Goal: Information Seeking & Learning: Learn about a topic

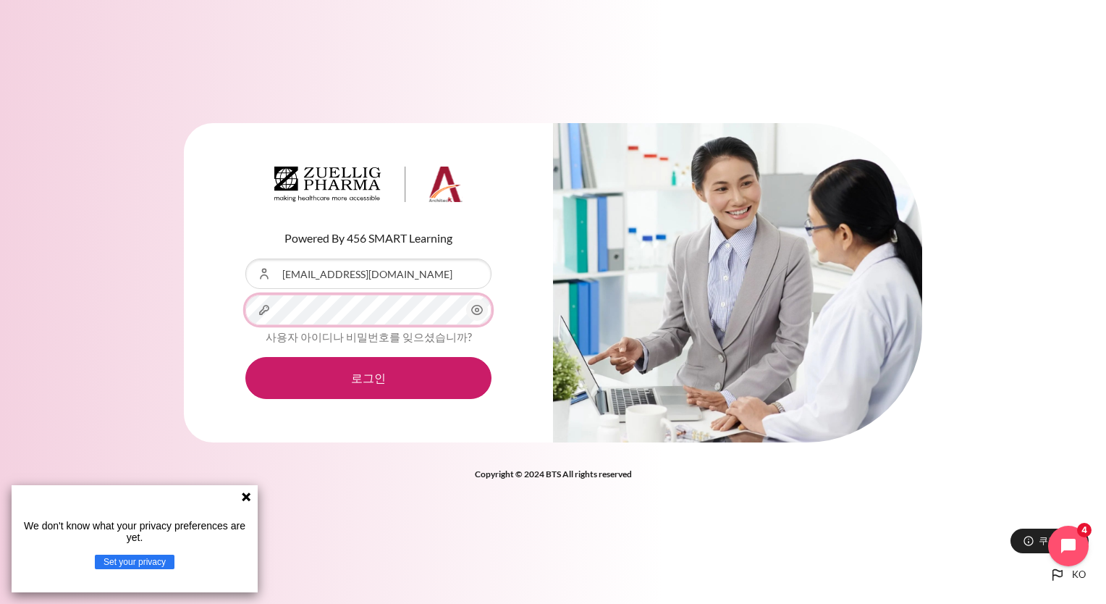
click at [245, 357] on button "로그인" at bounding box center [368, 378] width 246 height 42
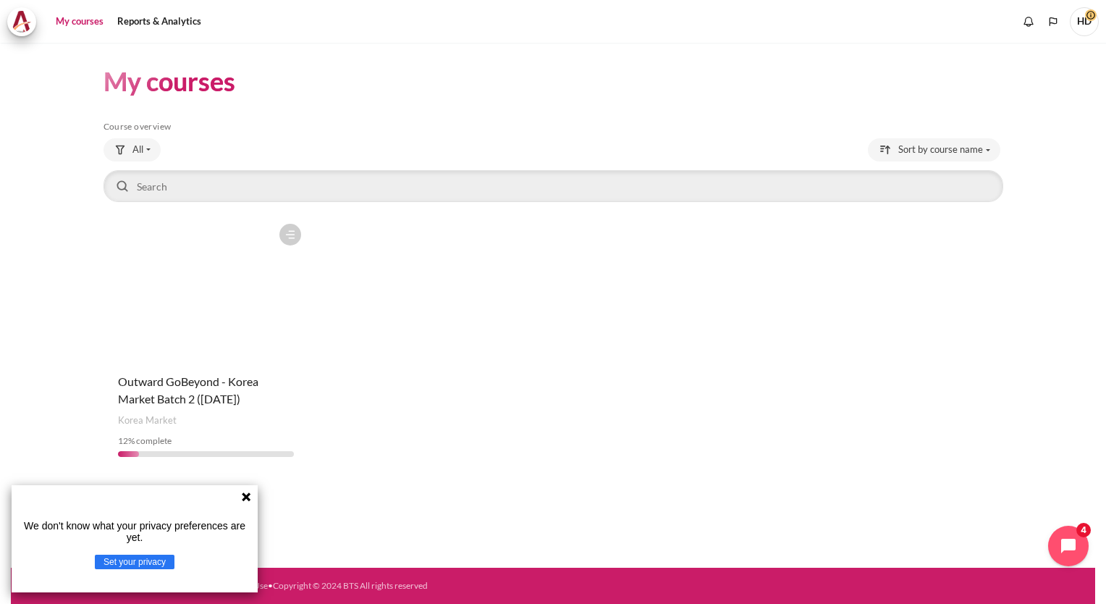
click at [257, 329] on figure "Content" at bounding box center [207, 288] width 206 height 145
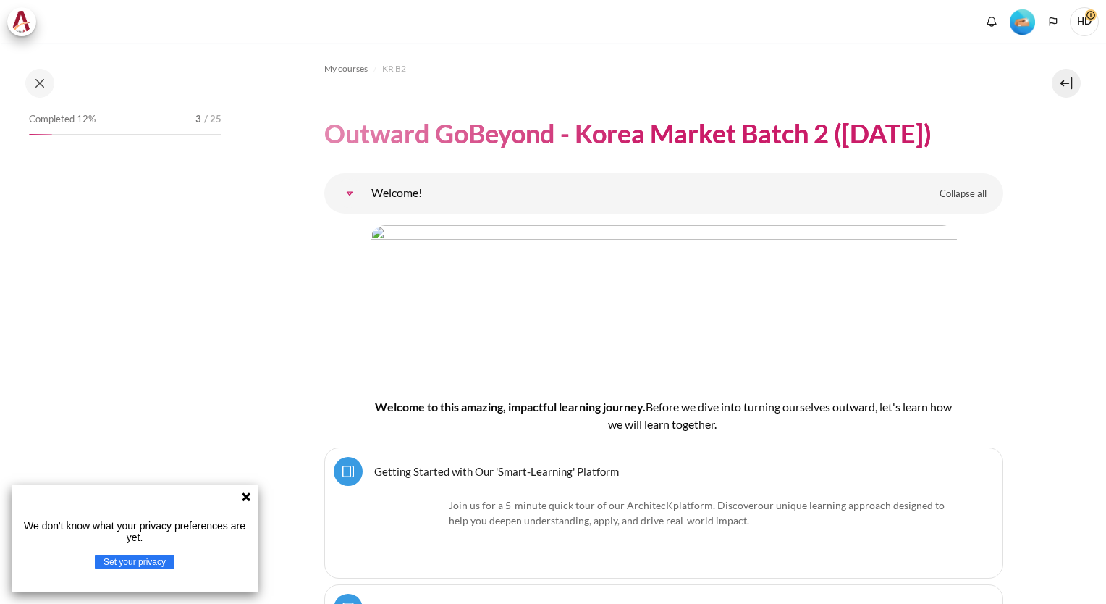
click at [243, 497] on icon at bounding box center [246, 497] width 12 height 12
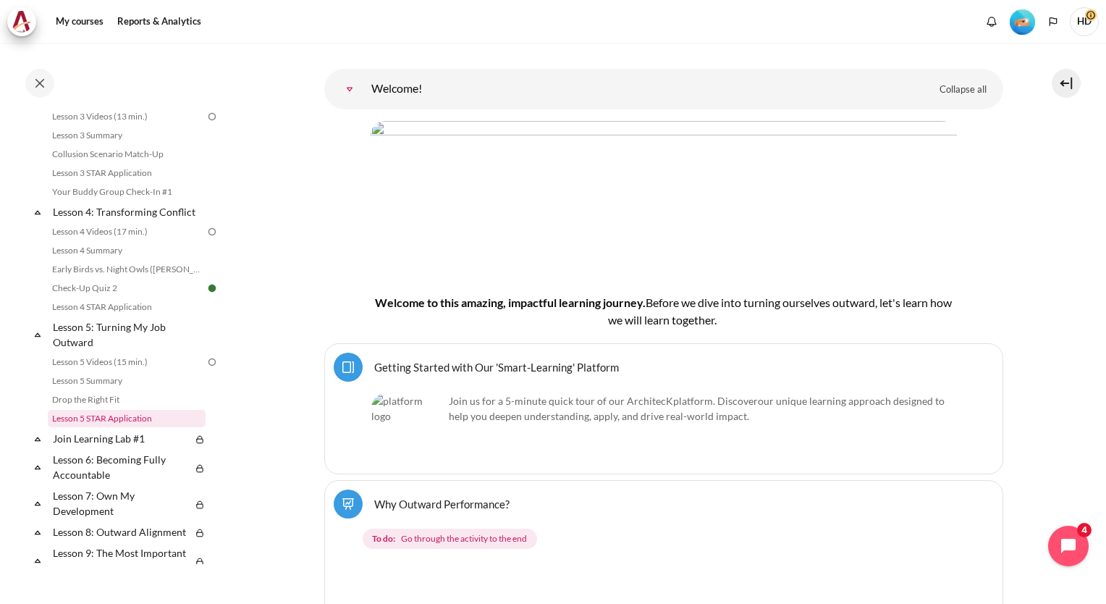
scroll to position [434, 0]
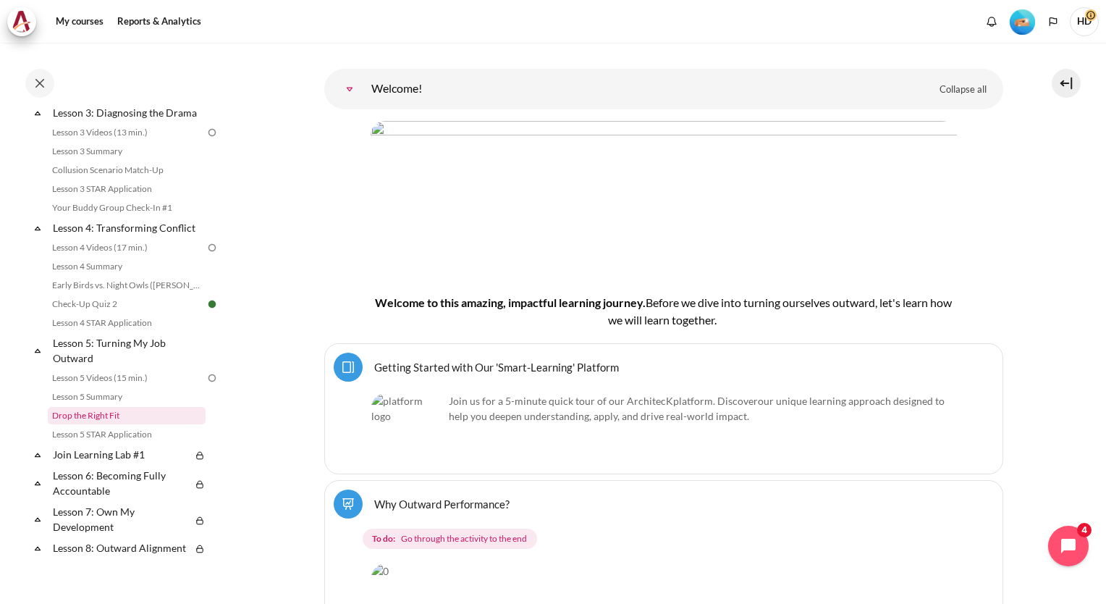
click at [105, 424] on link "Drop the Right Fit" at bounding box center [127, 415] width 158 height 17
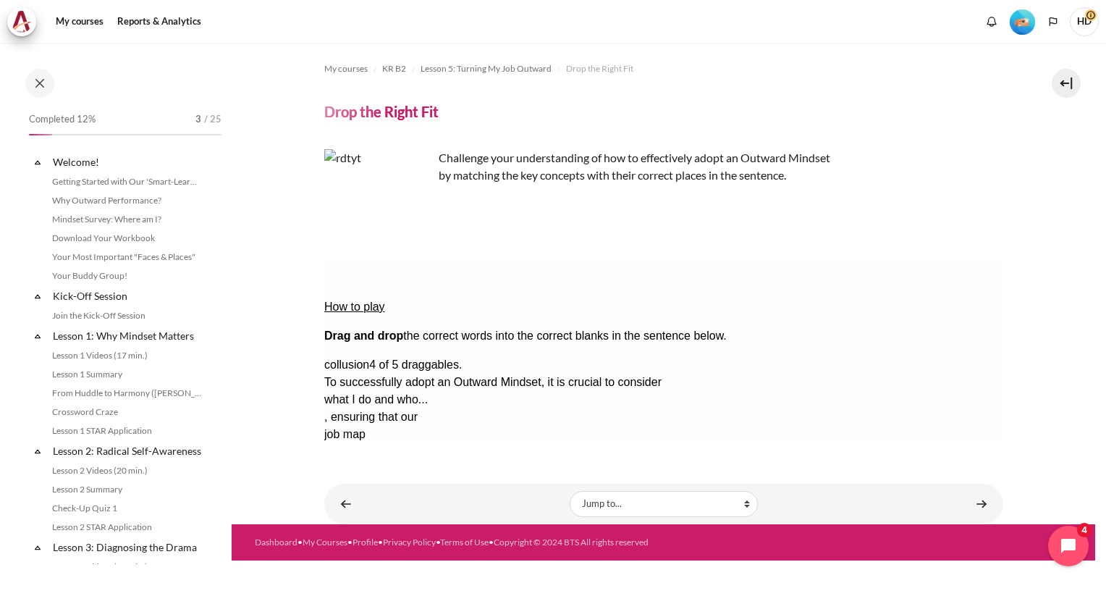
scroll to position [529, 0]
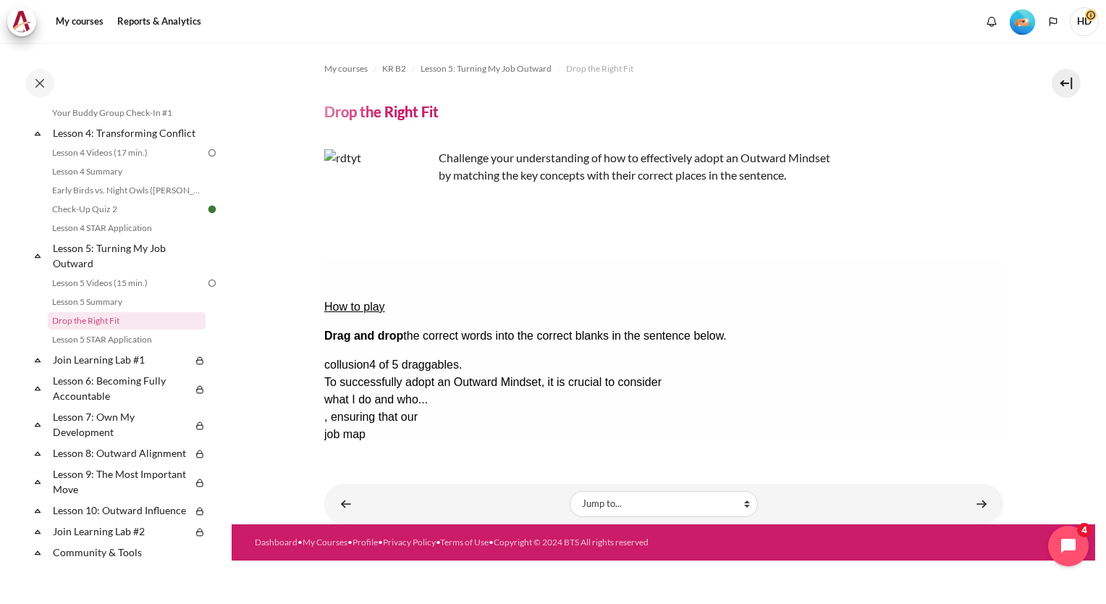
click at [370, 428] on div "How to play Drag and drop the correct words into the correct blanks in the sent…" at bounding box center [663, 403] width 679 height 290
click at [363, 531] on button "Check Check the answers. The responses will be marked as correct, incorrect, or…" at bounding box center [343, 538] width 39 height 15
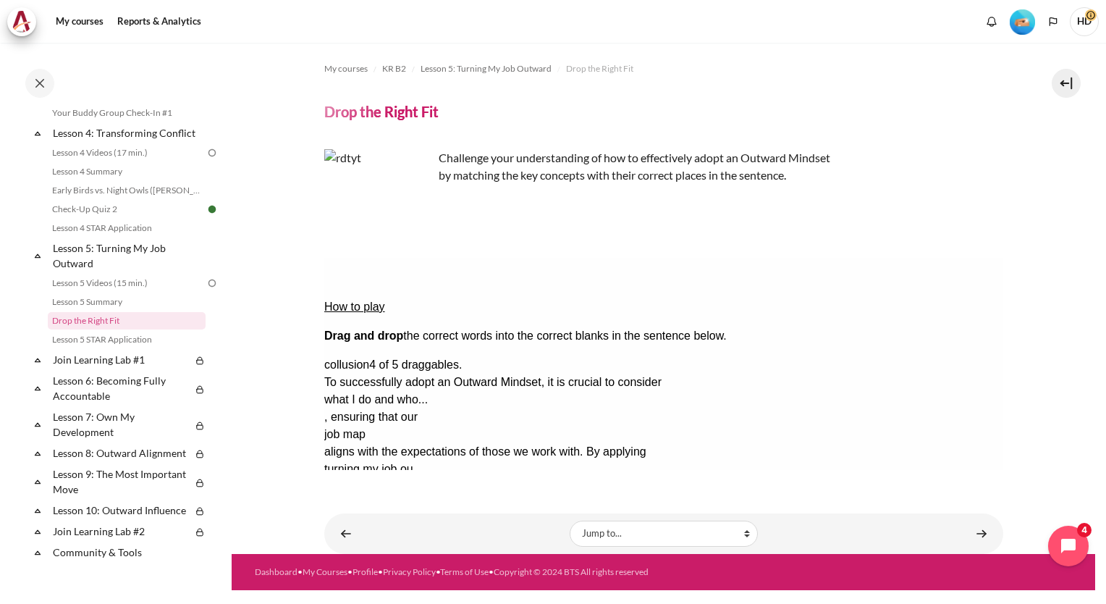
click at [965, 400] on div "How to play Drag and drop the correct words into the correct blanks in the sent…" at bounding box center [663, 416] width 679 height 316
click at [368, 358] on span "collusion" at bounding box center [346, 364] width 45 height 12
click at [981, 531] on link "Content" at bounding box center [981, 533] width 29 height 28
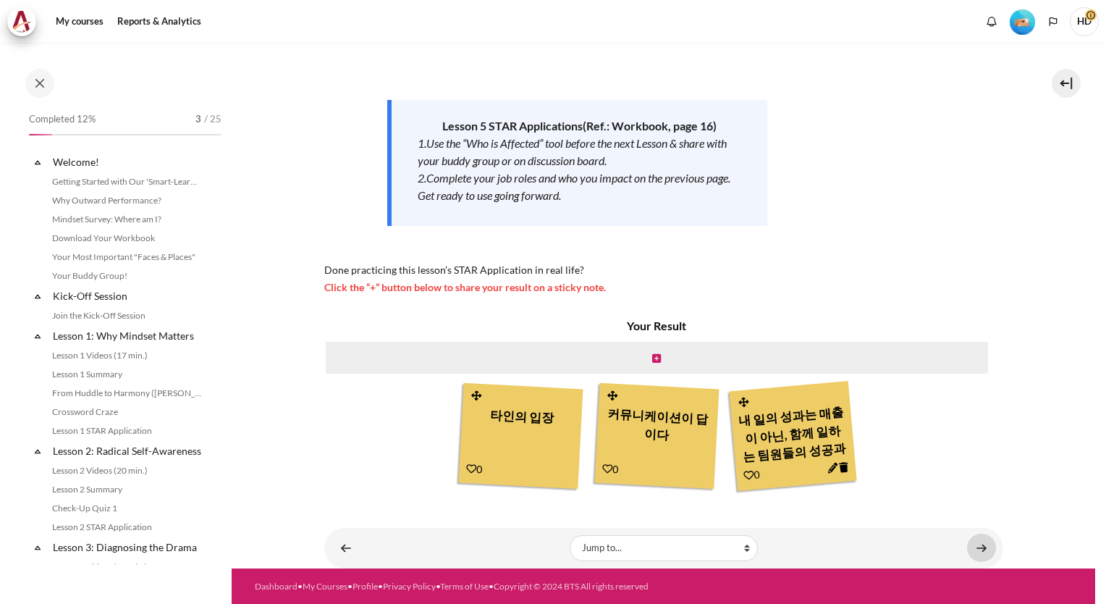
scroll to position [548, 0]
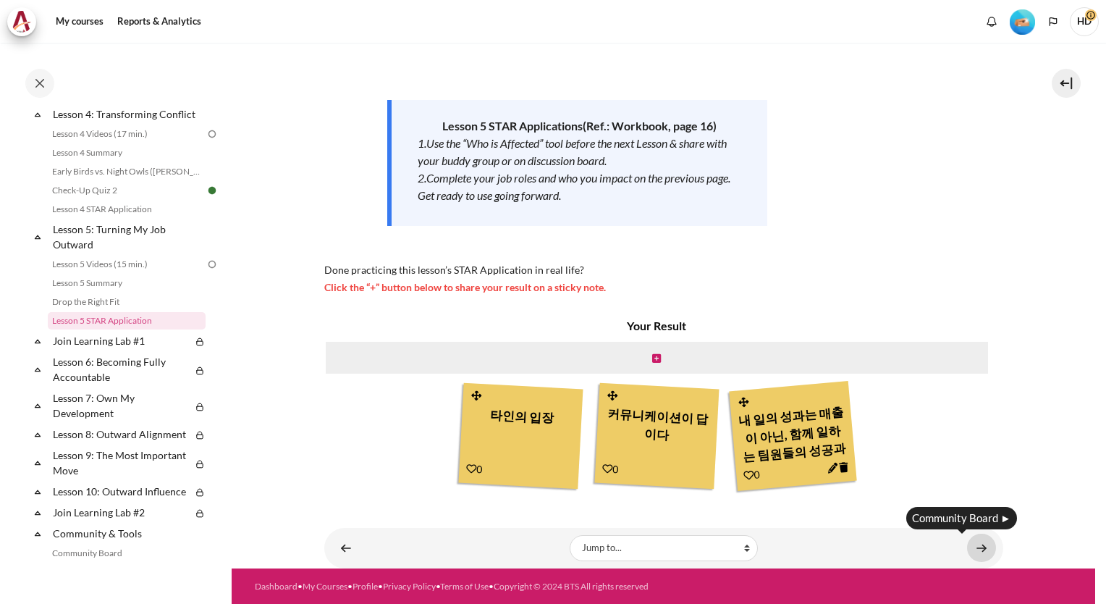
click at [974, 555] on link "Content" at bounding box center [981, 548] width 29 height 28
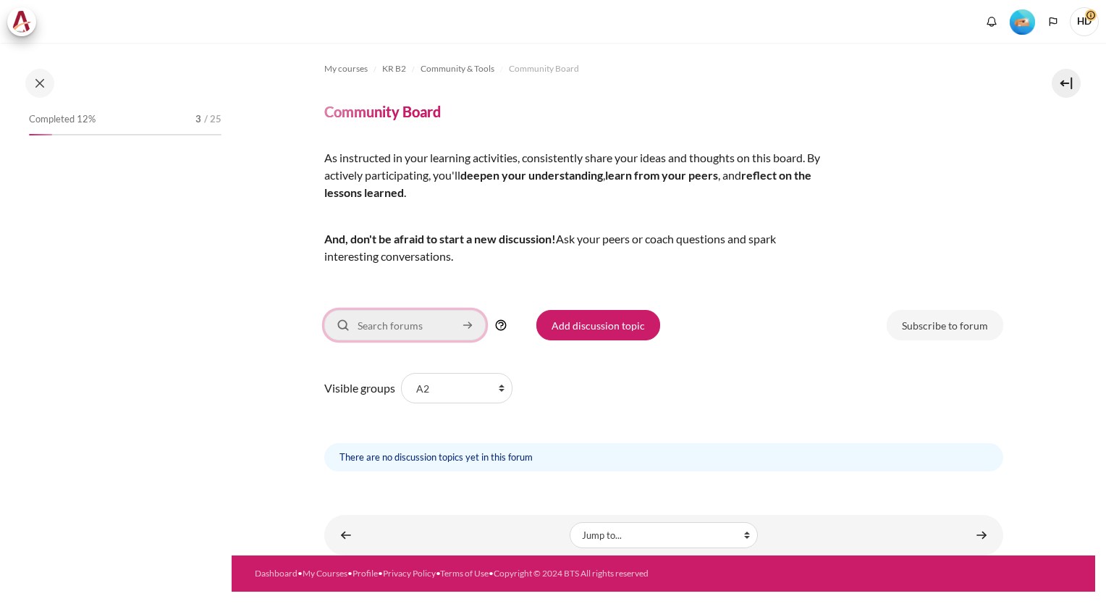
click at [439, 327] on input "Search forums" at bounding box center [404, 325] width 161 height 30
click at [463, 326] on icon "Content" at bounding box center [467, 325] width 13 height 16
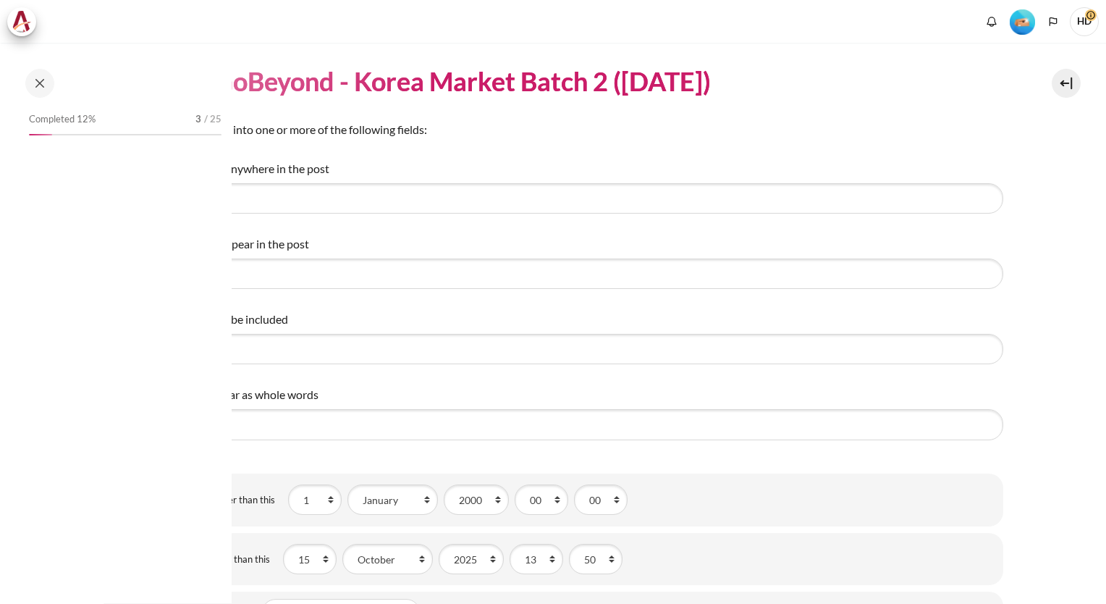
select select "Content"
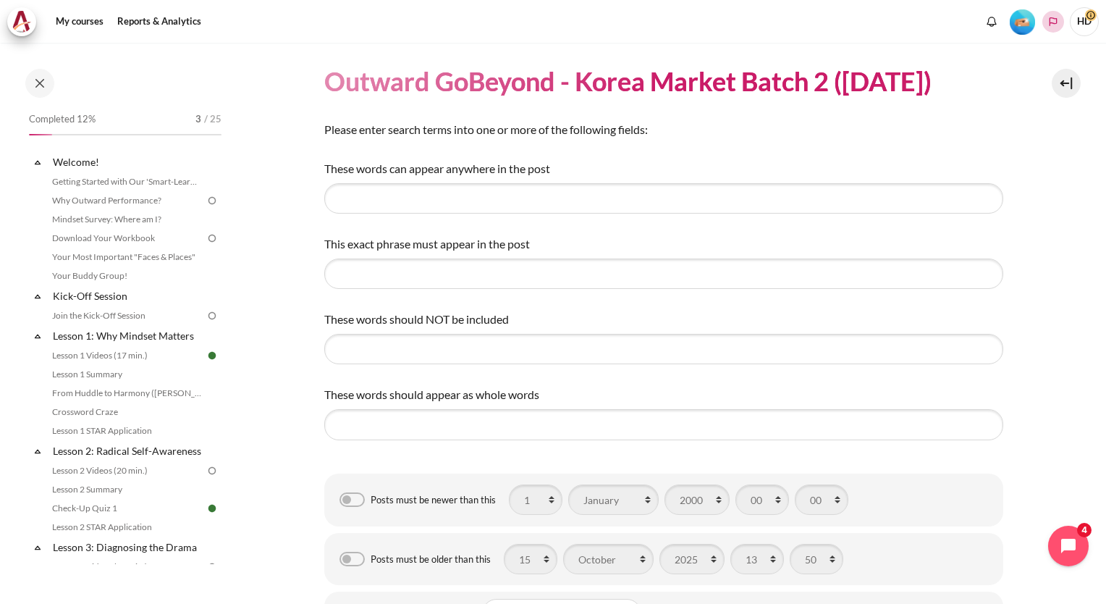
click at [1049, 28] on button "Languages" at bounding box center [1053, 22] width 22 height 22
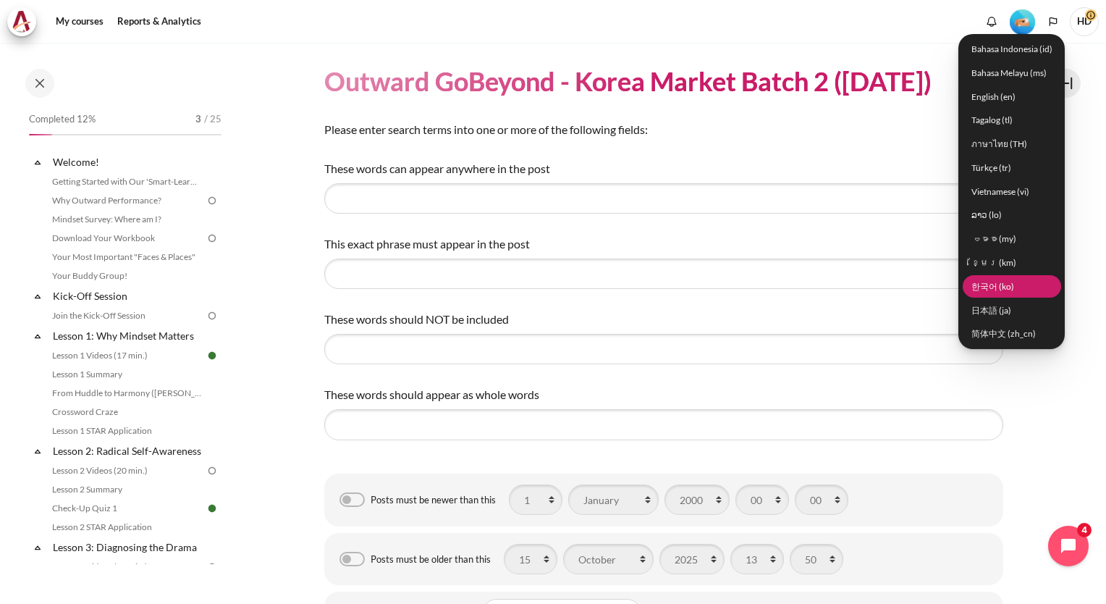
click at [1014, 291] on link "한국어 ‎(ko)‎" at bounding box center [1012, 286] width 98 height 22
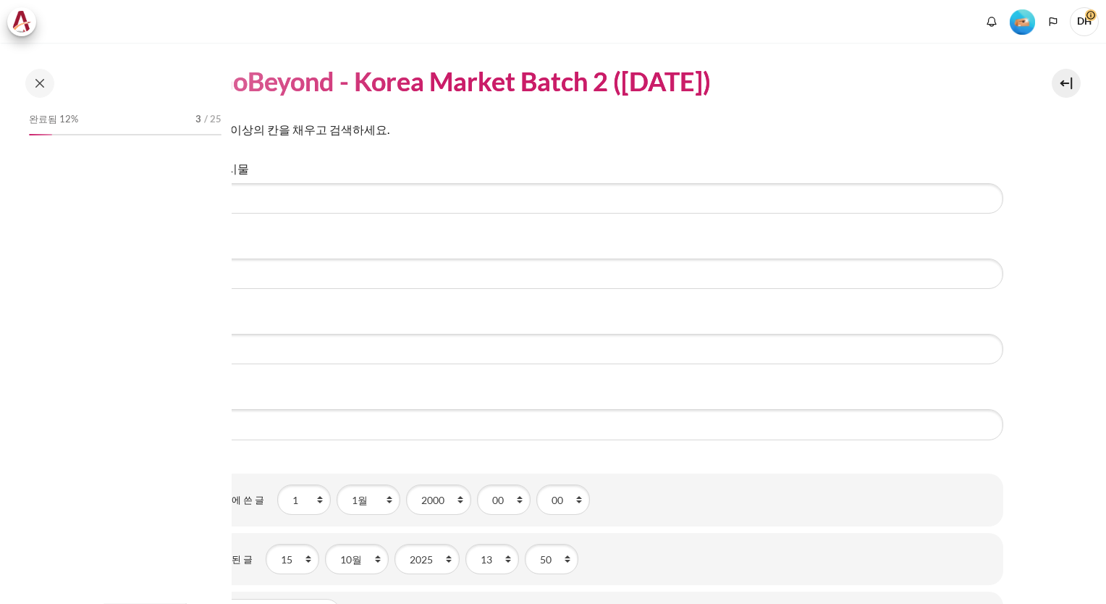
select select "내용"
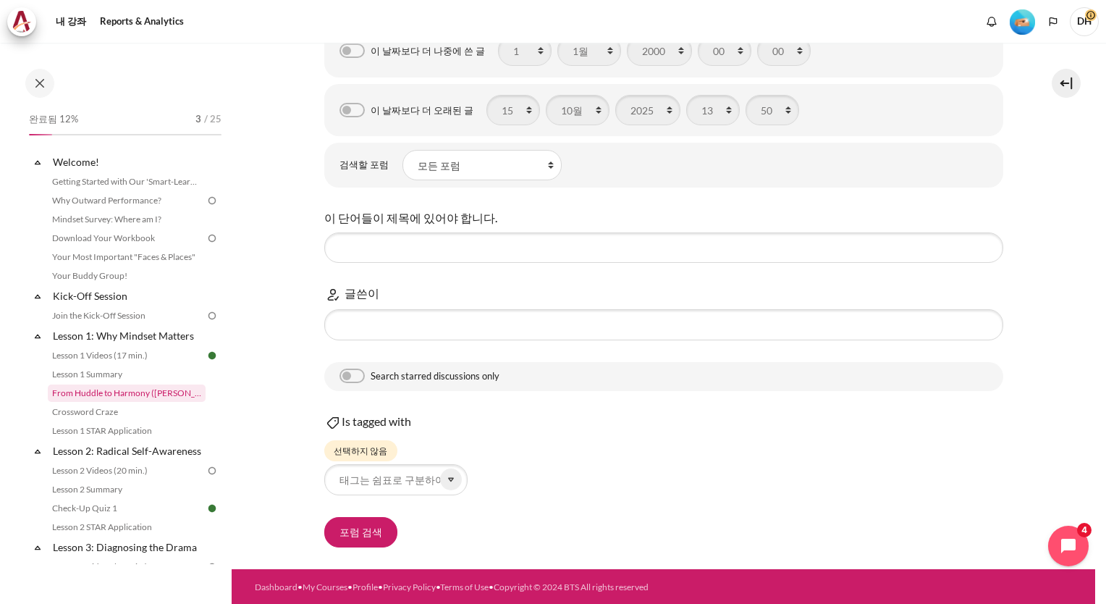
click at [138, 392] on link "From Huddle to Harmony ([PERSON_NAME]'s Story)" at bounding box center [127, 392] width 158 height 17
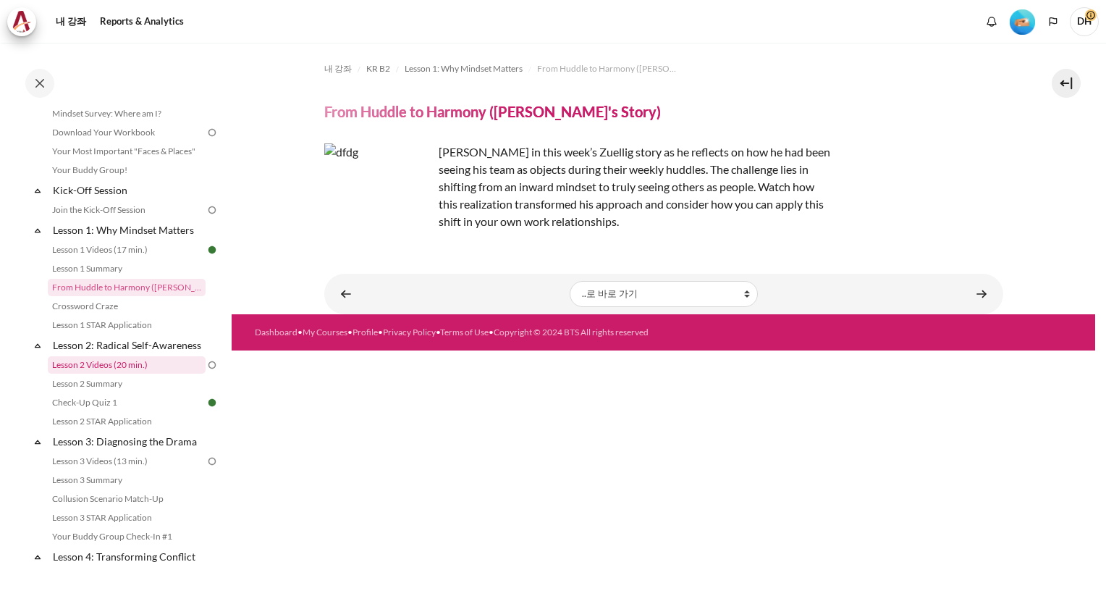
scroll to position [130, 0]
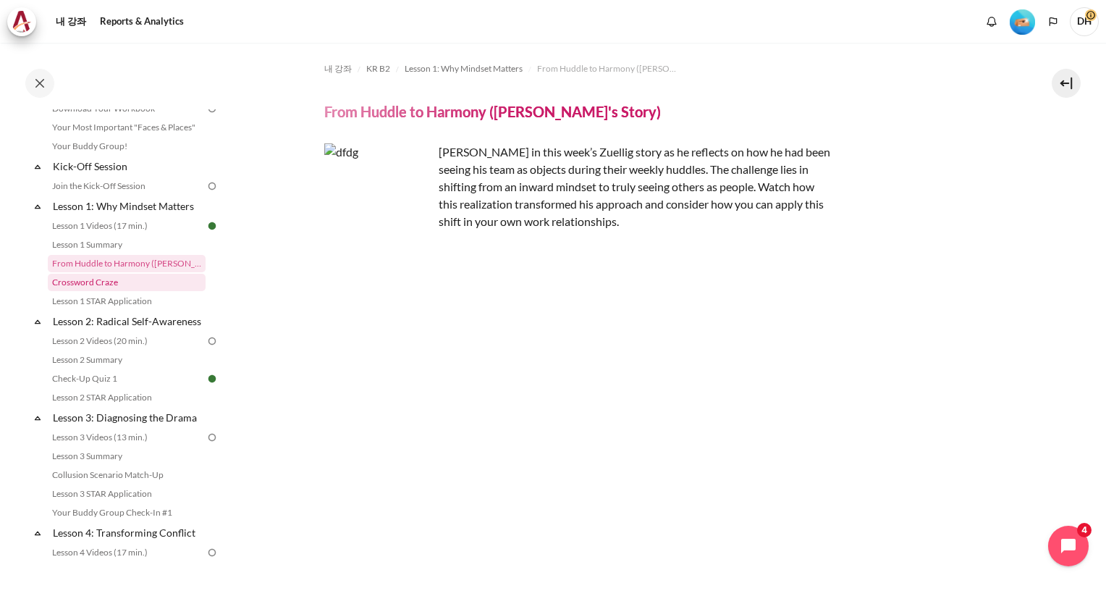
click at [116, 284] on link "Crossword Craze" at bounding box center [127, 282] width 158 height 17
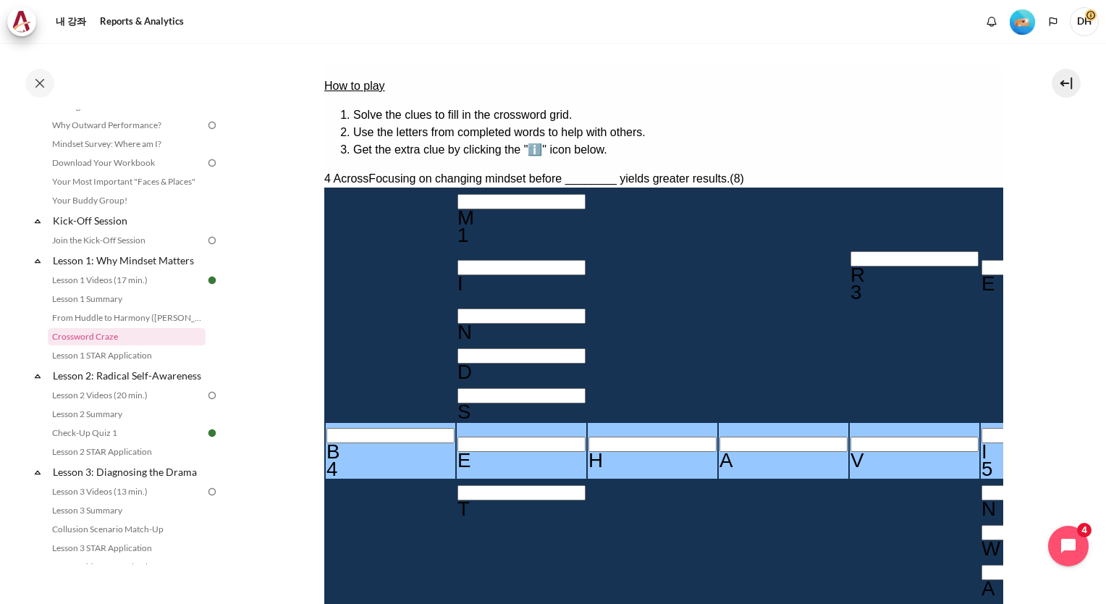
scroll to position [217, 0]
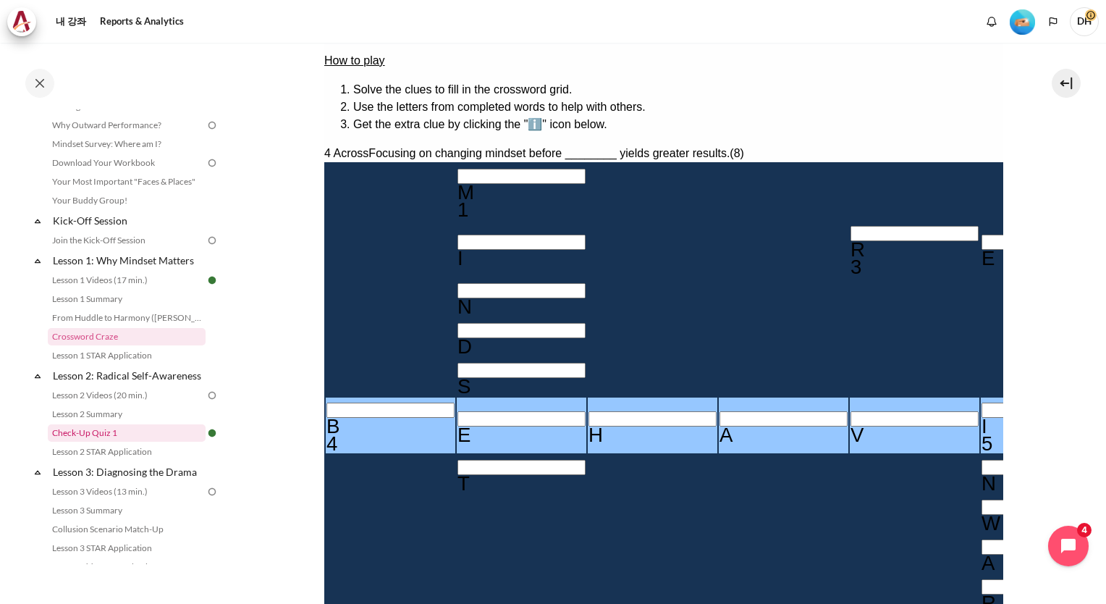
click at [126, 442] on link "Check-Up Quiz 1" at bounding box center [127, 432] width 158 height 17
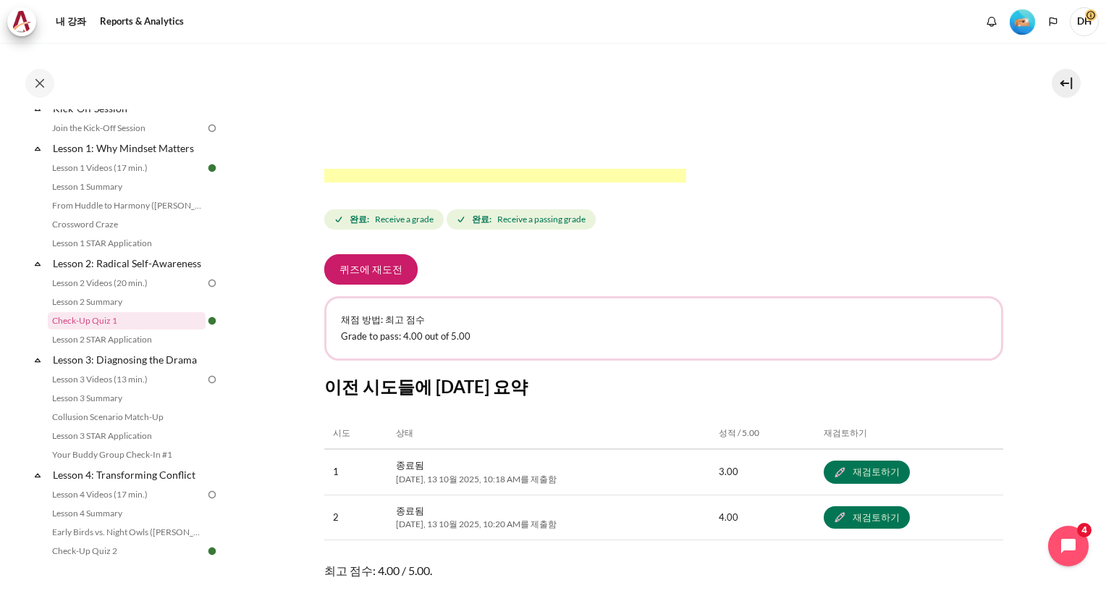
scroll to position [572, 0]
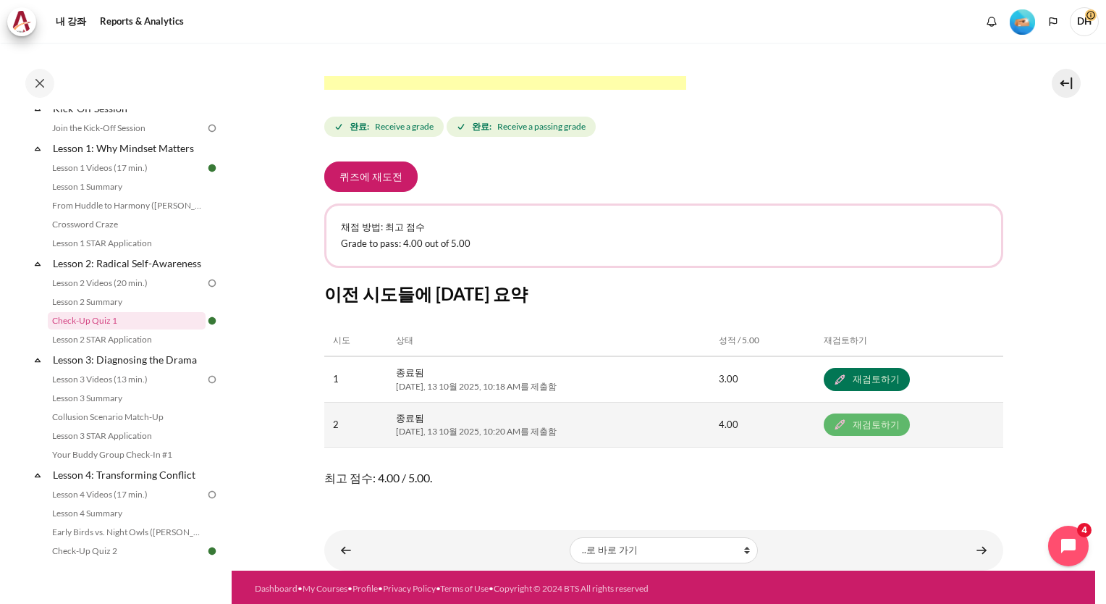
click at [844, 431] on link "재검토하기" at bounding box center [867, 424] width 86 height 23
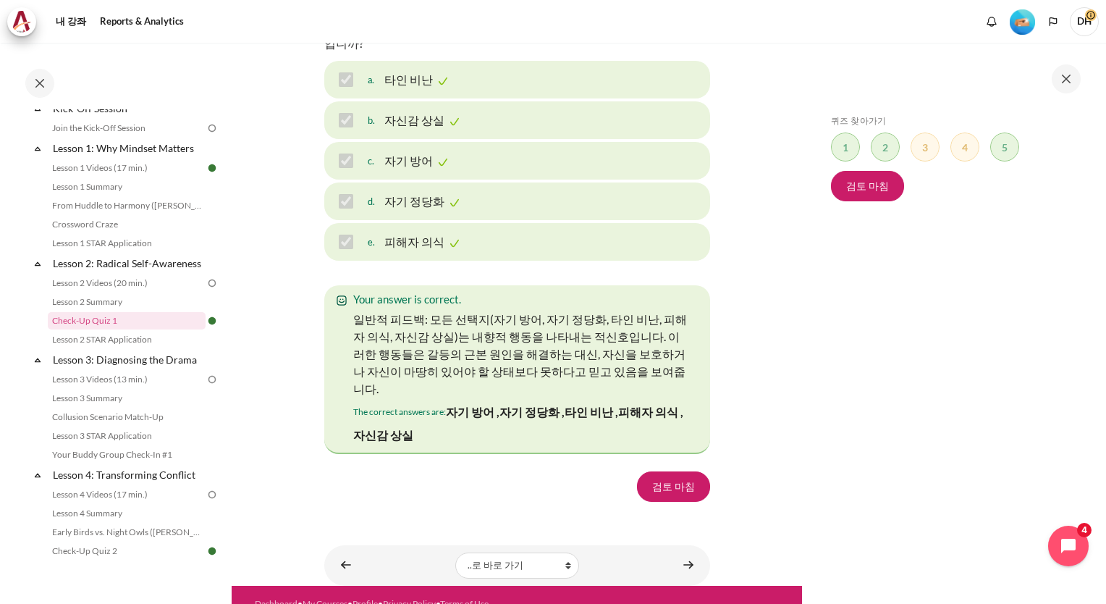
scroll to position [2317, 0]
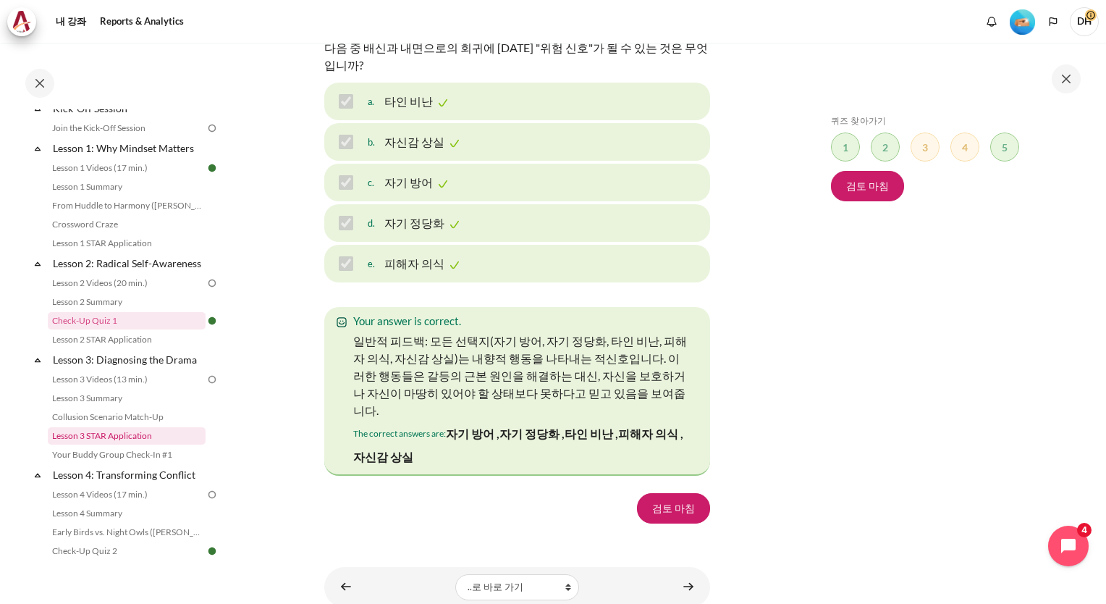
click at [135, 444] on link "Lesson 3 STAR Application" at bounding box center [127, 435] width 158 height 17
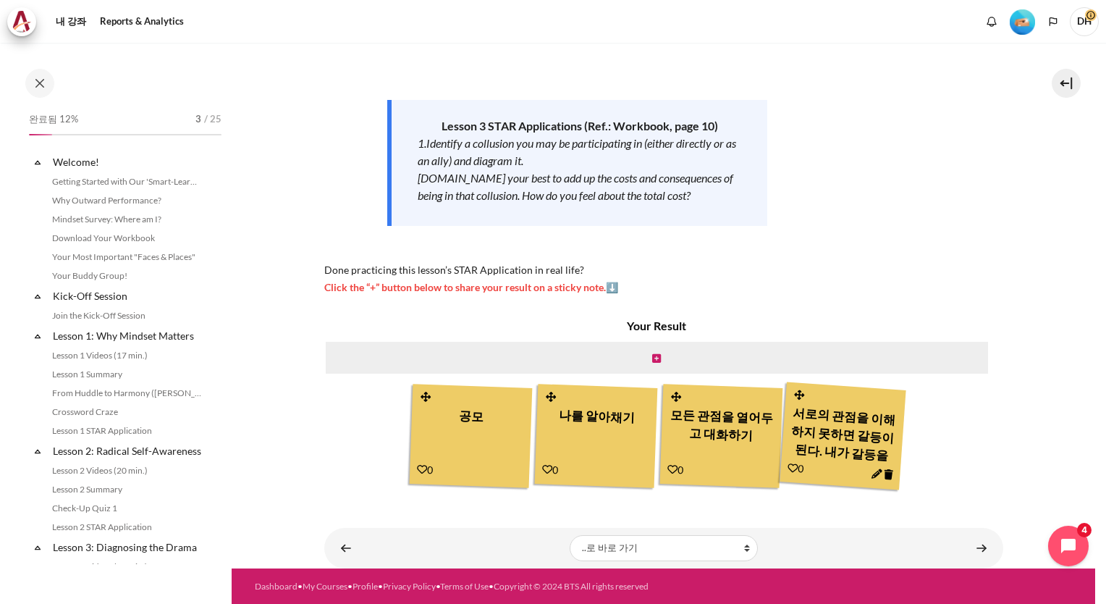
scroll to position [303, 0]
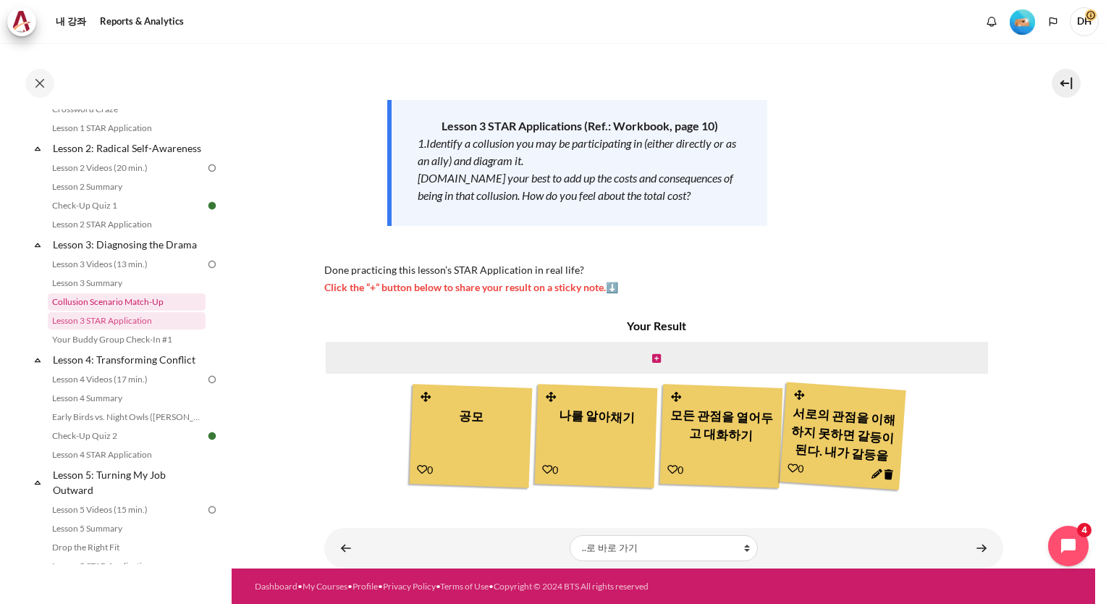
click at [125, 311] on link "Collusion Scenario Match-Up" at bounding box center [127, 301] width 158 height 17
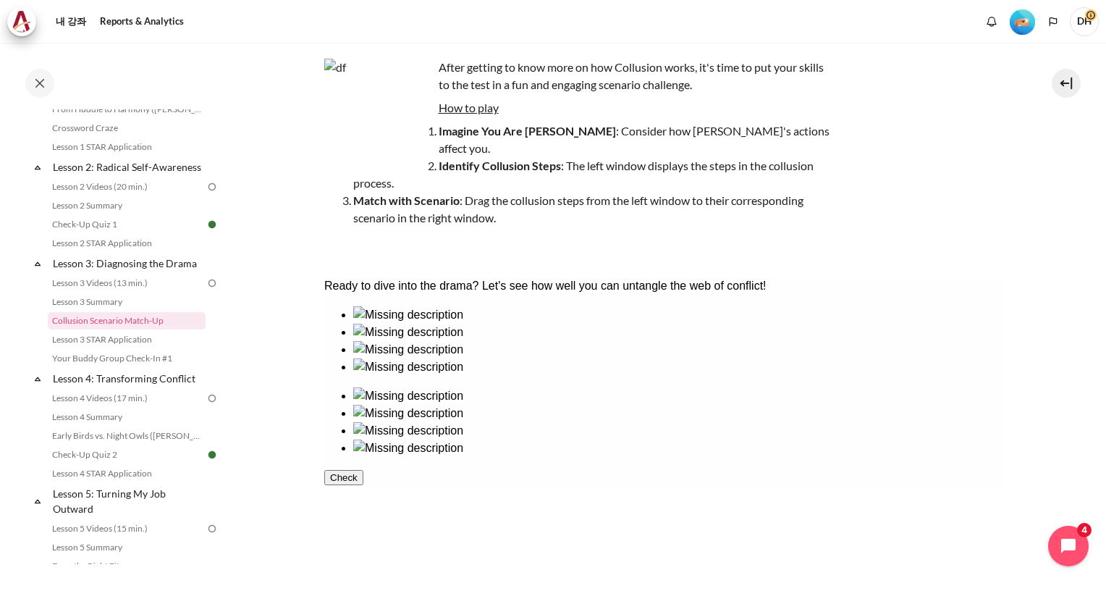
scroll to position [145, 0]
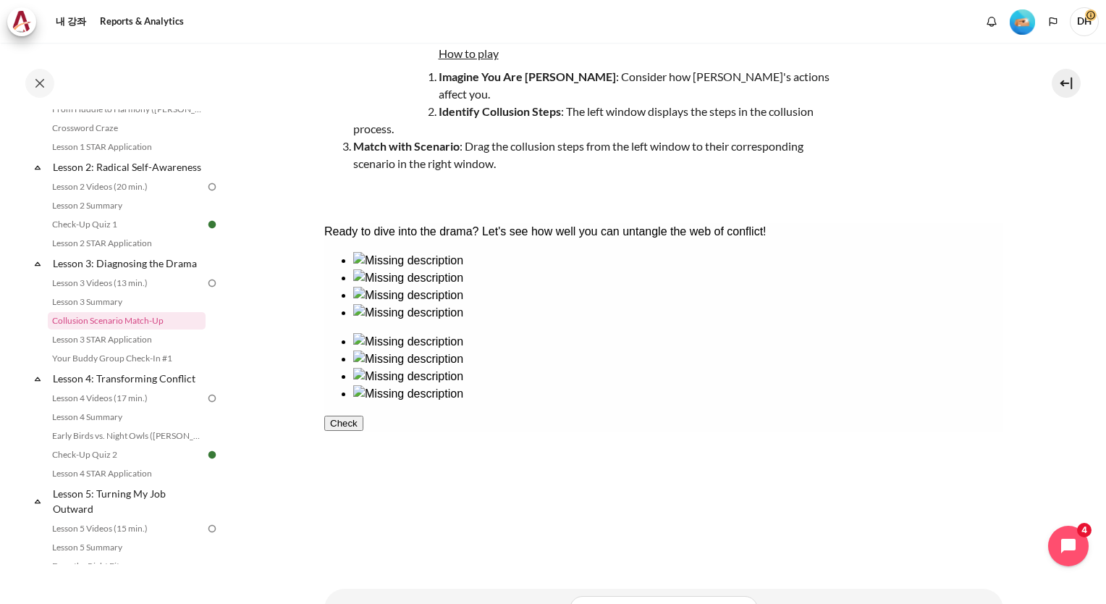
click at [363, 431] on button "Check" at bounding box center [343, 423] width 39 height 15
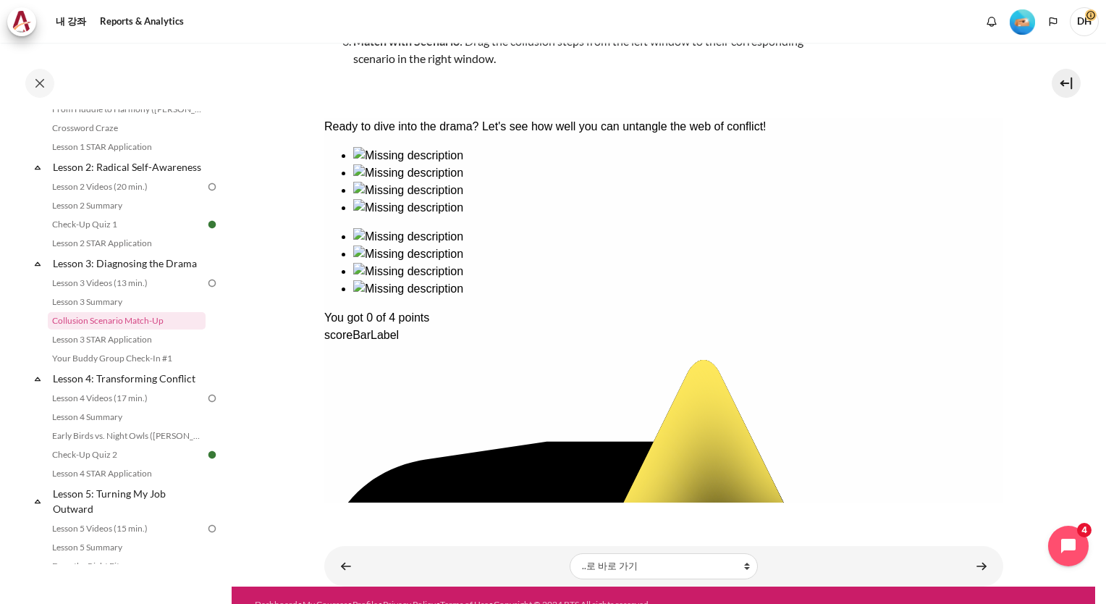
scroll to position [250, 0]
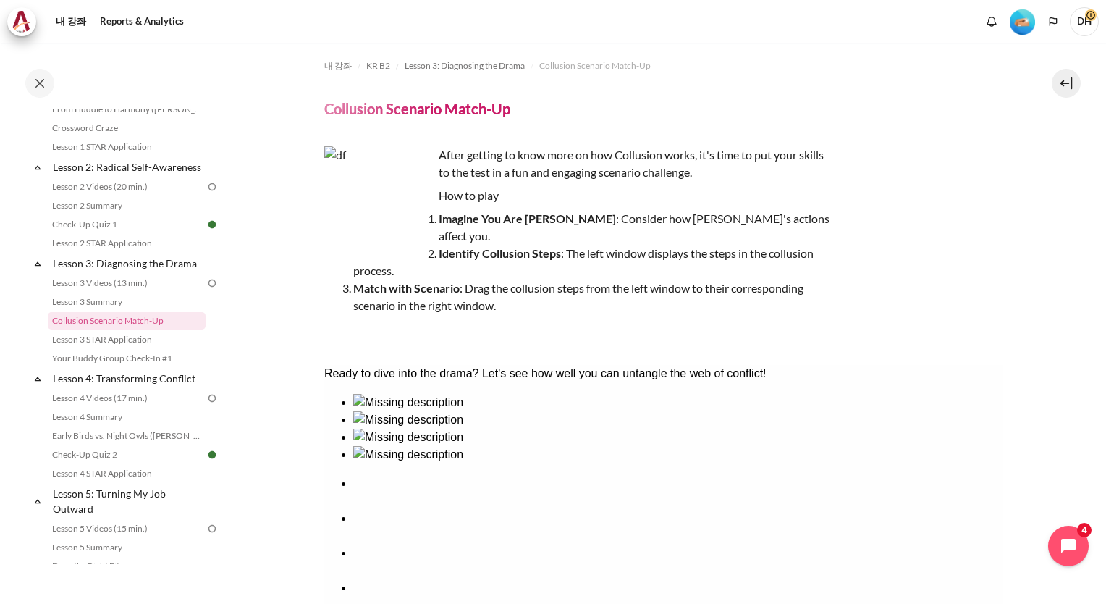
scroll to position [0, 0]
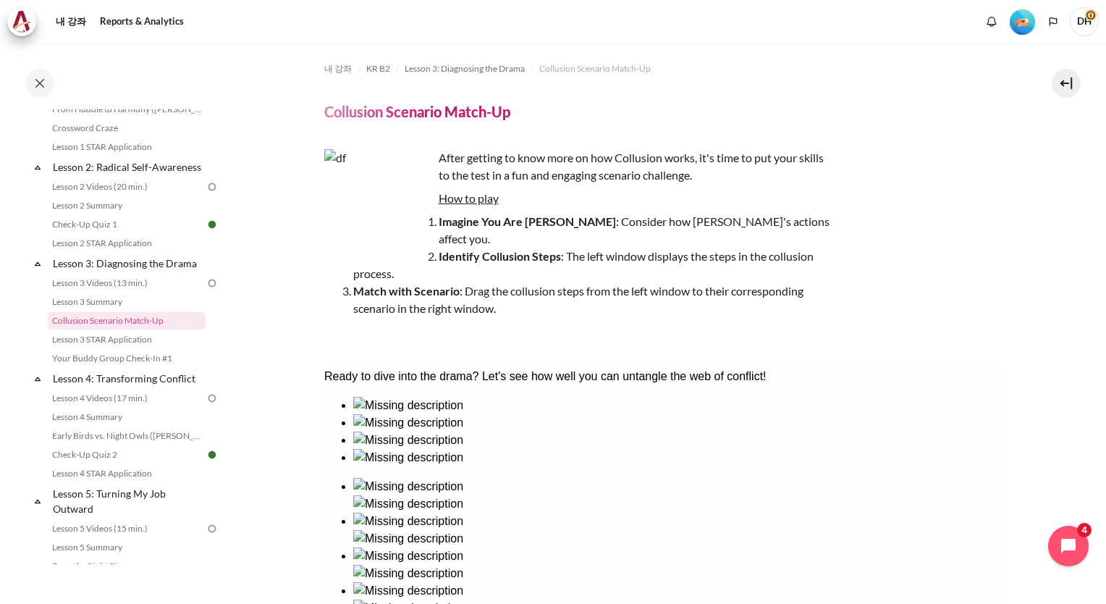
drag, startPoint x: 358, startPoint y: 463, endPoint x: 694, endPoint y: 459, distance: 335.9
click at [119, 329] on link "Collusion Scenario Match-Up" at bounding box center [127, 320] width 158 height 17
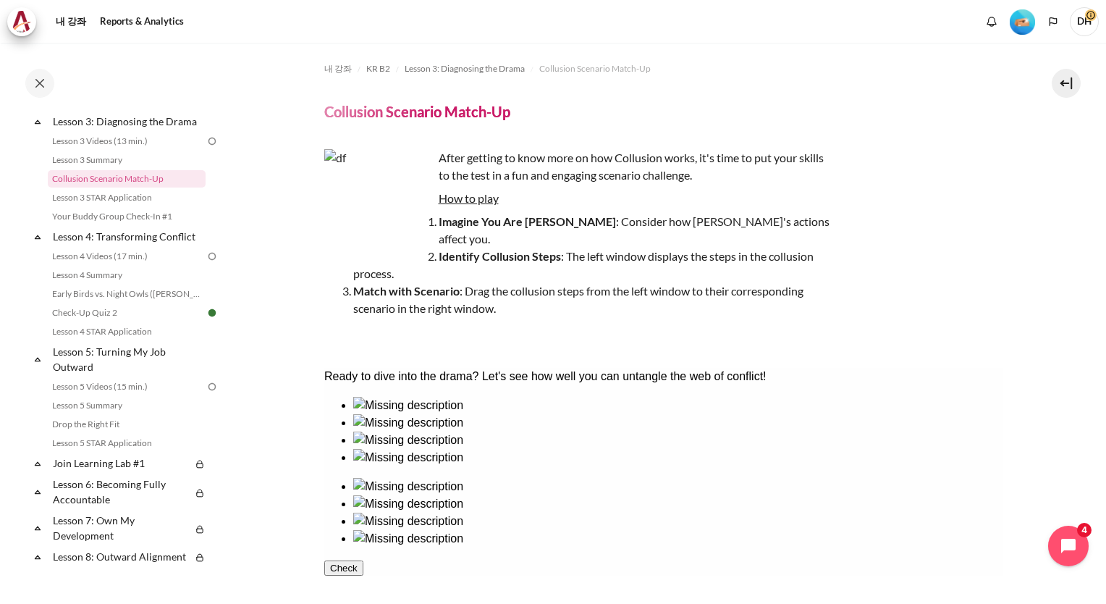
scroll to position [429, 0]
click at [911, 274] on div "After getting to know more on how Collusion works, it's time to put your skills…" at bounding box center [663, 247] width 679 height 197
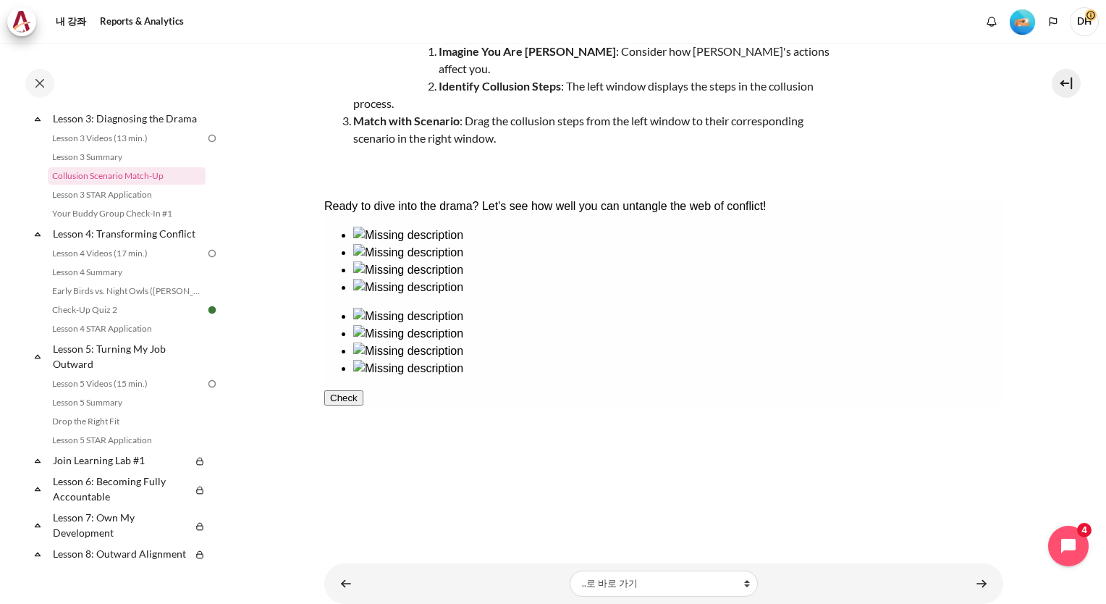
scroll to position [188, 0]
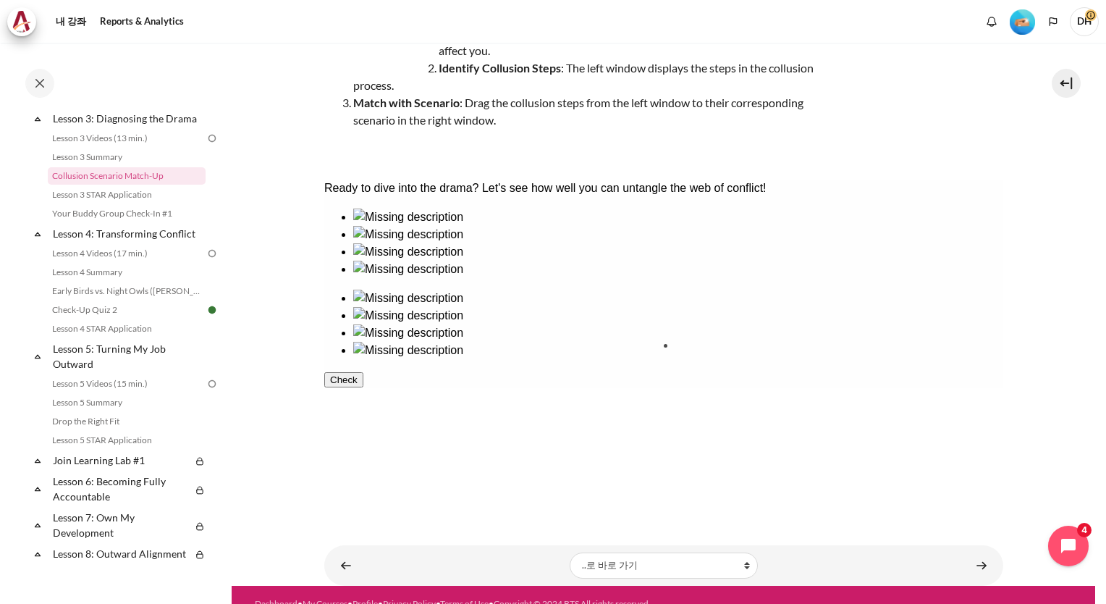
drag, startPoint x: 358, startPoint y: 368, endPoint x: 694, endPoint y: 376, distance: 336.0
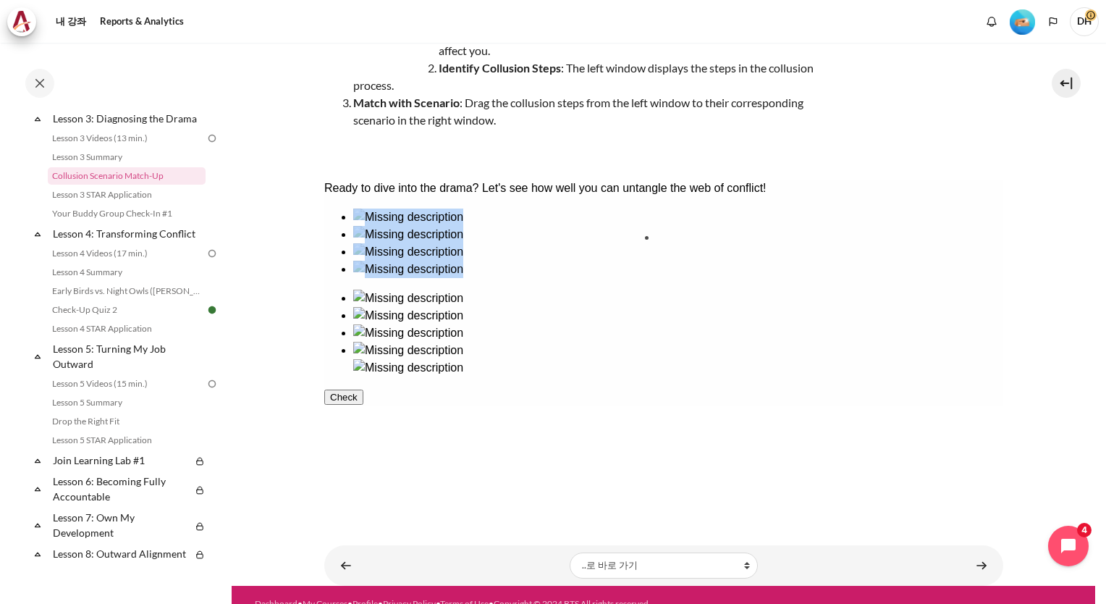
drag, startPoint x: 587, startPoint y: 295, endPoint x: 724, endPoint y: 294, distance: 136.8
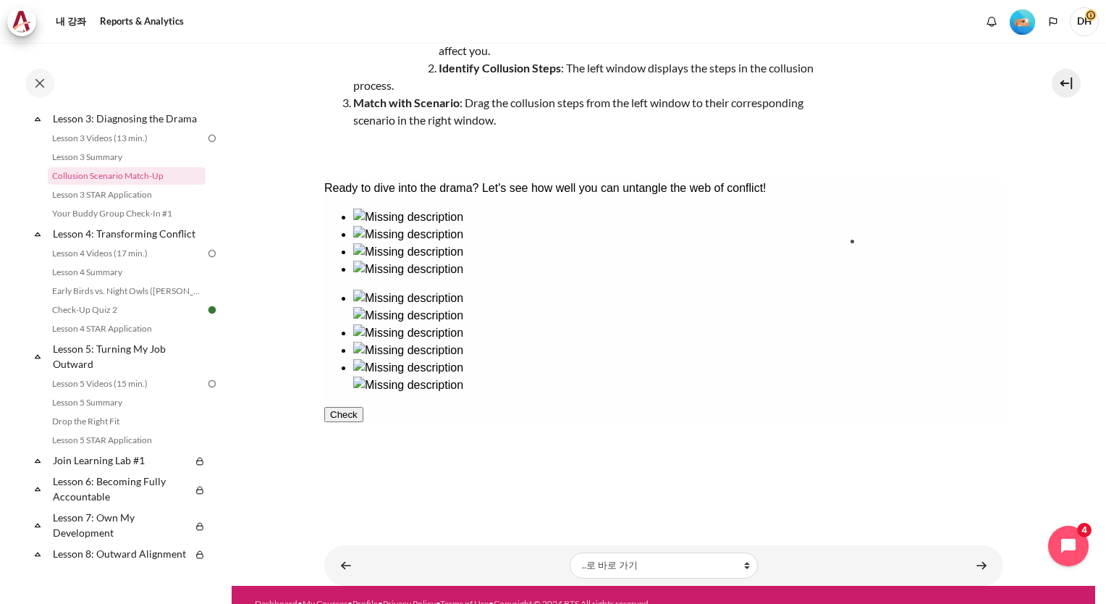
drag, startPoint x: 416, startPoint y: 286, endPoint x: 941, endPoint y: 286, distance: 525.6
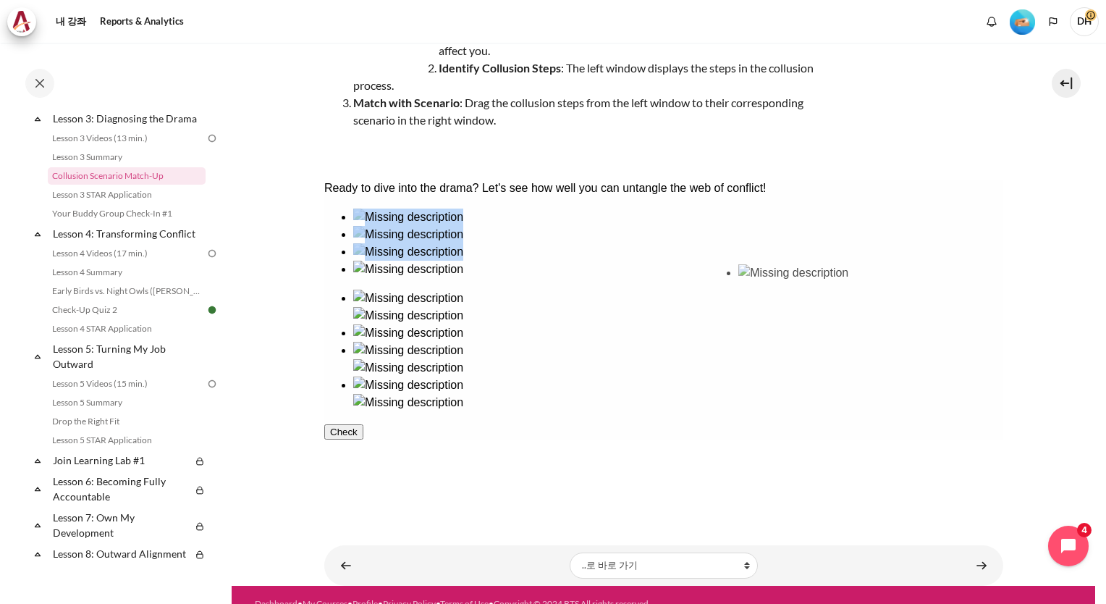
drag, startPoint x: 482, startPoint y: 290, endPoint x: 800, endPoint y: 305, distance: 318.2
click at [363, 457] on button "Check" at bounding box center [343, 449] width 39 height 15
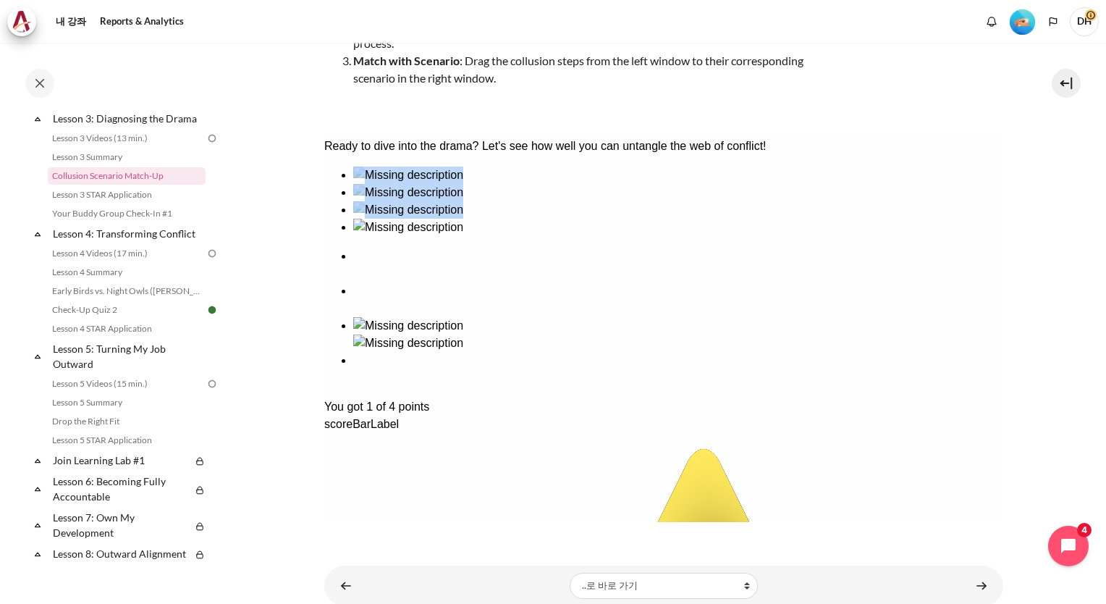
scroll to position [250, 0]
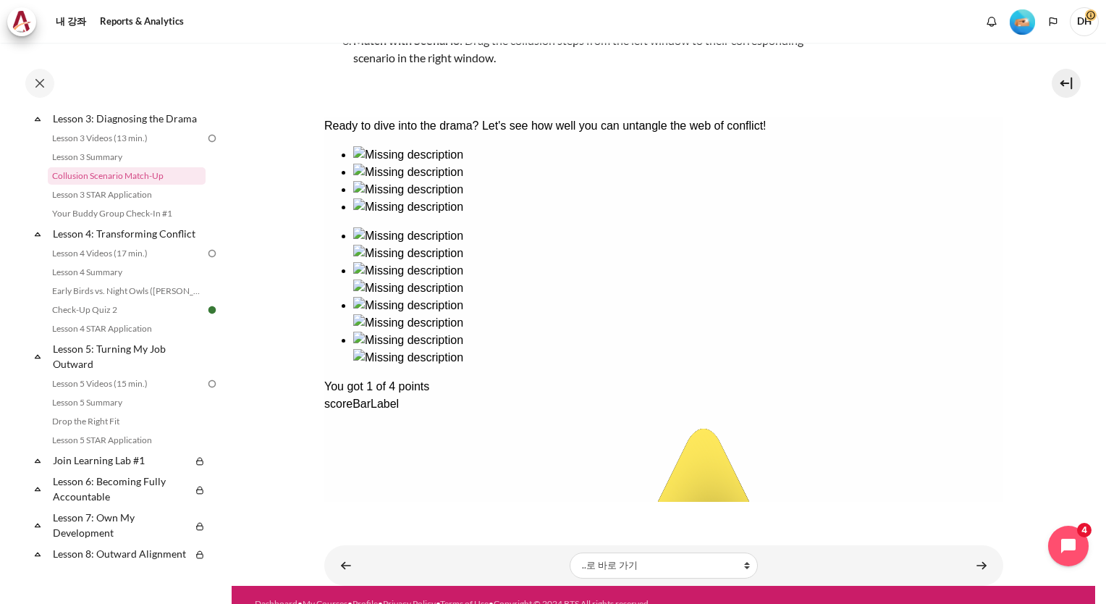
click at [396, 413] on div "scoreBarLabel" at bounding box center [663, 403] width 679 height 17
click at [347, 551] on link "내용" at bounding box center [346, 565] width 29 height 28
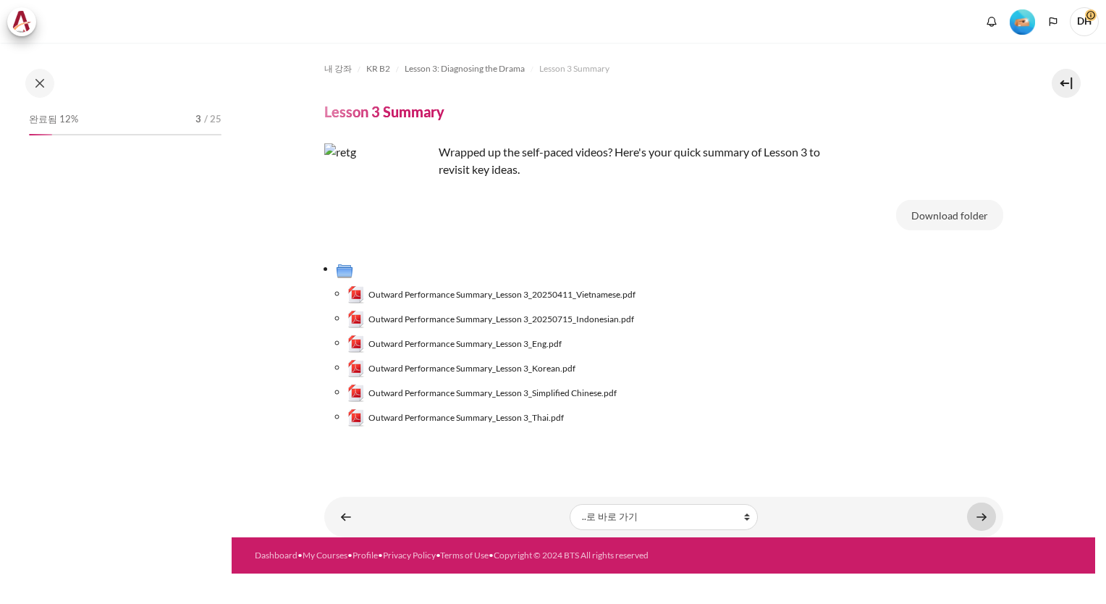
click at [982, 520] on link "내용" at bounding box center [981, 516] width 29 height 28
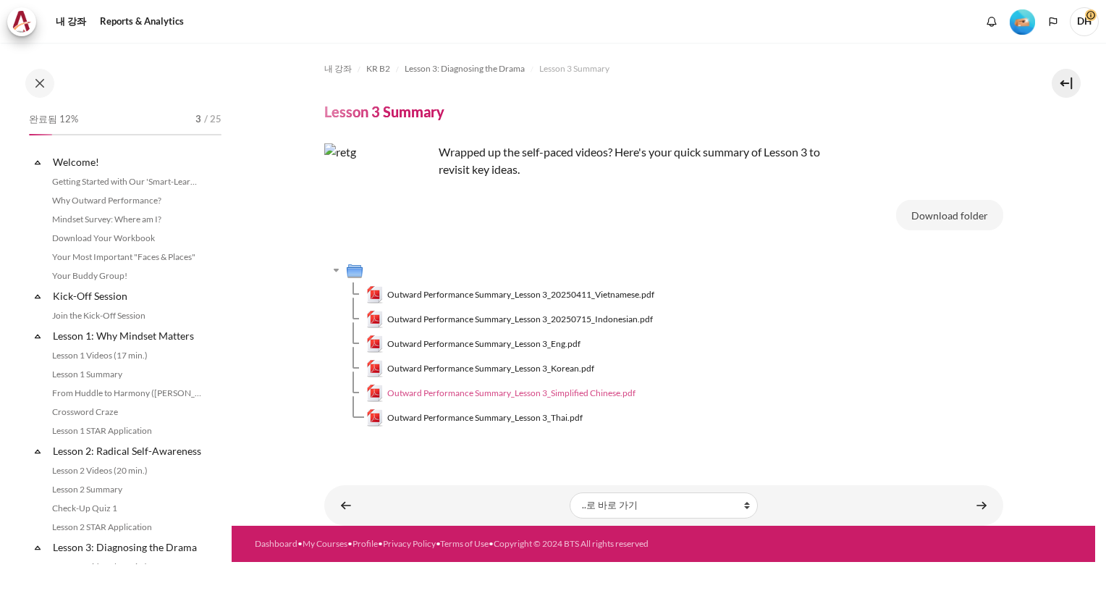
scroll to position [265, 0]
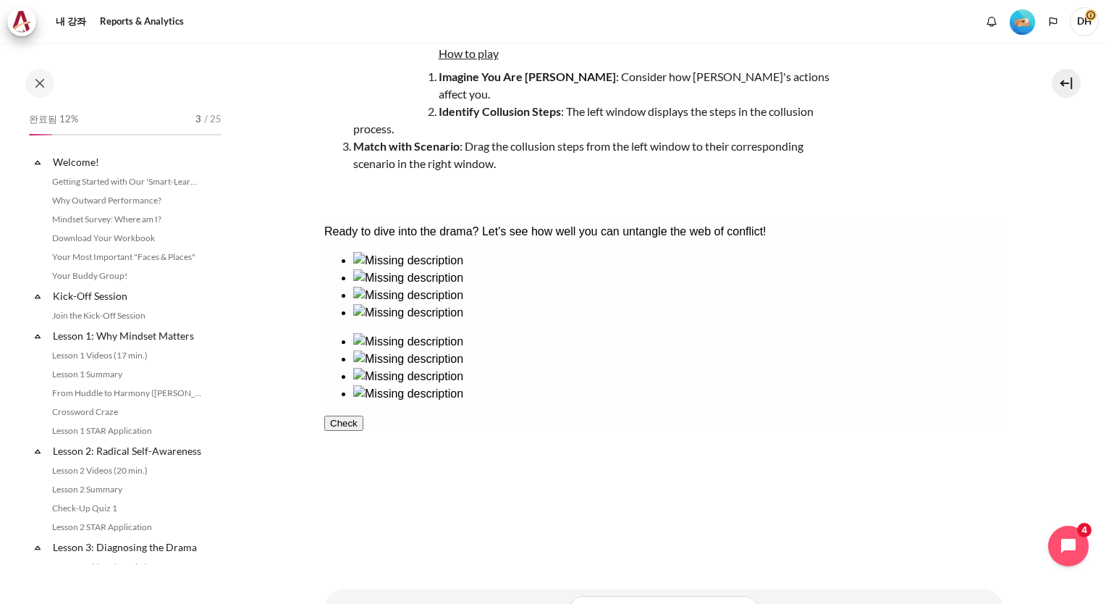
scroll to position [284, 0]
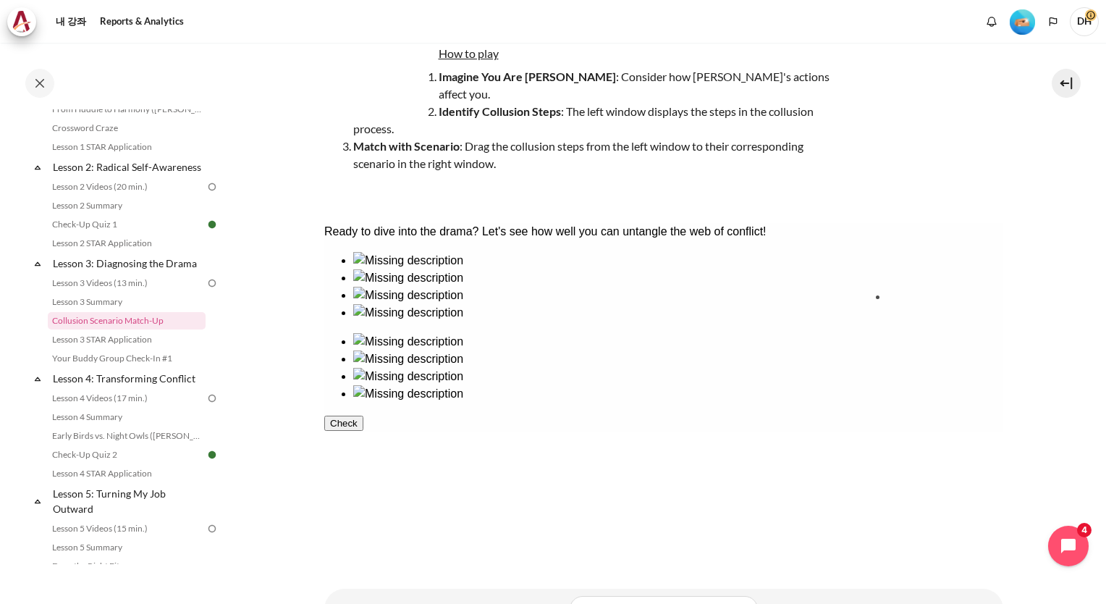
drag, startPoint x: 486, startPoint y: 340, endPoint x: 940, endPoint y: 346, distance: 453.9
drag, startPoint x: 389, startPoint y: 334, endPoint x: 830, endPoint y: 329, distance: 440.9
drag, startPoint x: 412, startPoint y: 430, endPoint x: 708, endPoint y: 421, distance: 296.2
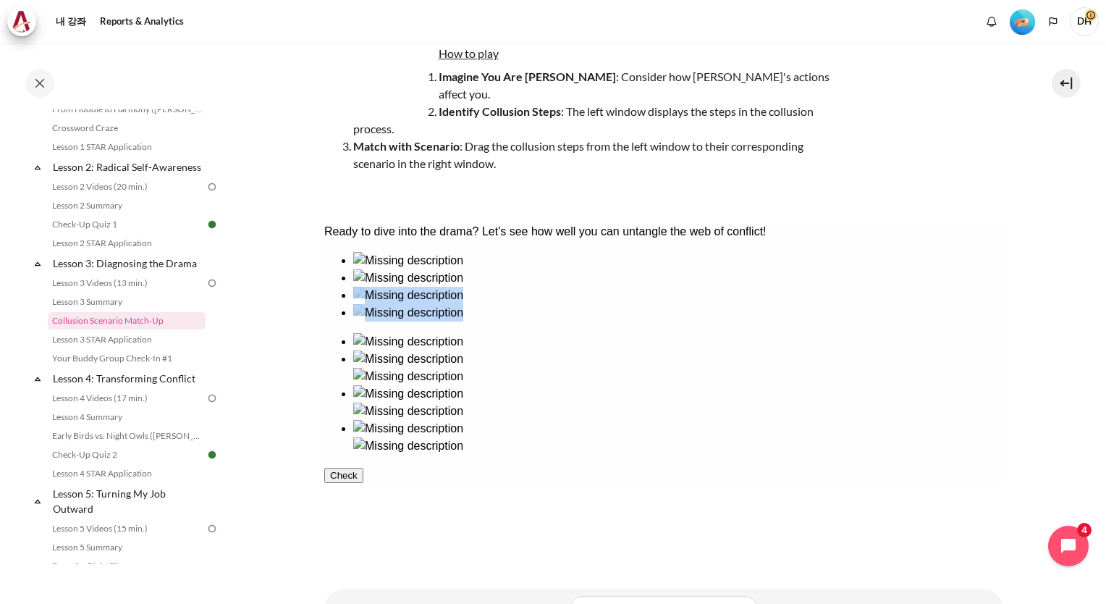
drag, startPoint x: 618, startPoint y: 332, endPoint x: 741, endPoint y: 332, distance: 123.1
click at [741, 332] on div at bounding box center [663, 353] width 679 height 203
click at [646, 484] on div "Check" at bounding box center [663, 474] width 679 height 17
click at [973, 484] on div "Check" at bounding box center [663, 474] width 679 height 17
drag, startPoint x: 594, startPoint y: 319, endPoint x: 742, endPoint y: 322, distance: 148.4
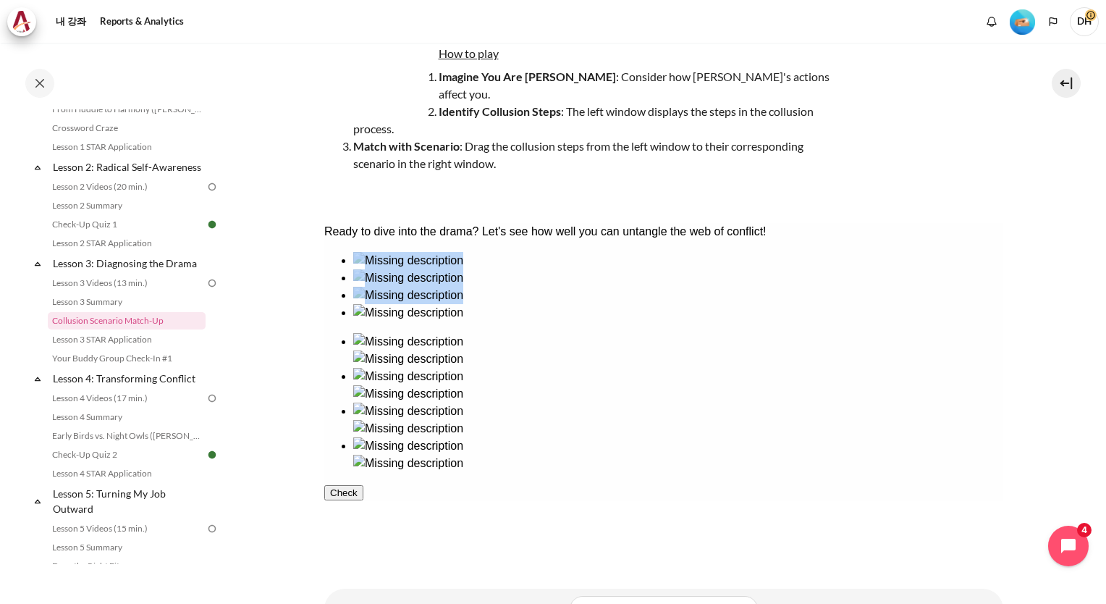
click at [363, 500] on button "Check" at bounding box center [343, 492] width 39 height 15
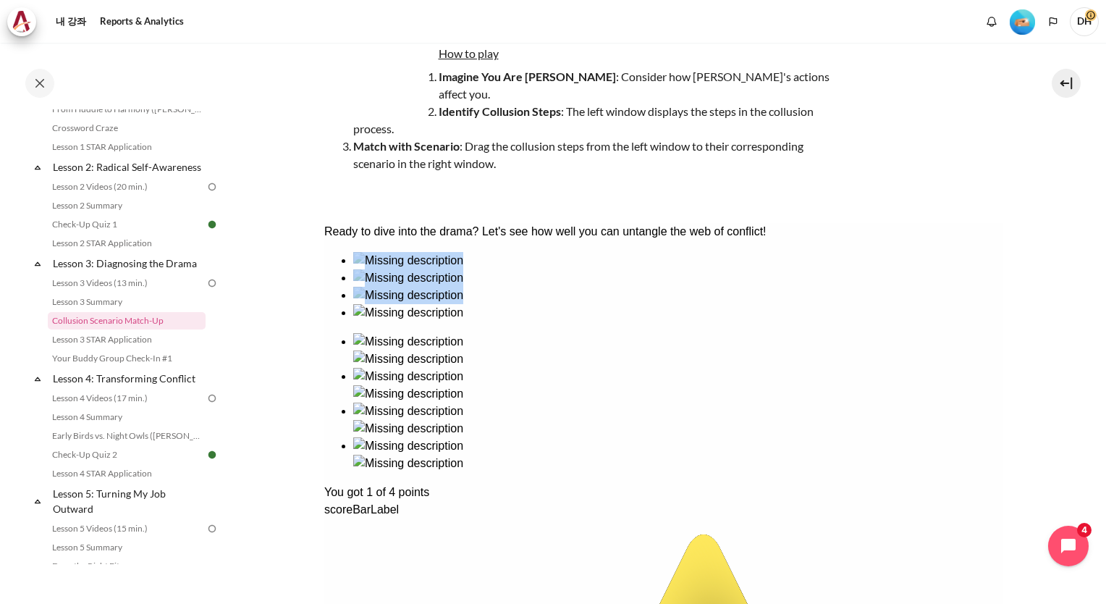
click at [130, 329] on link "Collusion Scenario Match-Up" at bounding box center [127, 320] width 158 height 17
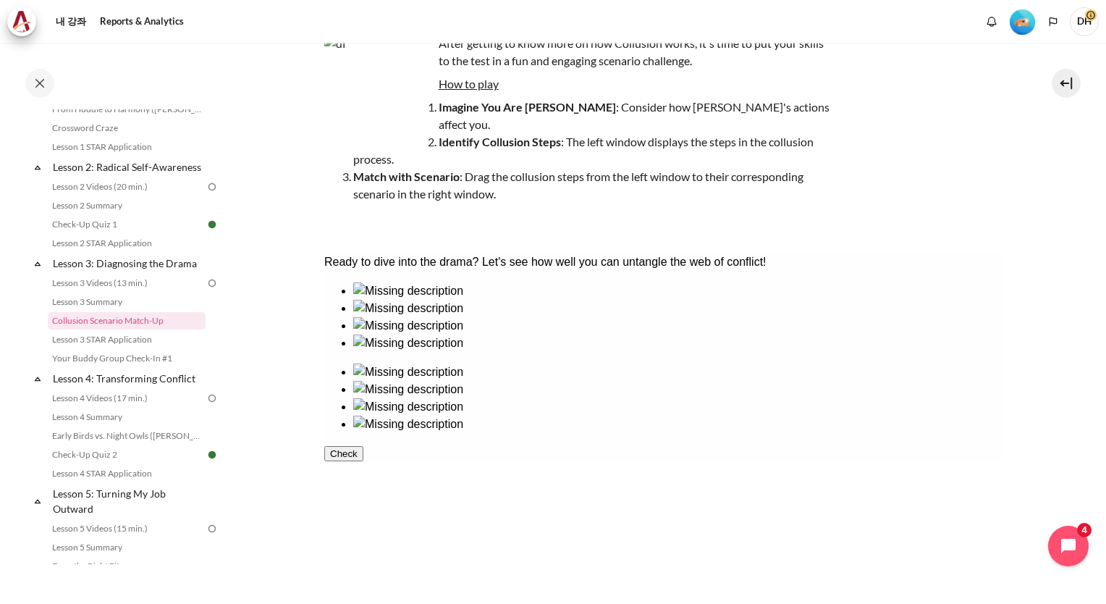
scroll to position [145, 0]
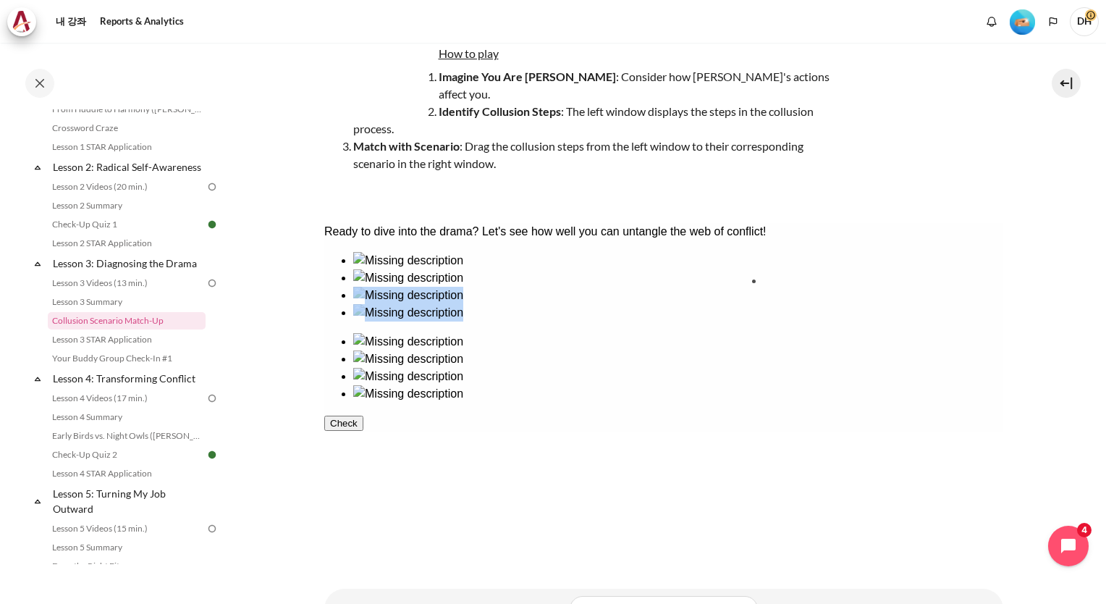
drag, startPoint x: 486, startPoint y: 328, endPoint x: 816, endPoint y: 324, distance: 329.4
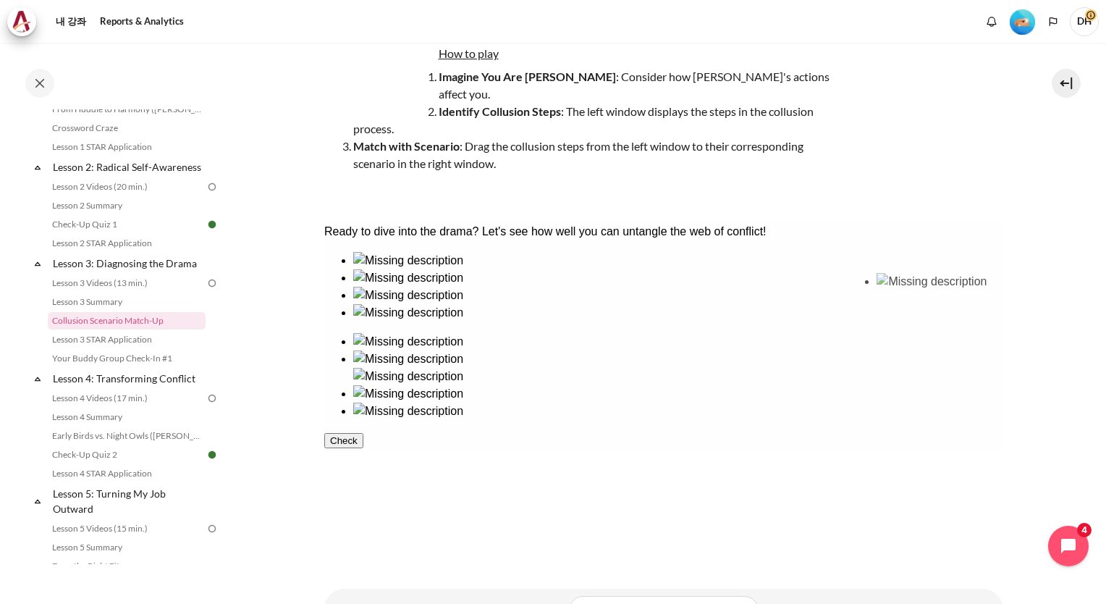
drag, startPoint x: 568, startPoint y: 340, endPoint x: 914, endPoint y: 337, distance: 345.3
drag, startPoint x: 366, startPoint y: 305, endPoint x: 698, endPoint y: 306, distance: 332.3
drag, startPoint x: 391, startPoint y: 416, endPoint x: 738, endPoint y: 418, distance: 346.8
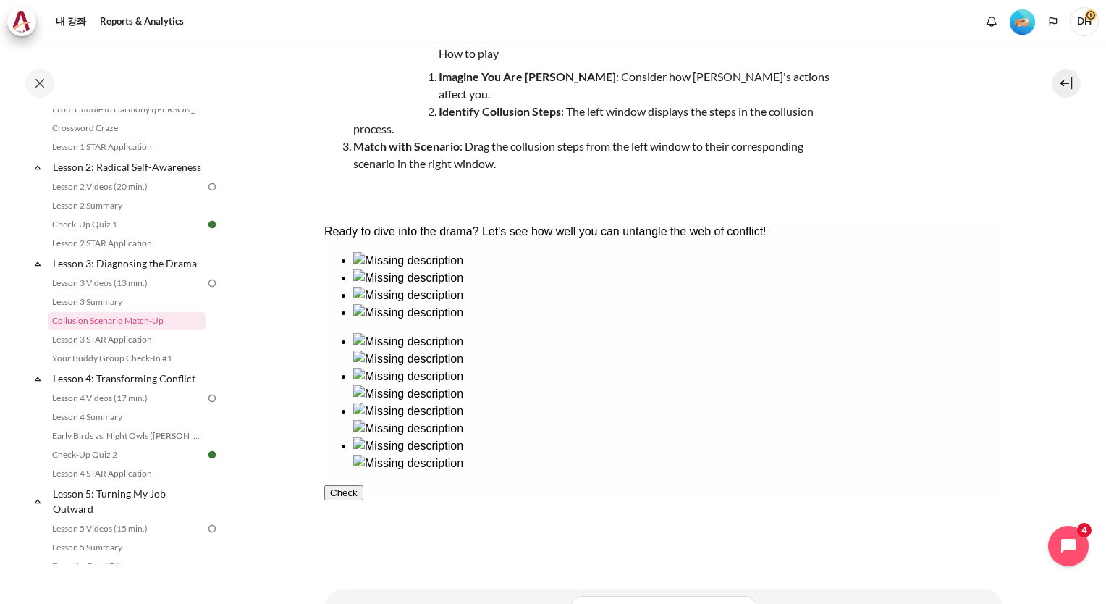
click at [363, 500] on button "Check" at bounding box center [343, 492] width 39 height 15
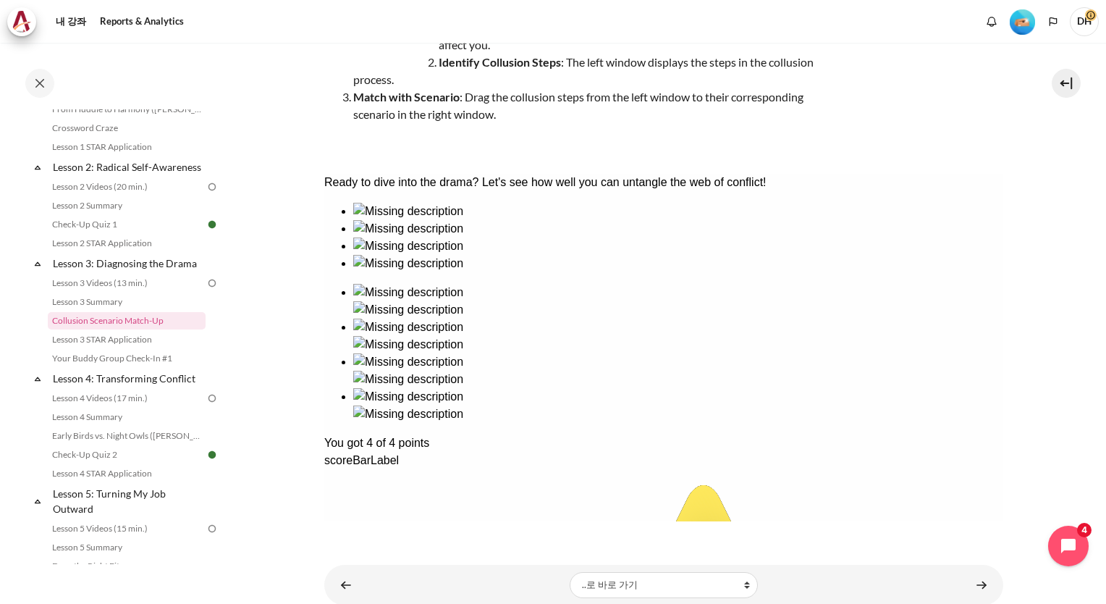
scroll to position [214, 0]
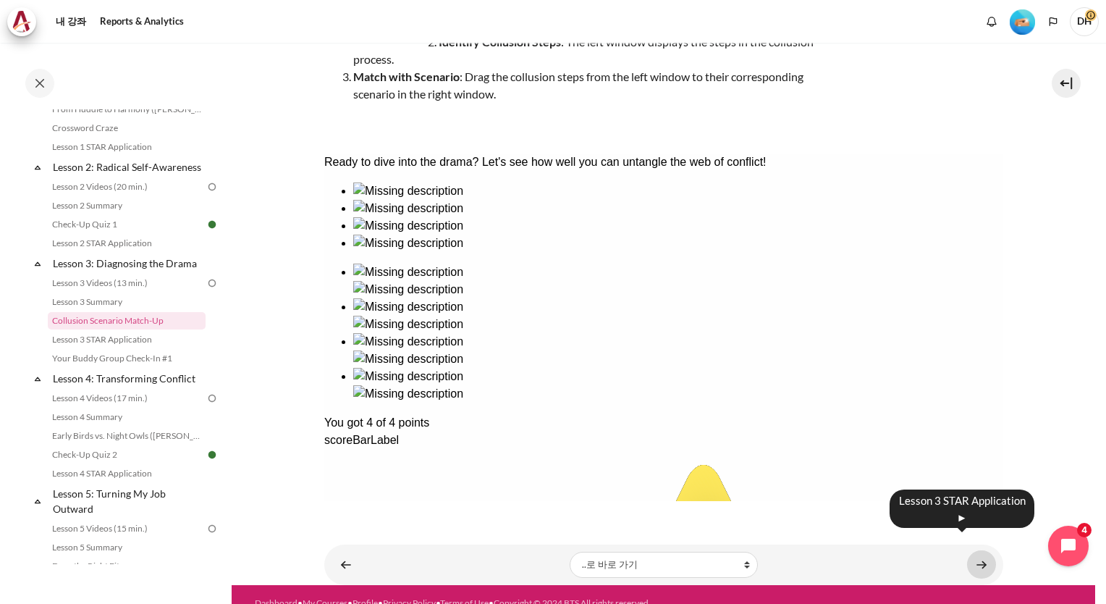
click at [981, 550] on link "내용" at bounding box center [981, 564] width 29 height 28
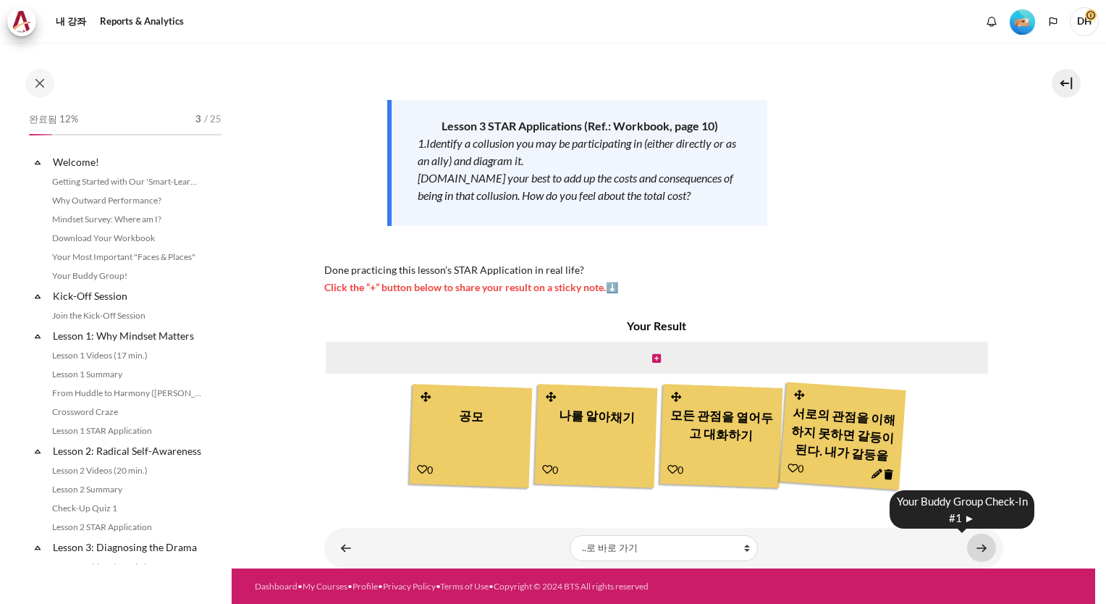
scroll to position [303, 0]
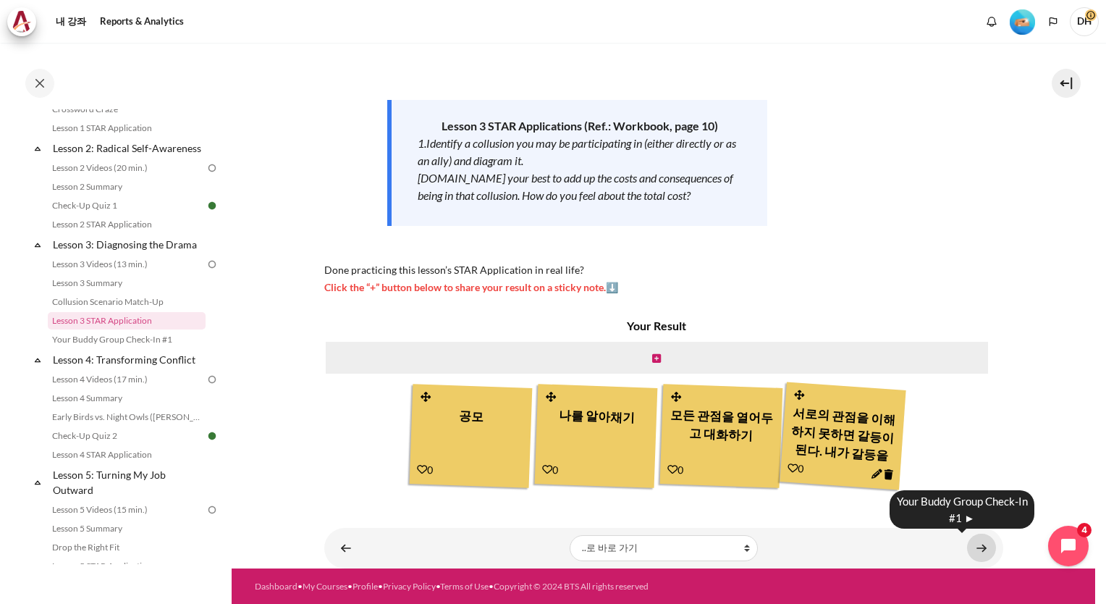
click at [978, 549] on link "내용" at bounding box center [981, 548] width 29 height 28
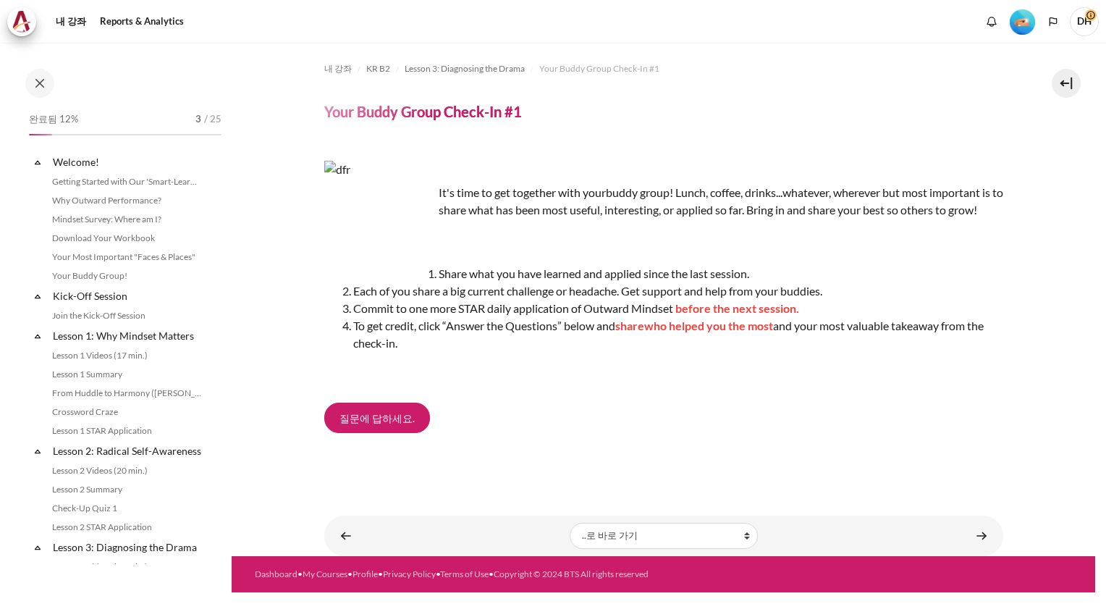
scroll to position [321, 0]
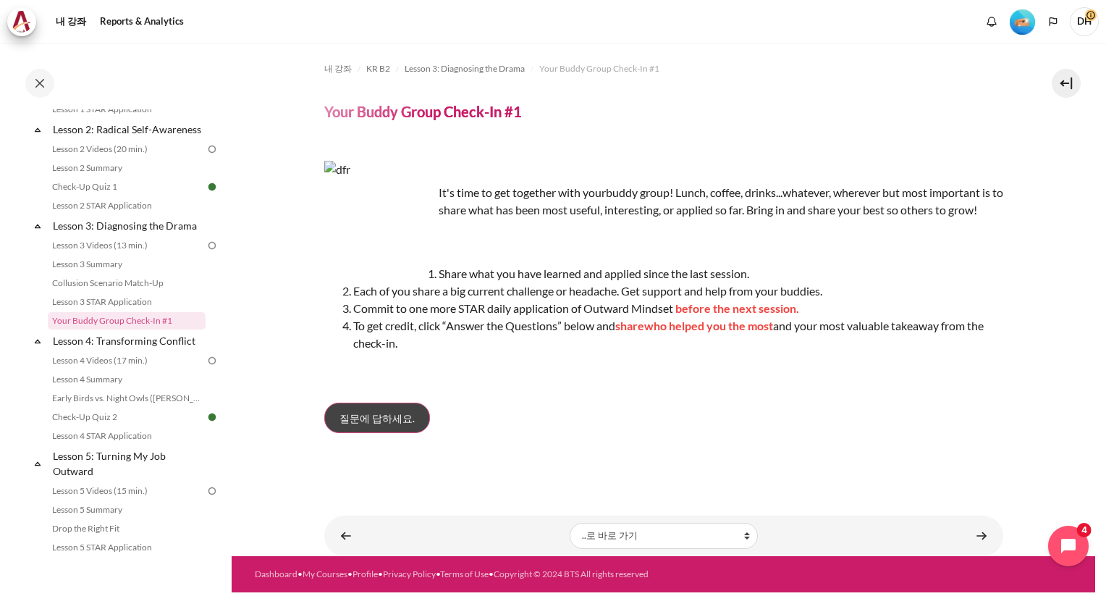
click at [368, 421] on span "질문에 답하세요." at bounding box center [377, 417] width 75 height 15
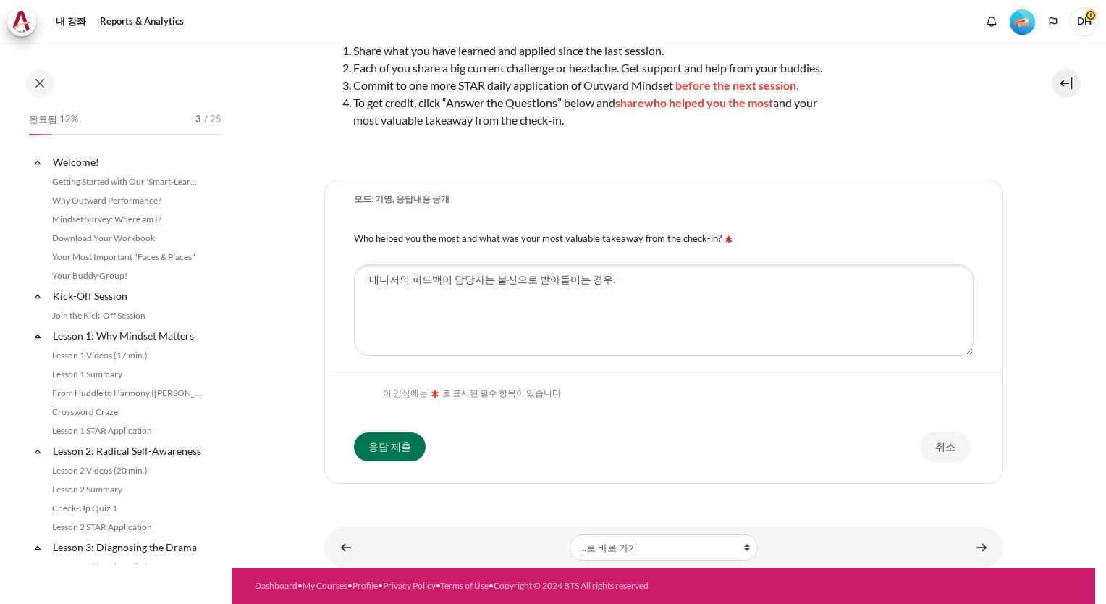
scroll to position [321, 0]
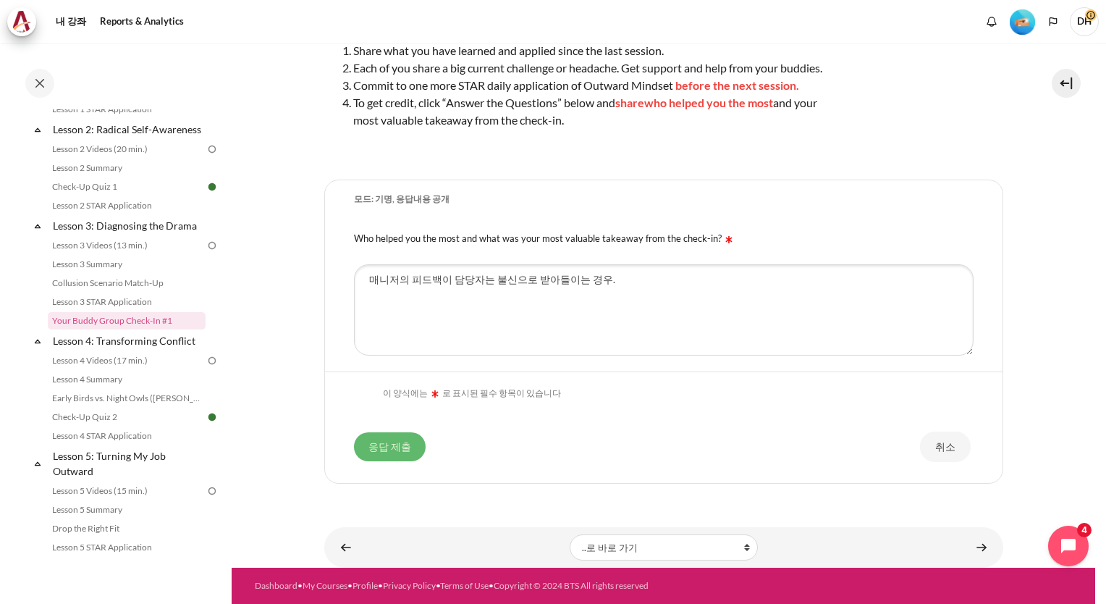
click at [416, 452] on input "응답 제출" at bounding box center [390, 446] width 72 height 29
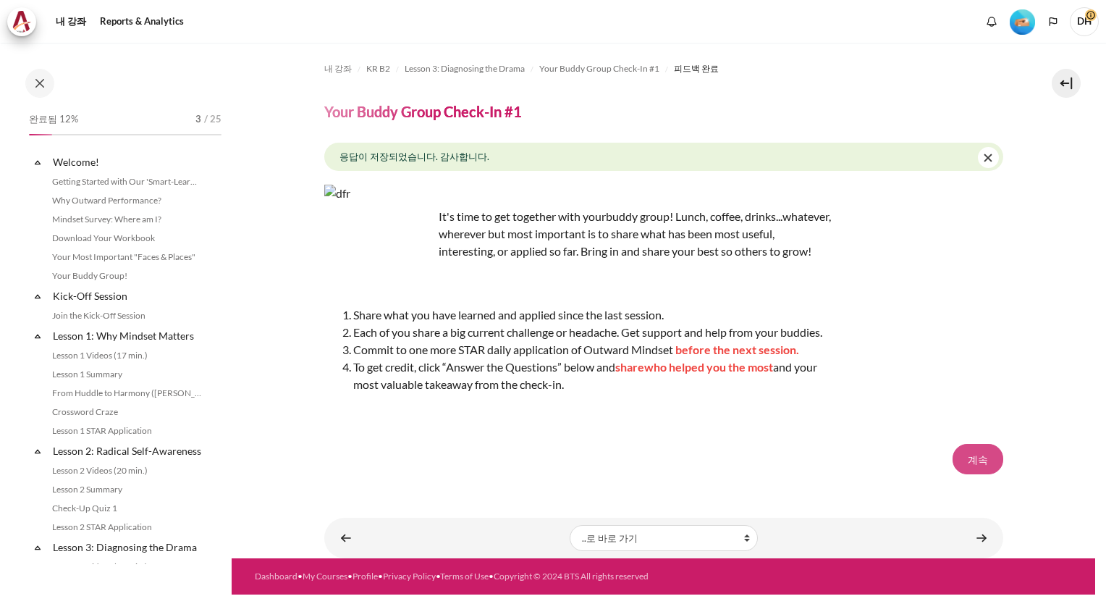
scroll to position [321, 0]
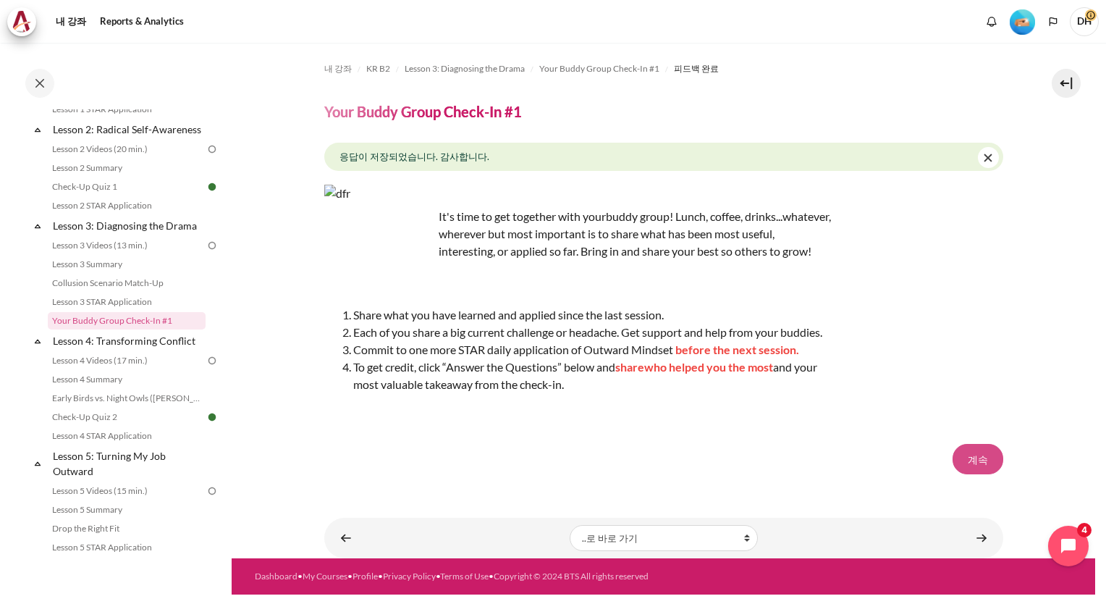
click at [968, 474] on button "계속" at bounding box center [978, 459] width 51 height 30
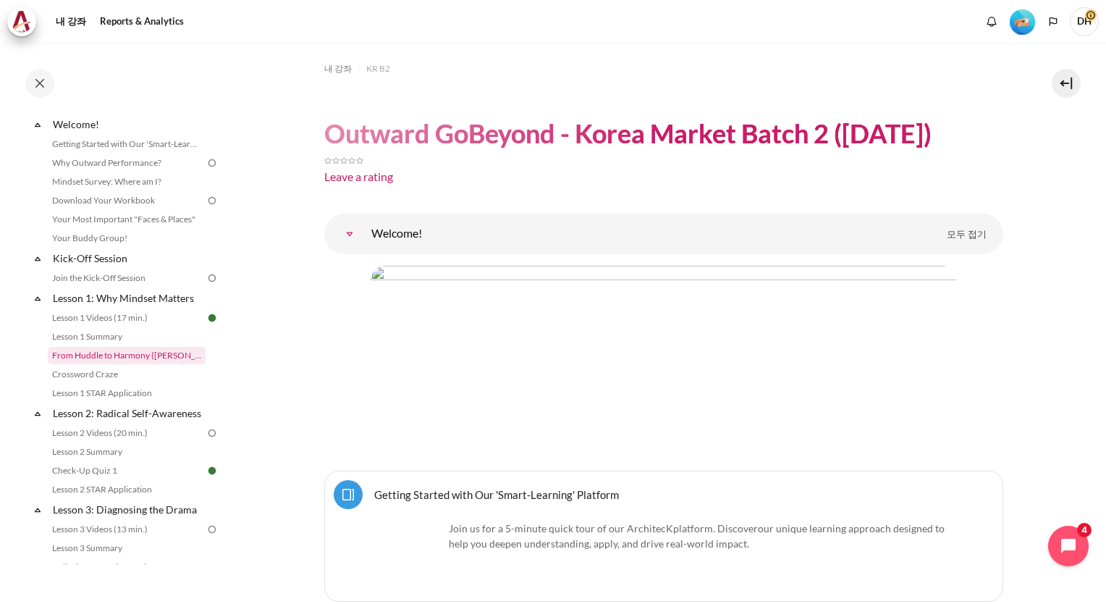
scroll to position [217, 0]
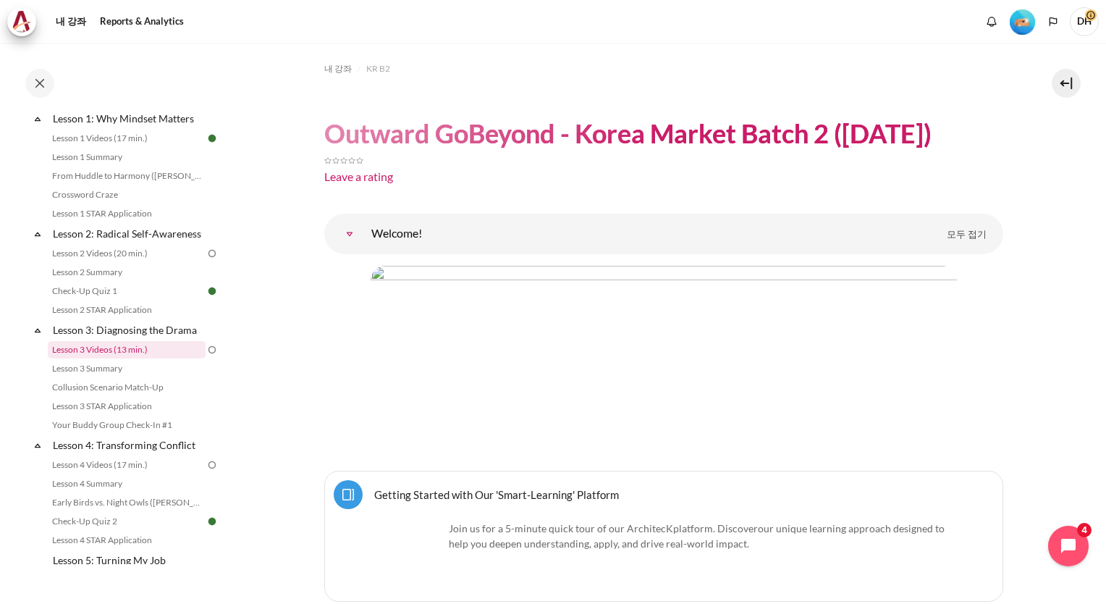
click at [122, 358] on link "Lesson 3 Videos (13 min.)" at bounding box center [127, 349] width 158 height 17
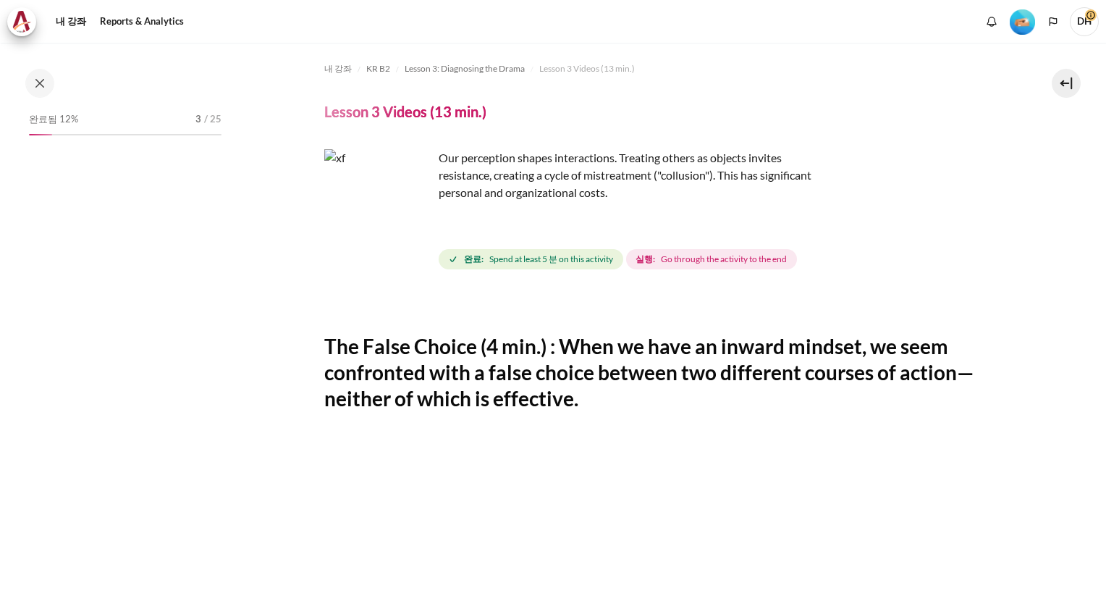
scroll to position [246, 0]
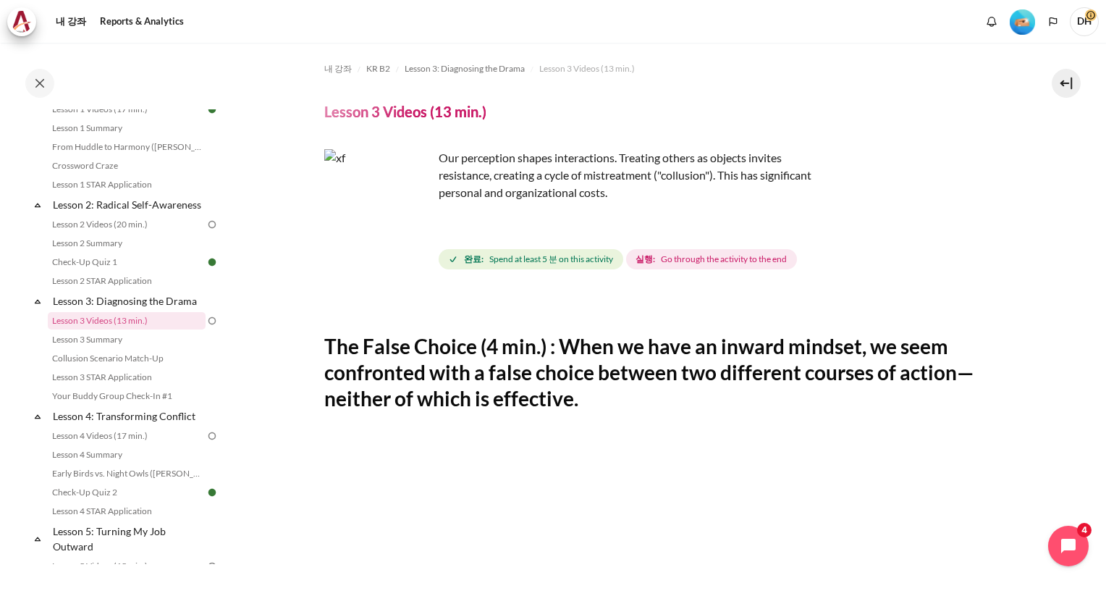
click at [678, 261] on span "Go through the activity to the end" at bounding box center [724, 259] width 126 height 13
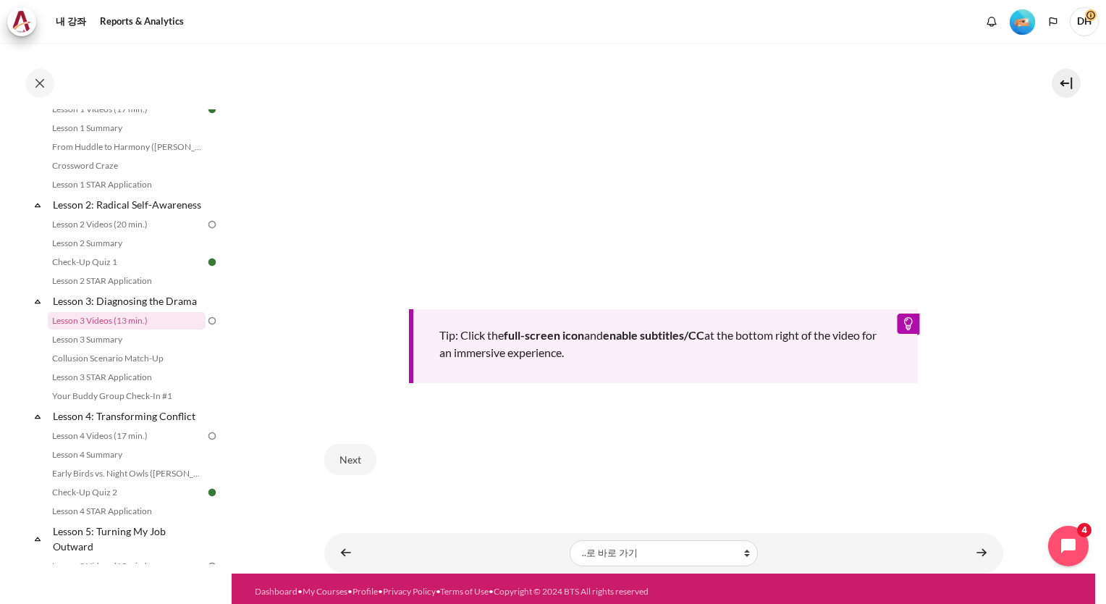
scroll to position [400, 0]
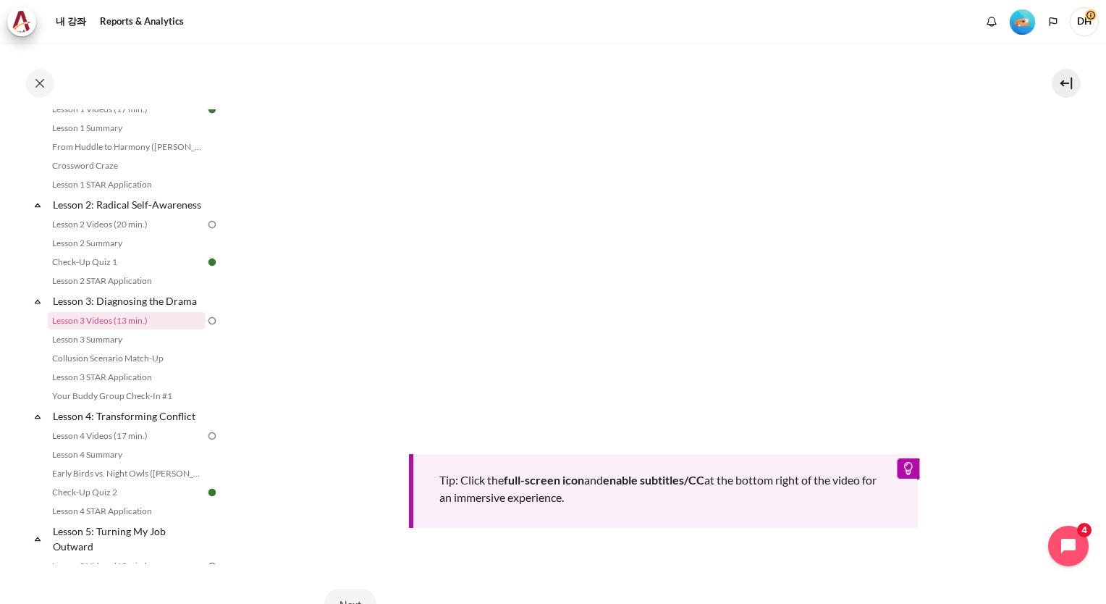
click at [1069, 361] on section "내 강좌 KR B2 Lesson 3: Diagnosing the Drama Lesson 3 Videos (13 min.) Lesson 3 Vi…" at bounding box center [664, 180] width 864 height 1076
click at [979, 449] on div "Tip: Click the full-screen icon and enable subtitles/CC at the bottom right of …" at bounding box center [663, 283] width 679 height 491
click at [965, 473] on div "Tip: Click the full-screen icon and enable subtitles/CC at the bottom right of …" at bounding box center [663, 283] width 679 height 491
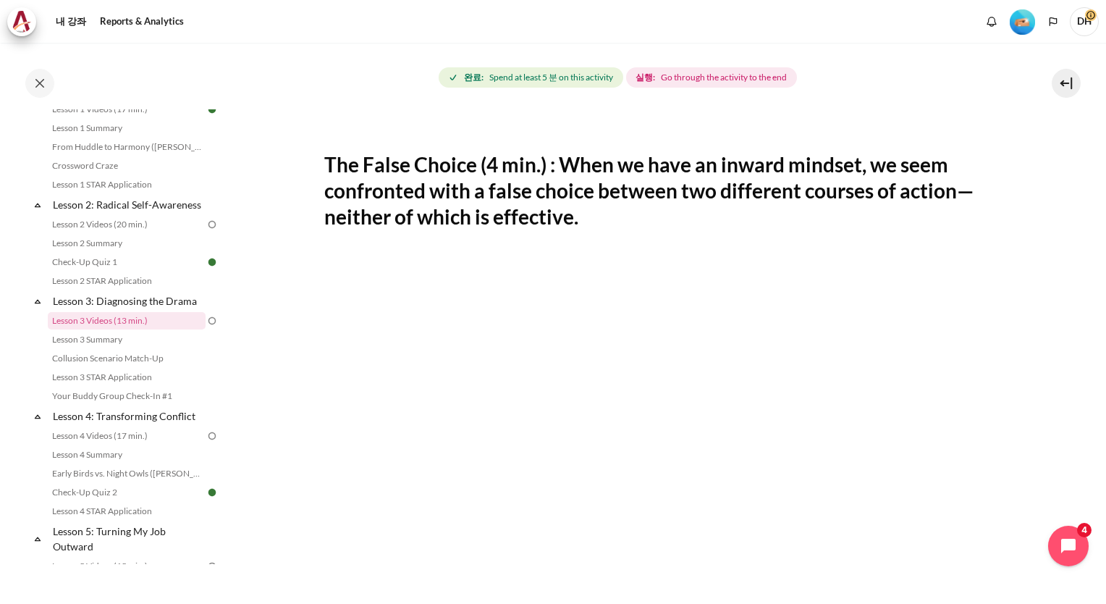
scroll to position [183, 0]
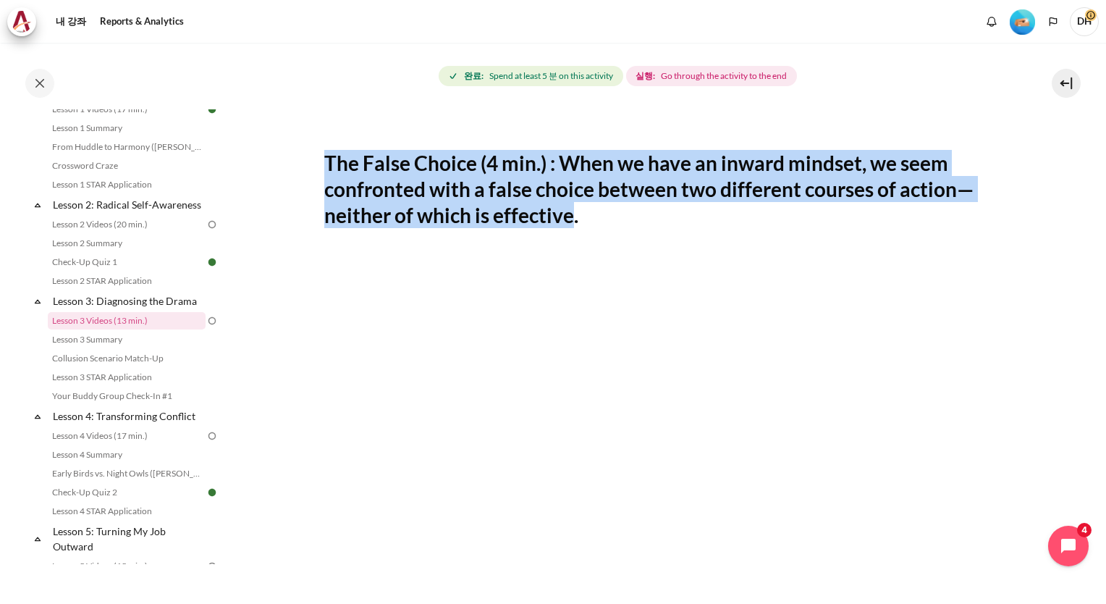
drag, startPoint x: 575, startPoint y: 222, endPoint x: 291, endPoint y: 162, distance: 289.9
click at [291, 162] on section "내 강좌 KR B2 Lesson 3: Diagnosing the Drama Lesson 3 Videos (13 min.) Lesson 3 Vi…" at bounding box center [664, 398] width 864 height 1076
copy h2 "The False Choice (4 min.) : When we have an inward mindset, we seem confronted …"
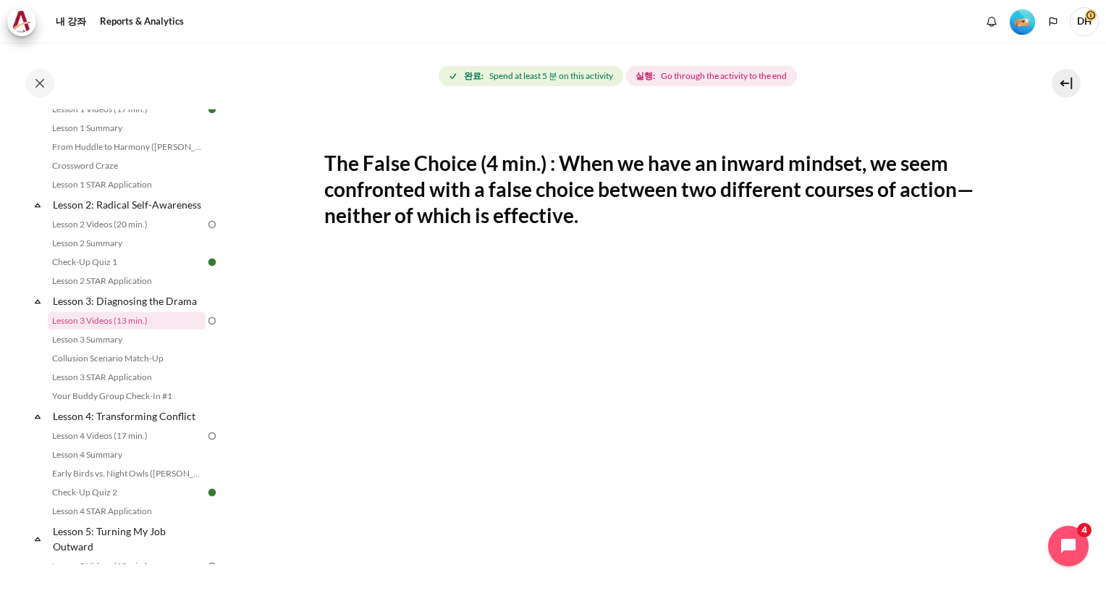
click at [264, 350] on section "내 강좌 KR B2 Lesson 3: Diagnosing the Drama Lesson 3 Videos (13 min.) Lesson 3 Vi…" at bounding box center [664, 398] width 864 height 1076
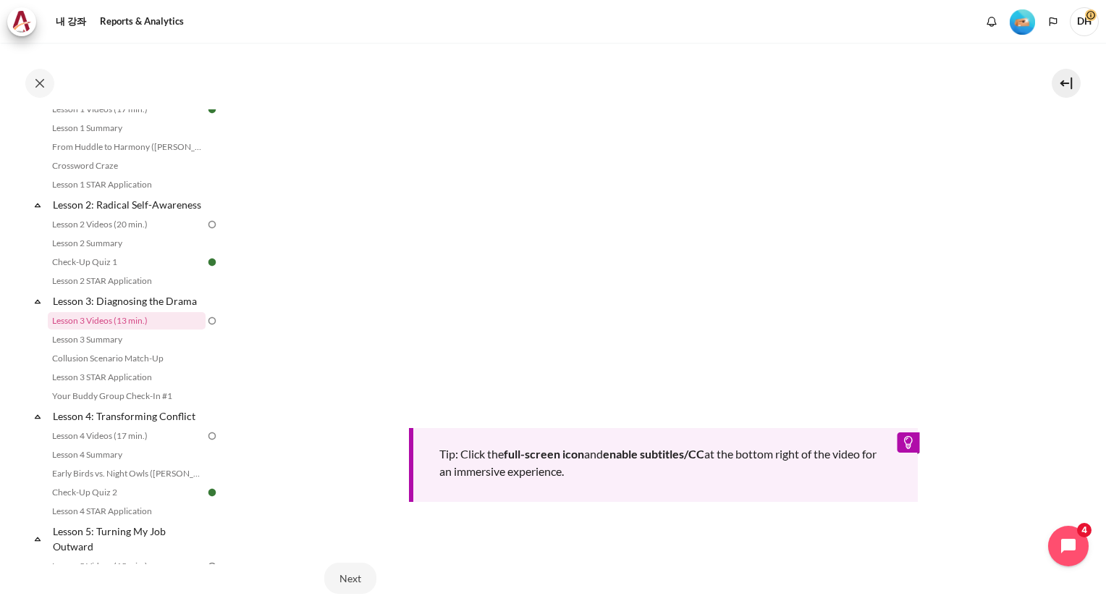
scroll to position [545, 0]
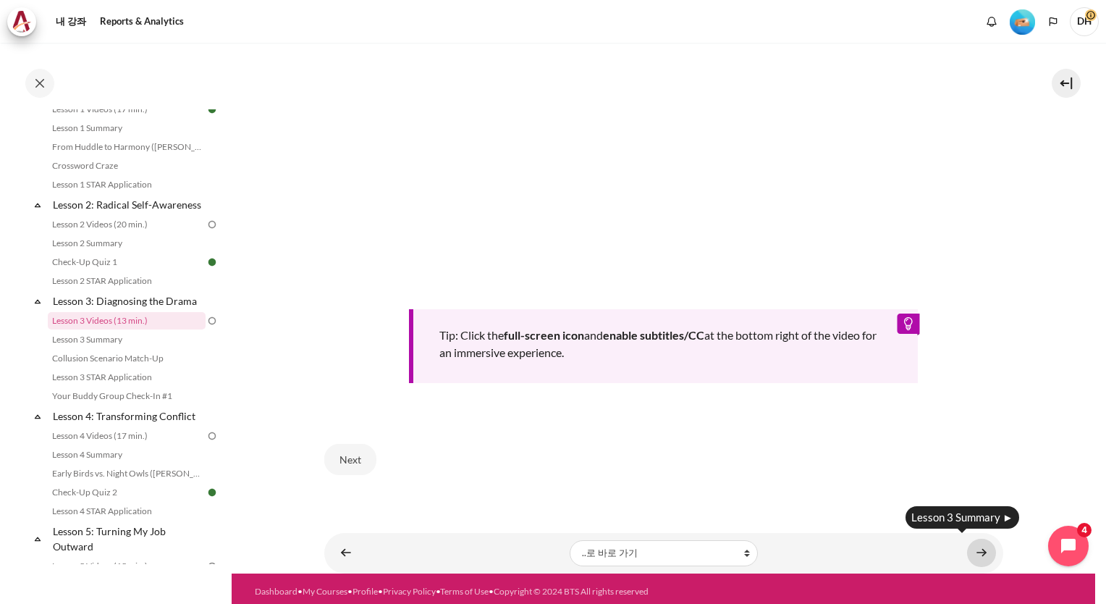
click at [972, 555] on link "내용" at bounding box center [981, 553] width 29 height 28
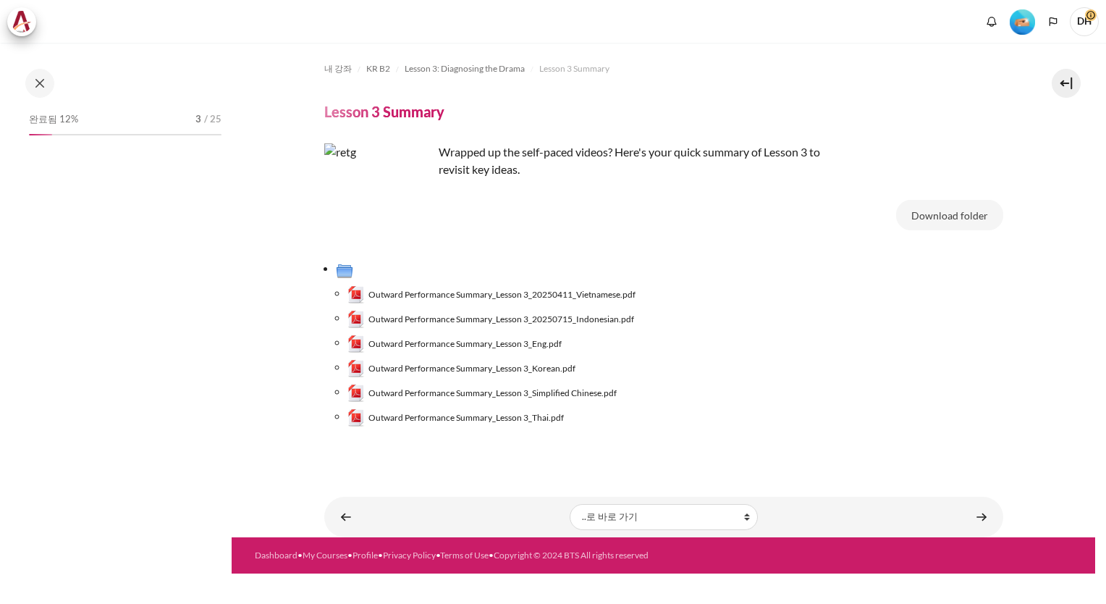
scroll to position [265, 0]
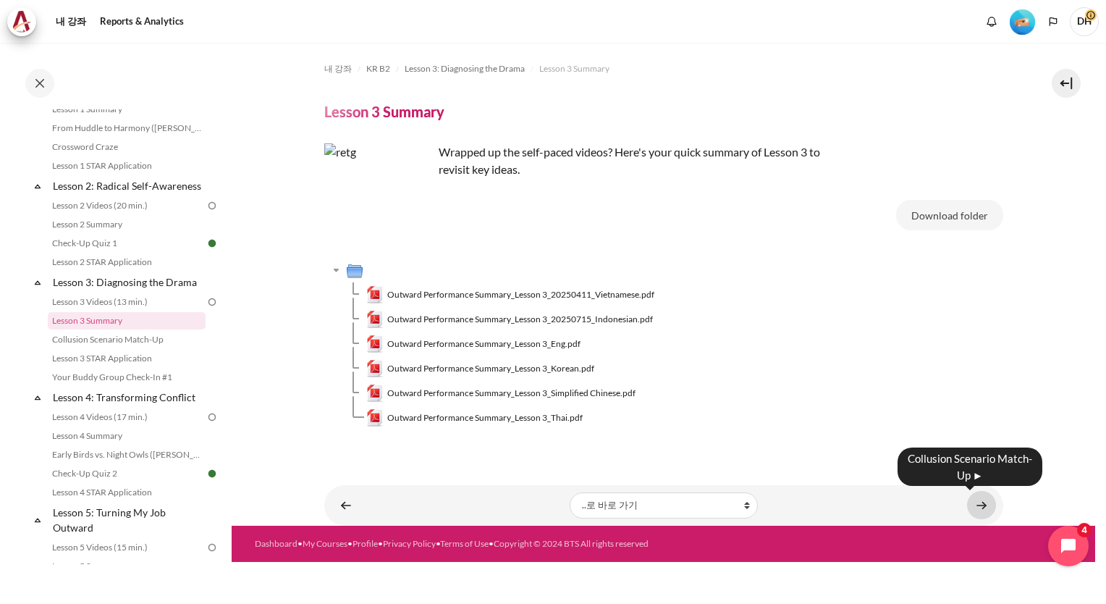
click at [987, 506] on link "내용" at bounding box center [981, 505] width 29 height 28
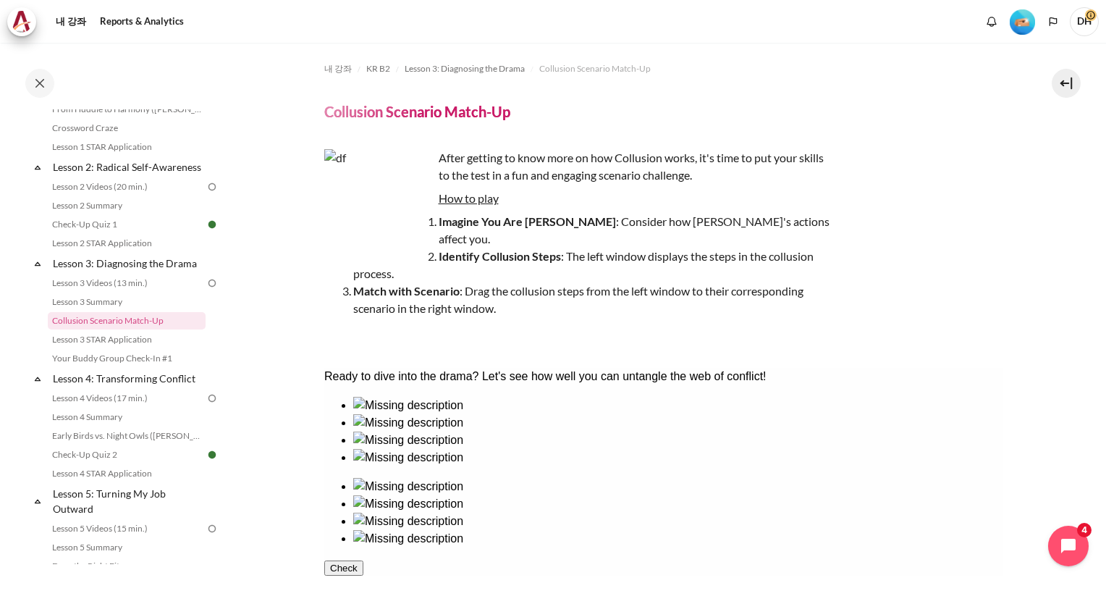
scroll to position [188, 0]
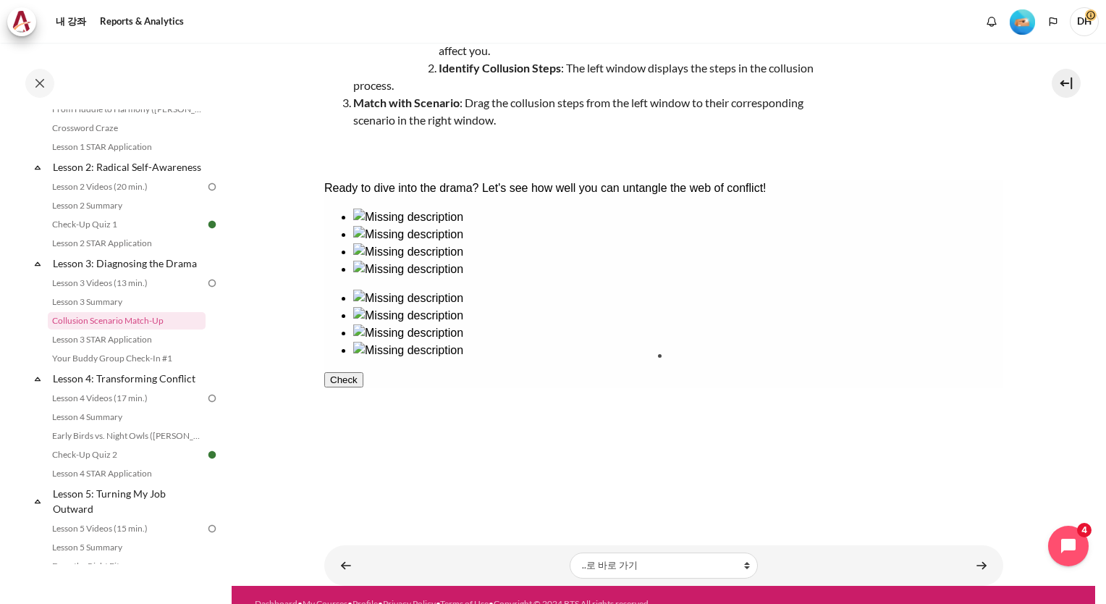
drag, startPoint x: 566, startPoint y: 294, endPoint x: 704, endPoint y: 408, distance: 179.4
drag, startPoint x: 402, startPoint y: 289, endPoint x: 822, endPoint y: 300, distance: 420.0
drag, startPoint x: 377, startPoint y: 380, endPoint x: 699, endPoint y: 288, distance: 335.0
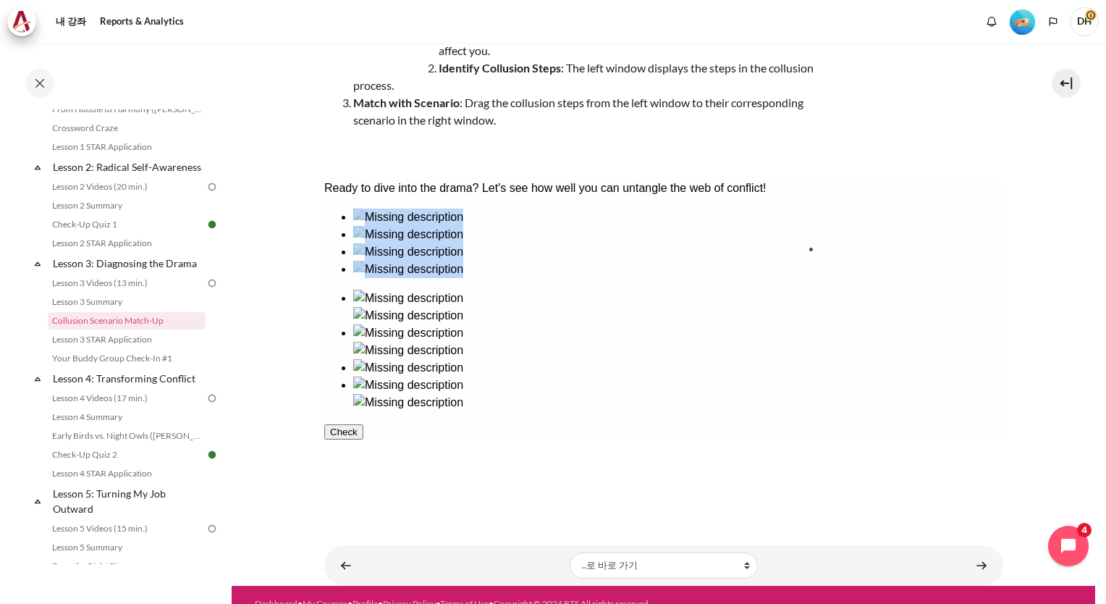
drag, startPoint x: 497, startPoint y: 275, endPoint x: 901, endPoint y: 282, distance: 404.0
click at [363, 457] on button "Check" at bounding box center [343, 449] width 39 height 15
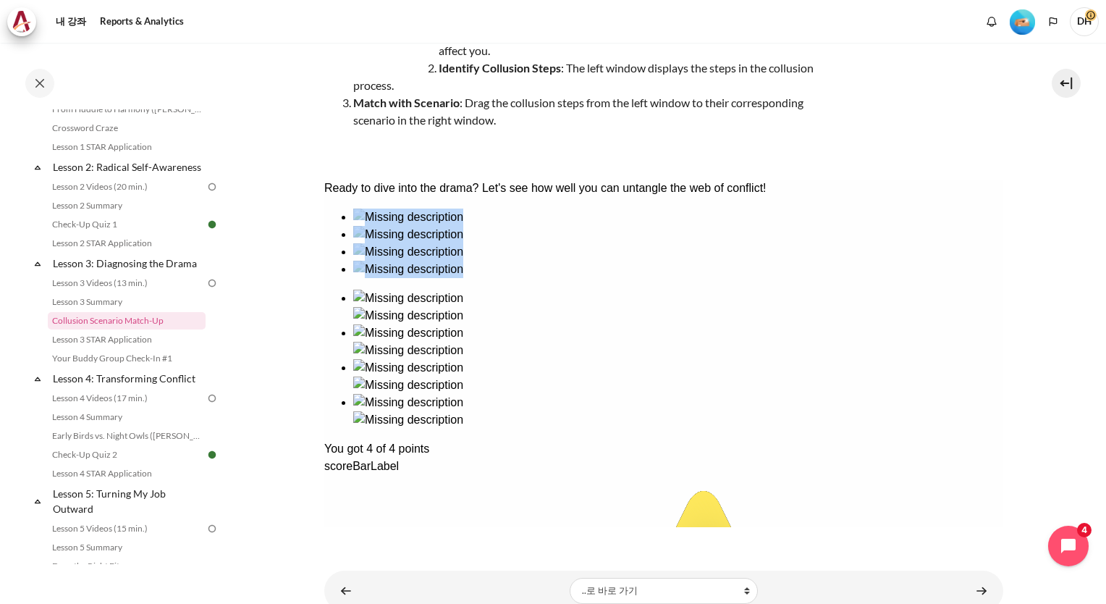
scroll to position [214, 0]
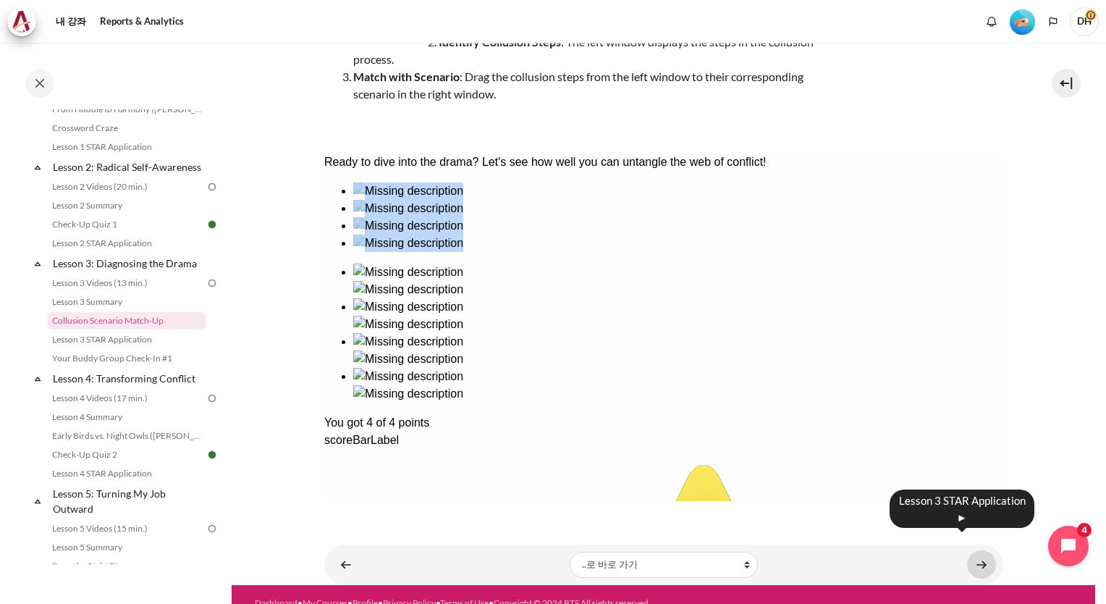
click at [970, 550] on link "내용" at bounding box center [981, 564] width 29 height 28
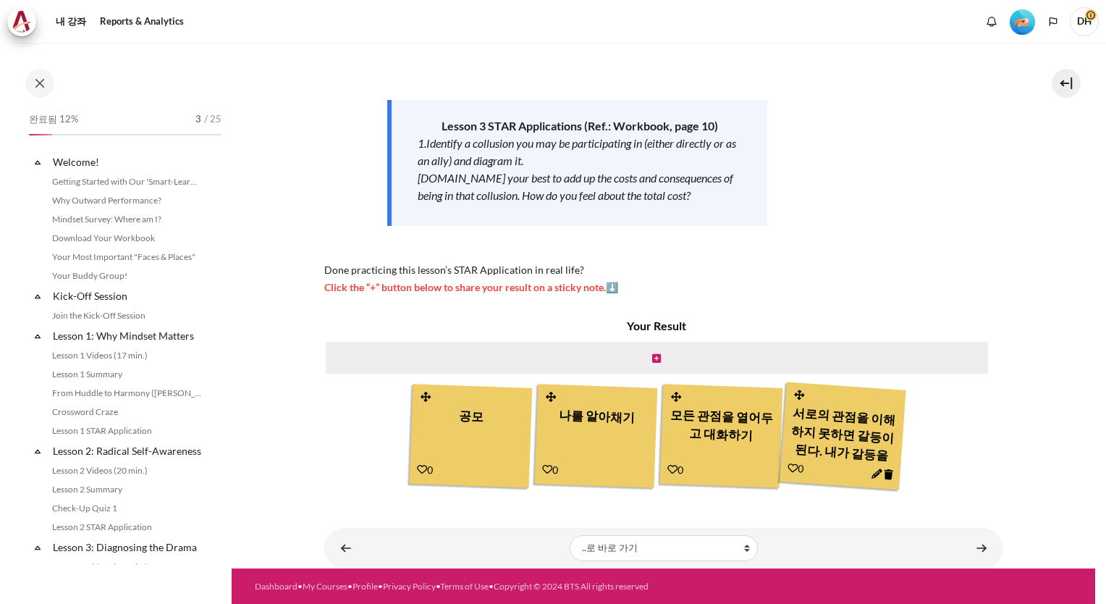
scroll to position [303, 0]
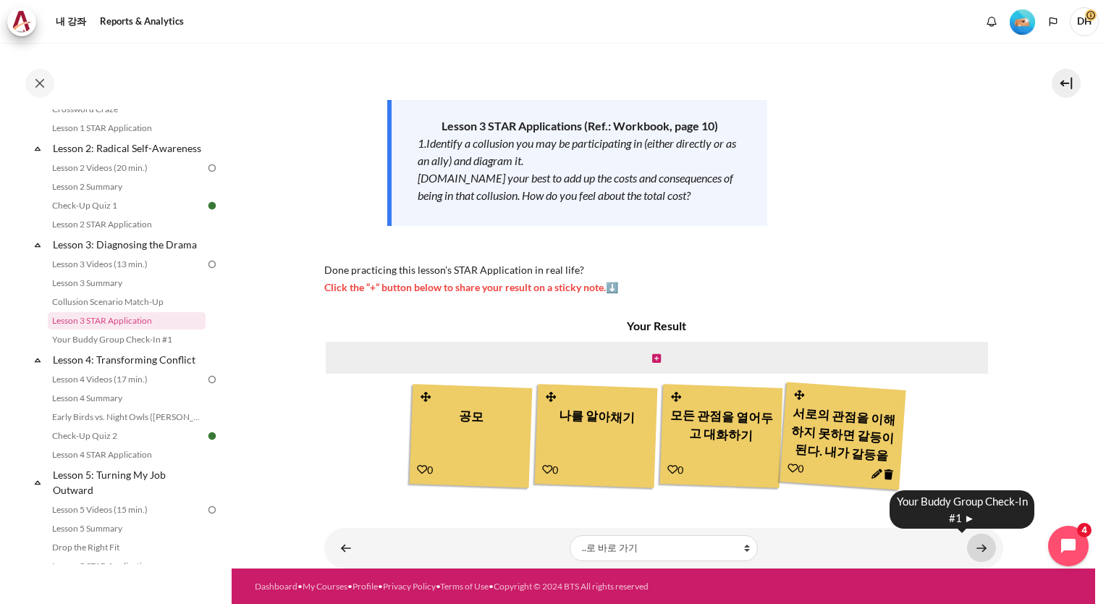
click at [976, 549] on link "내용" at bounding box center [981, 548] width 29 height 28
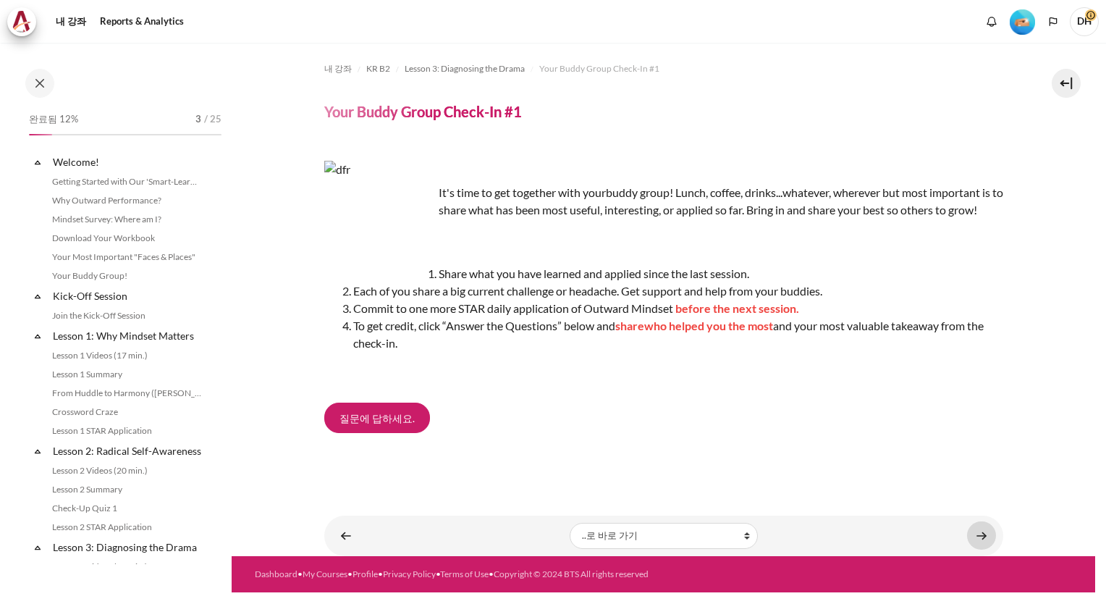
scroll to position [321, 0]
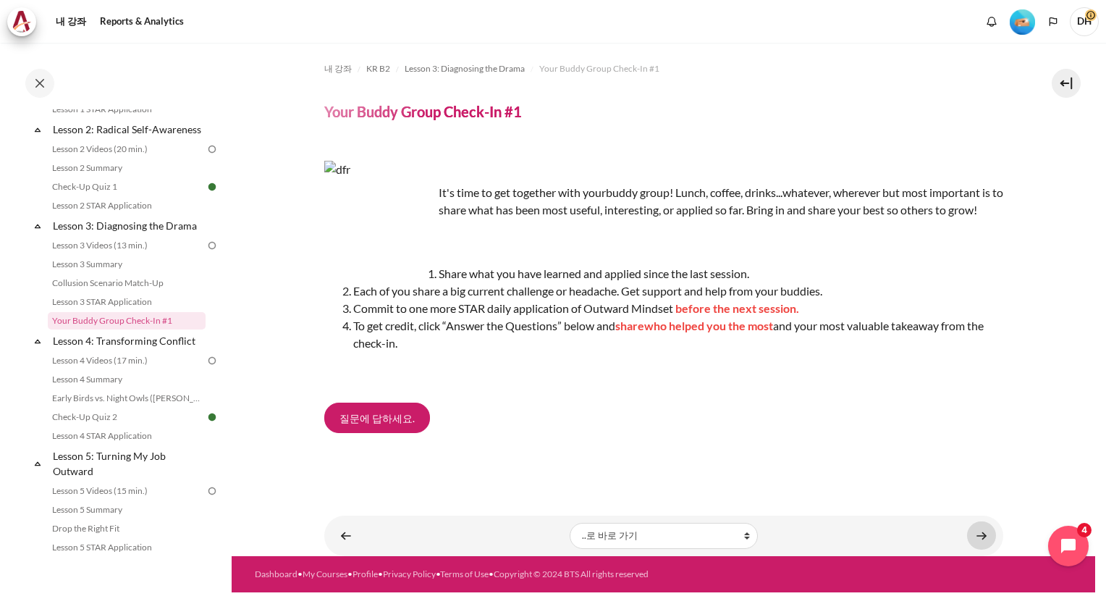
click at [987, 536] on body "메인 콘텐츠로 건너뛰기 강의 목차 열기 완료됨 12% 3 / 25 확대 축소" at bounding box center [553, 302] width 1106 height 604
click at [809, 415] on div "질문에 답하세요." at bounding box center [663, 420] width 679 height 36
click at [976, 533] on div "Lesson 4 Videos (17 min.) ►" at bounding box center [970, 531] width 145 height 38
click at [981, 540] on link "내용" at bounding box center [981, 535] width 29 height 28
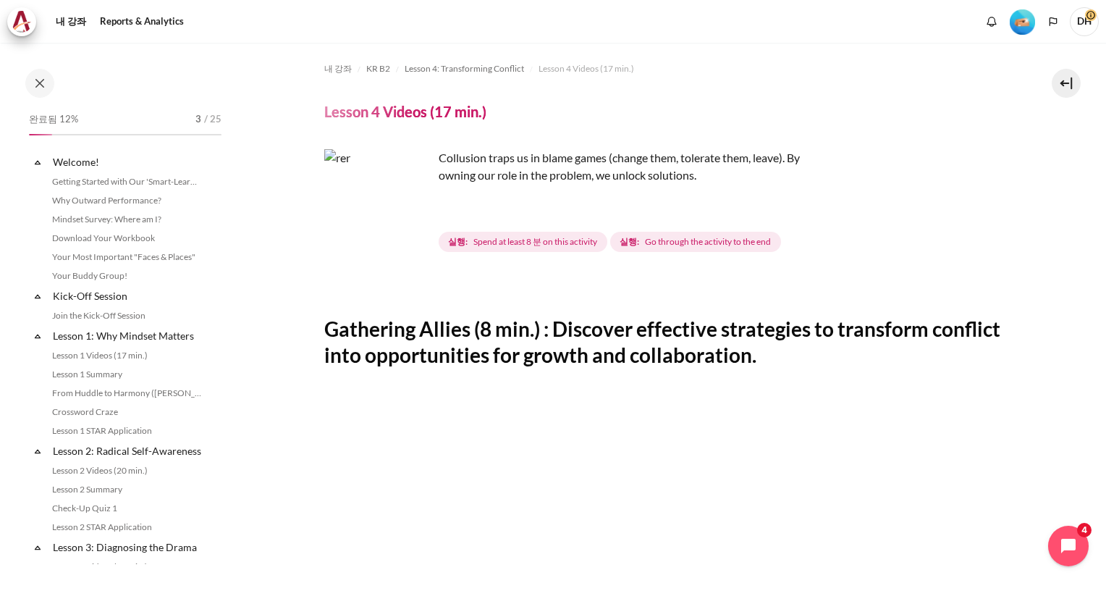
scroll to position [361, 0]
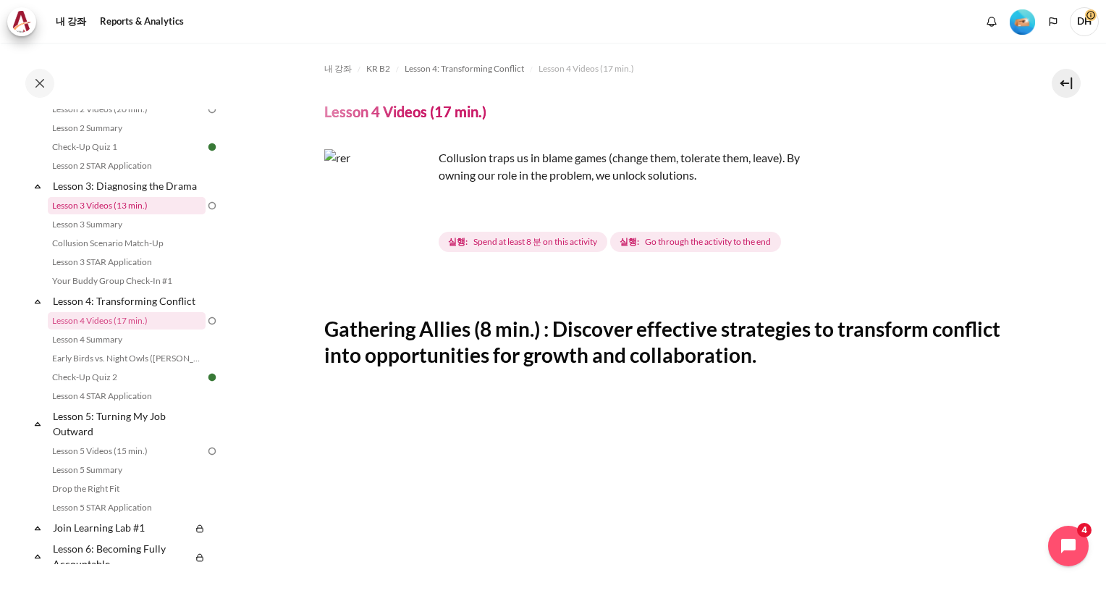
click at [93, 214] on link "Lesson 3 Videos (13 min.)" at bounding box center [127, 205] width 158 height 17
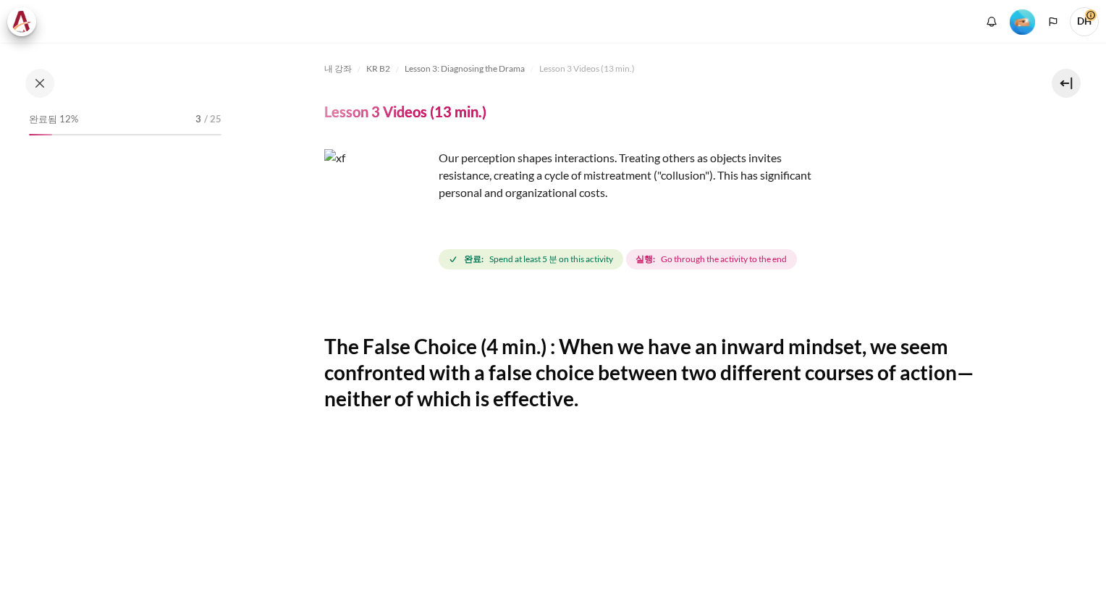
click at [668, 267] on span "실행: Go through the activity to the end" at bounding box center [711, 259] width 171 height 20
click at [670, 262] on span "Go through the activity to the end" at bounding box center [724, 259] width 126 height 13
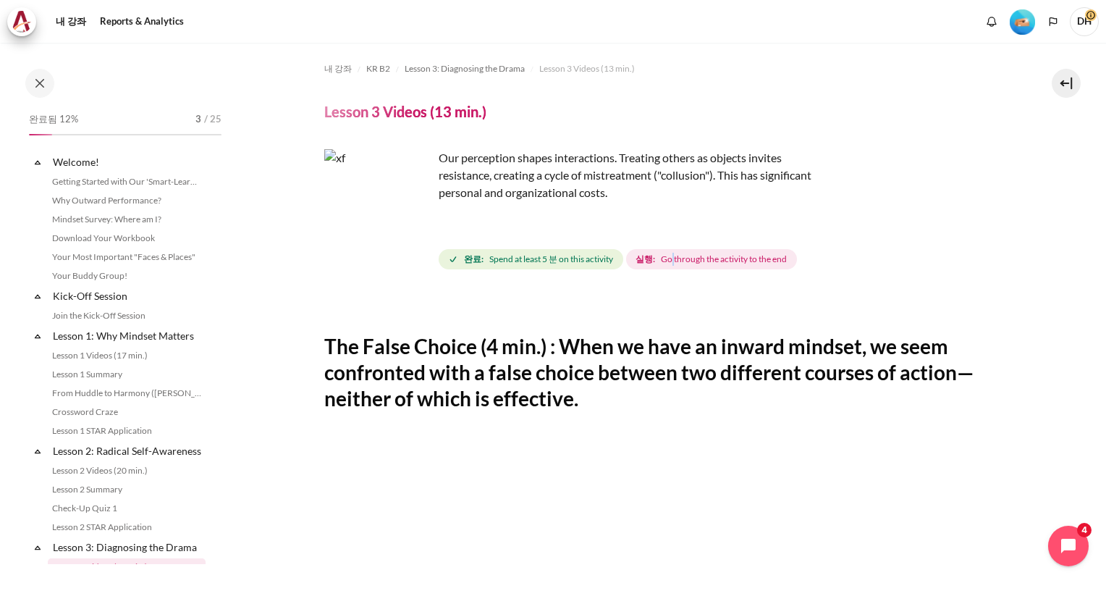
click at [670, 262] on span "Go through the activity to the end" at bounding box center [724, 259] width 126 height 13
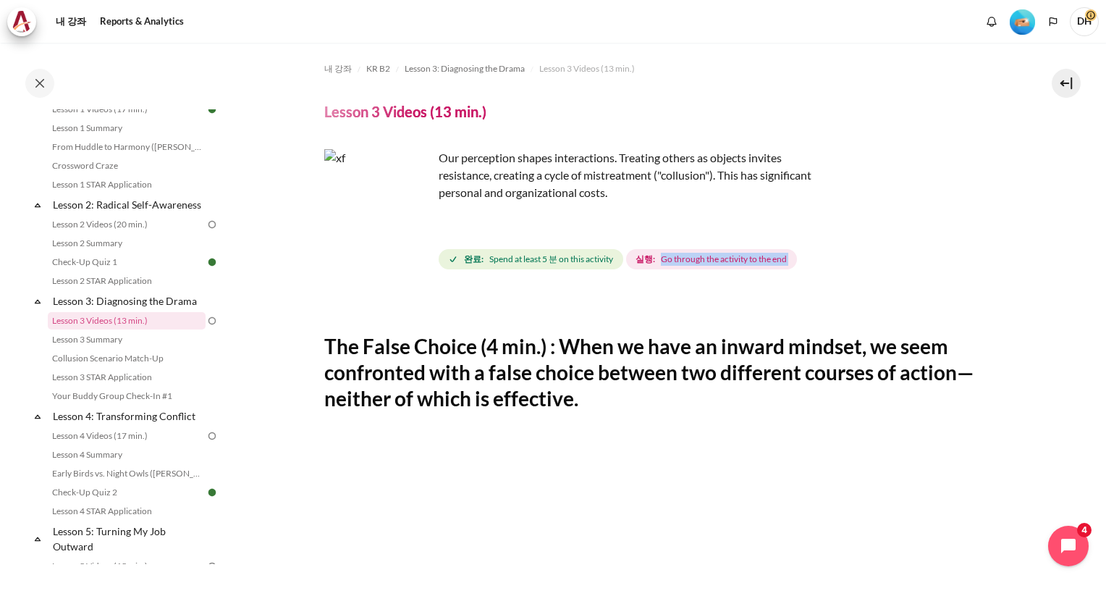
click at [385, 225] on img "내용" at bounding box center [378, 203] width 109 height 109
click at [417, 233] on img "내용" at bounding box center [378, 203] width 109 height 109
click at [492, 175] on p "Our perception shapes interactions. Treating others as objects invites resistan…" at bounding box center [577, 175] width 507 height 52
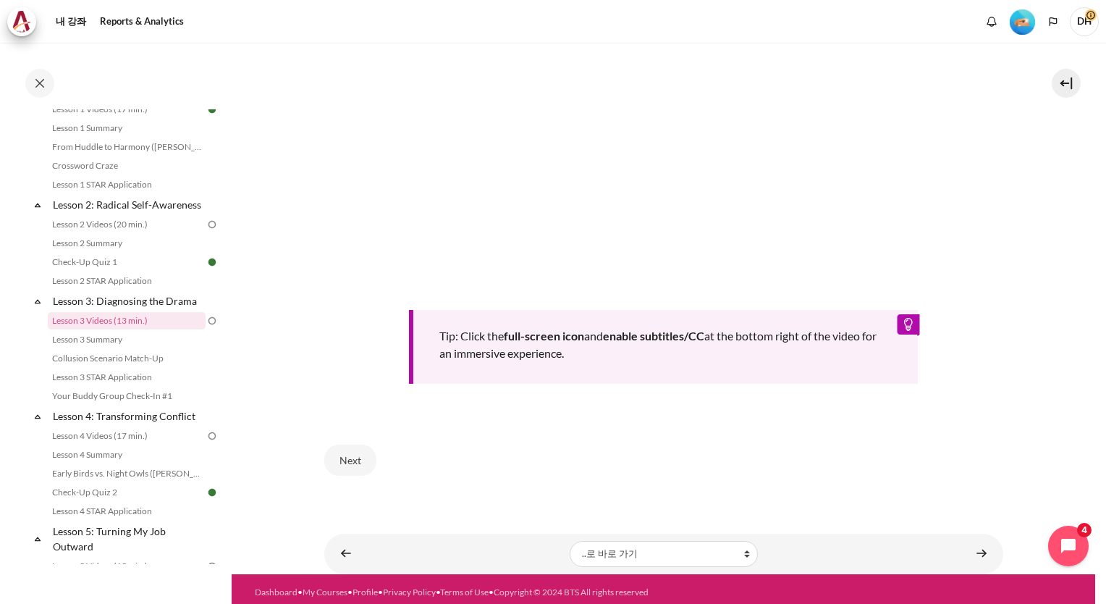
scroll to position [545, 0]
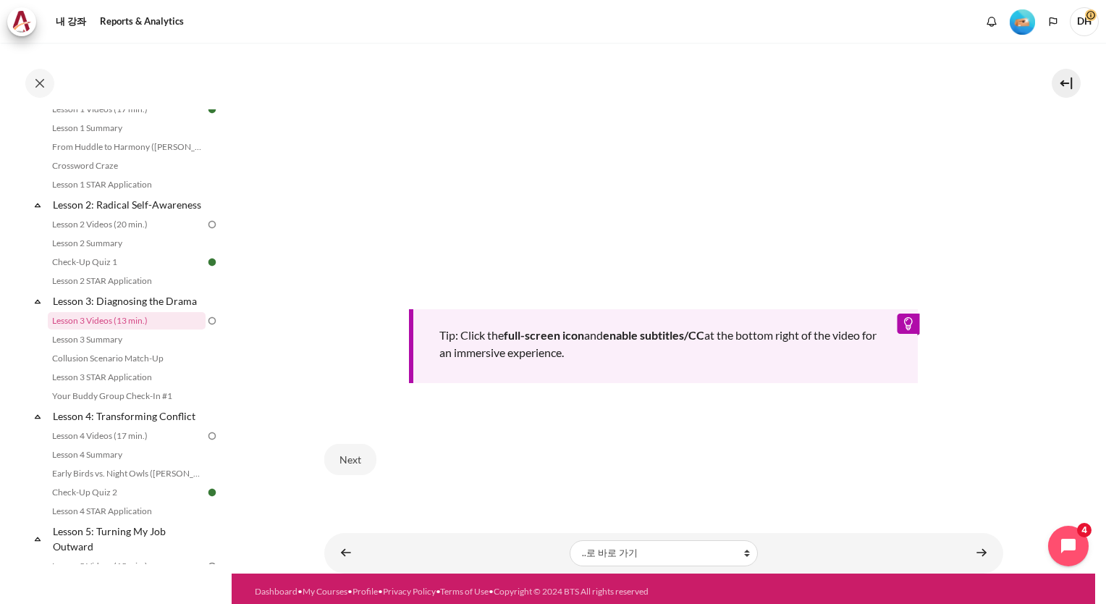
click at [899, 320] on div "Tip: Click the full-screen icon and enable subtitles/CC at the bottom right of …" at bounding box center [664, 346] width 510 height 74
drag, startPoint x: 686, startPoint y: 329, endPoint x: 417, endPoint y: 356, distance: 270.6
click at [686, 329] on b "enable subtitles/CC" at bounding box center [653, 335] width 101 height 14
click at [350, 462] on button "Next" at bounding box center [350, 459] width 52 height 30
click at [351, 452] on button "Next" at bounding box center [350, 459] width 52 height 30
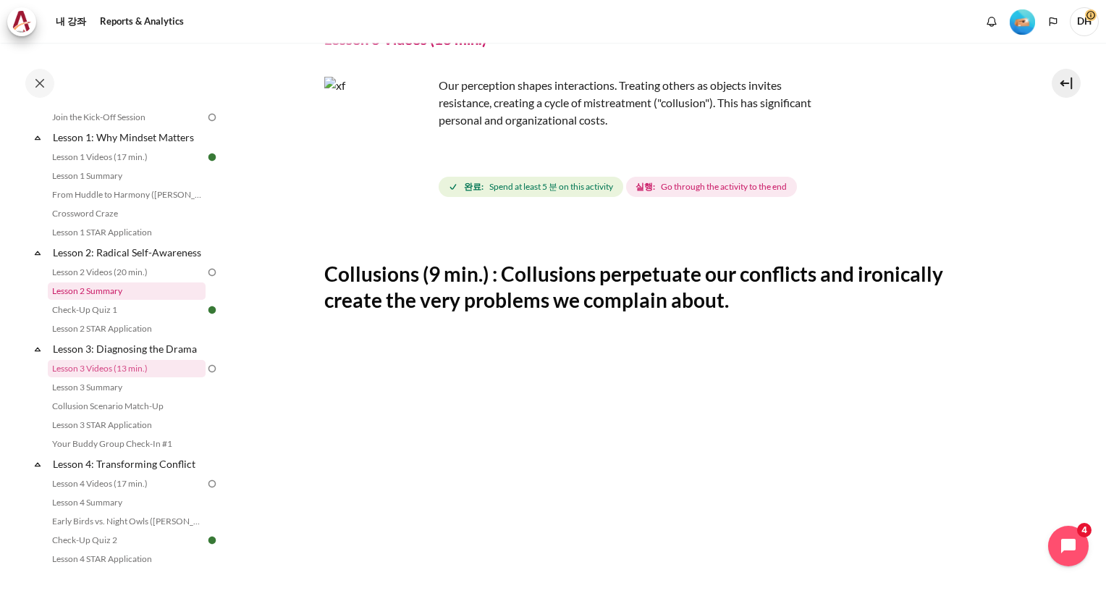
scroll to position [174, 0]
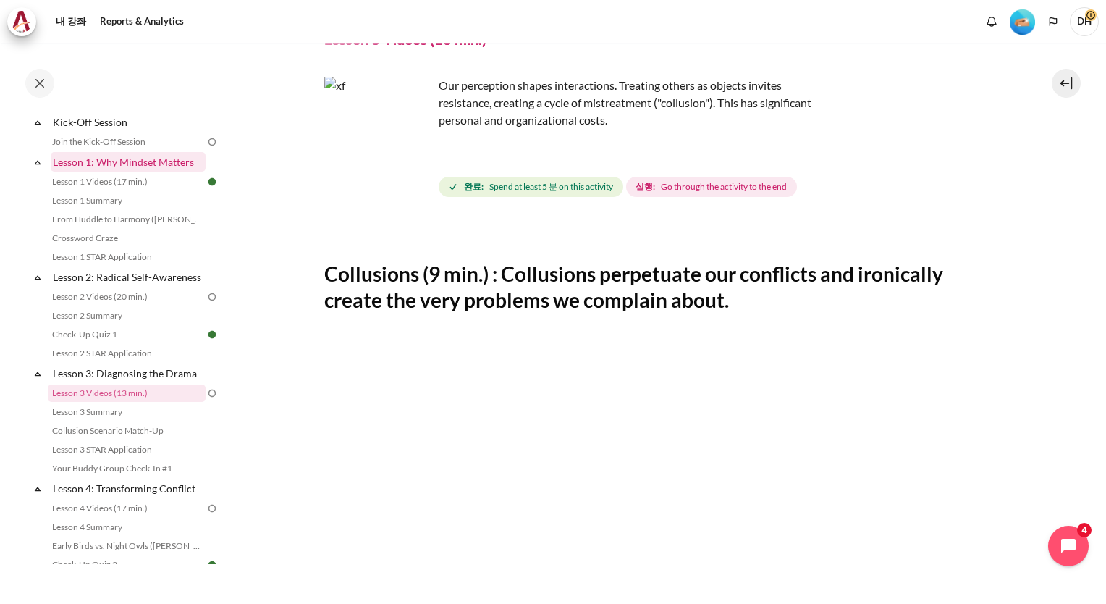
click at [122, 167] on link "Lesson 1: Why Mindset Matters" at bounding box center [128, 162] width 155 height 20
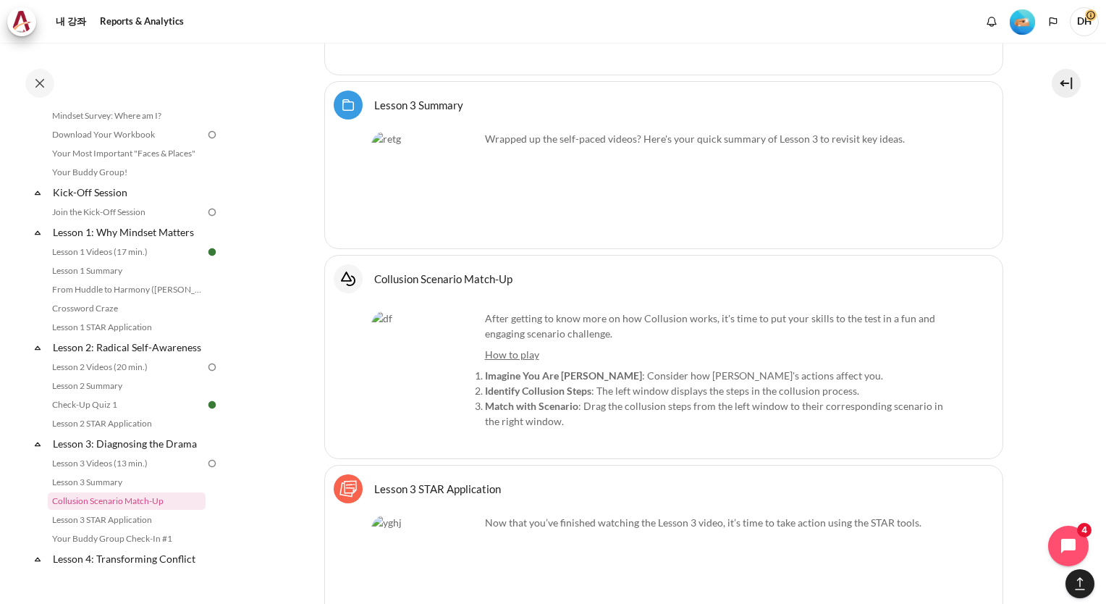
scroll to position [5249, 0]
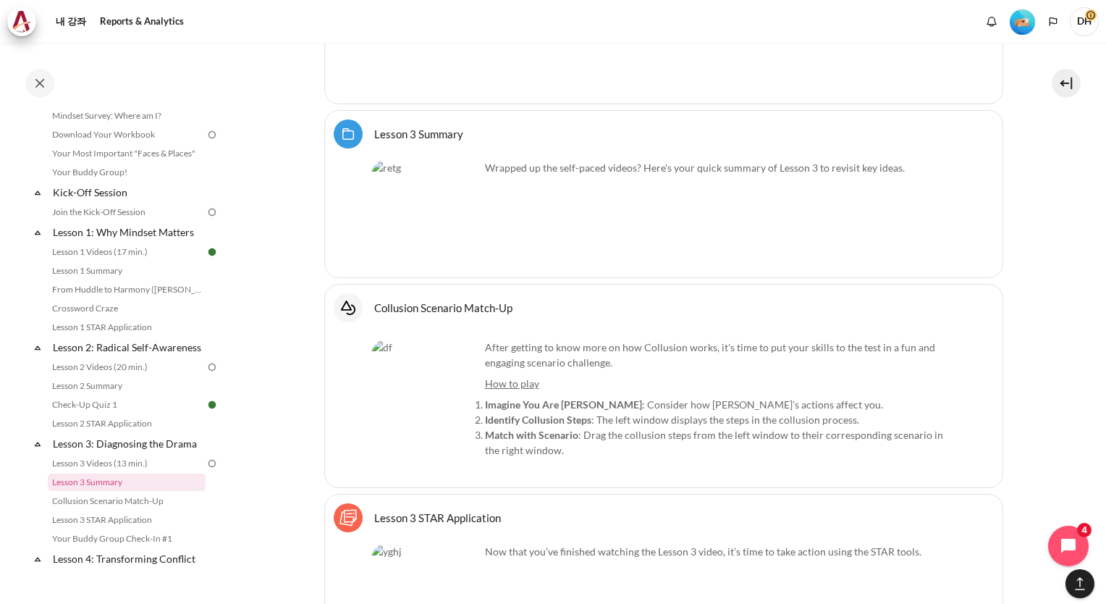
click at [374, 300] on link "Collusion Scenario Match-Up 상호작용적 콘텐츠" at bounding box center [443, 307] width 138 height 14
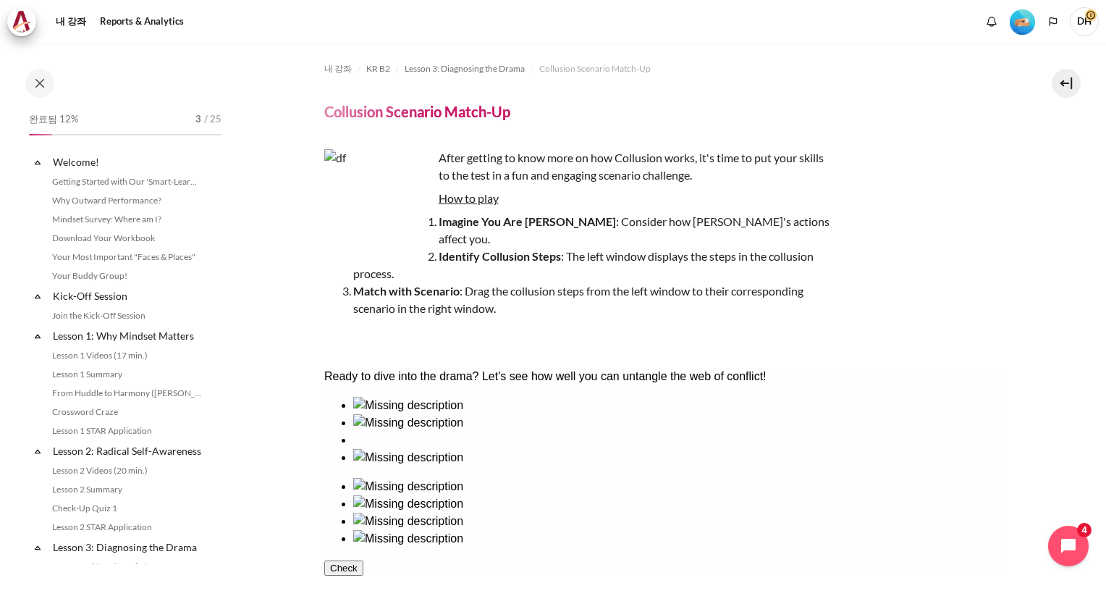
scroll to position [284, 0]
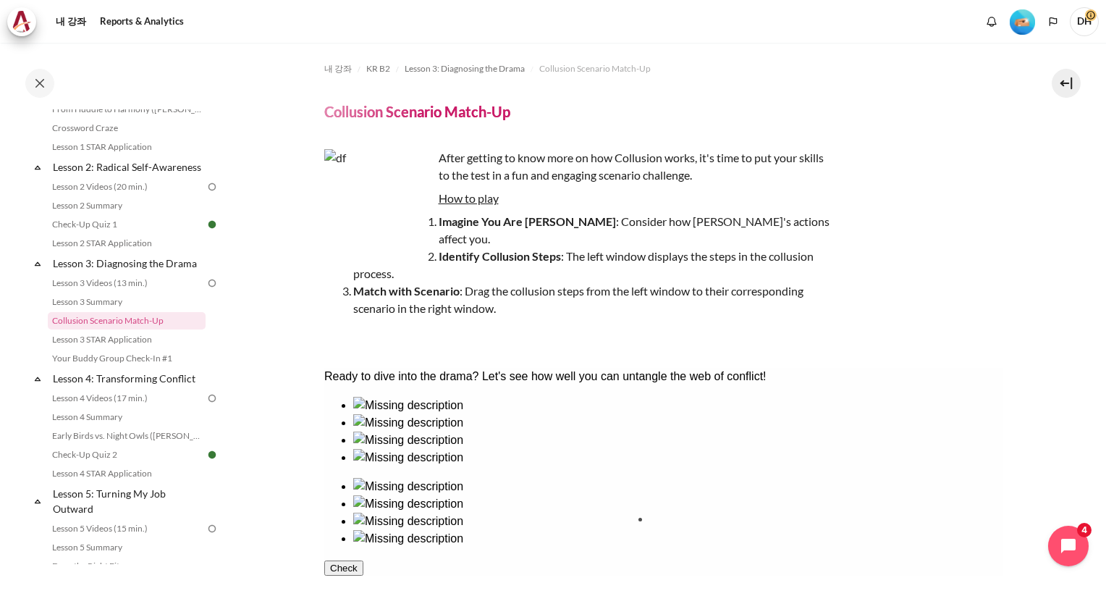
drag, startPoint x: 582, startPoint y: 488, endPoint x: 728, endPoint y: 592, distance: 179.6
drag, startPoint x: 496, startPoint y: 485, endPoint x: 836, endPoint y: 485, distance: 340.2
drag, startPoint x: 394, startPoint y: 562, endPoint x: 725, endPoint y: 450, distance: 349.3
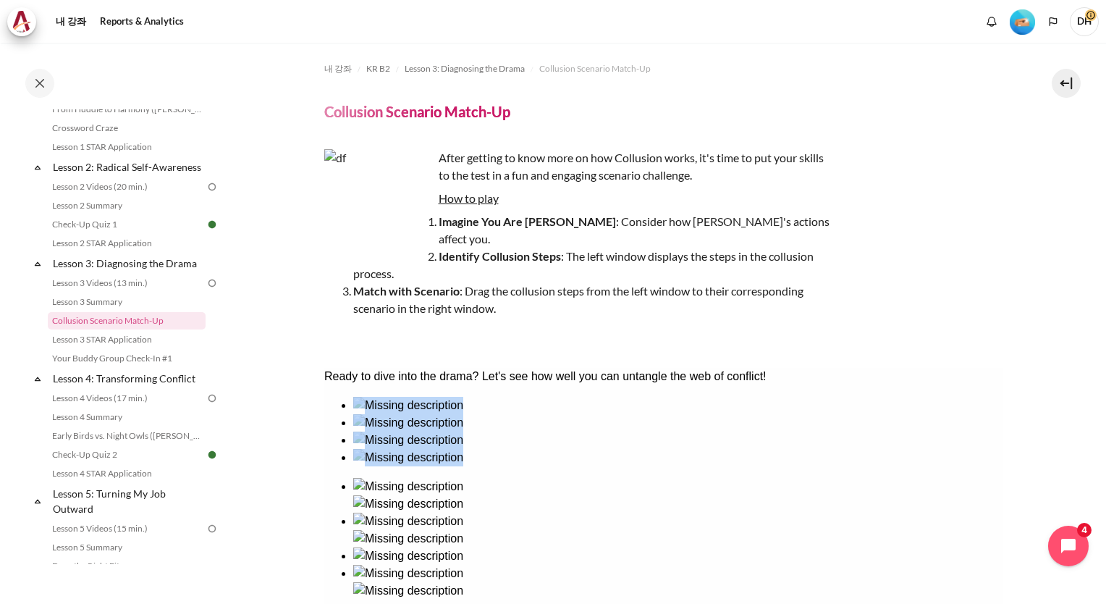
drag, startPoint x: 422, startPoint y: 473, endPoint x: 899, endPoint y: 488, distance: 477.3
click at [899, 488] on div at bounding box center [663, 498] width 679 height 203
click at [899, 488] on ul at bounding box center [663, 539] width 679 height 122
click at [392, 308] on div "After getting to know more on how Collusion works, it's time to put your skills…" at bounding box center [577, 247] width 507 height 197
click at [568, 466] on ul at bounding box center [663, 431] width 679 height 69
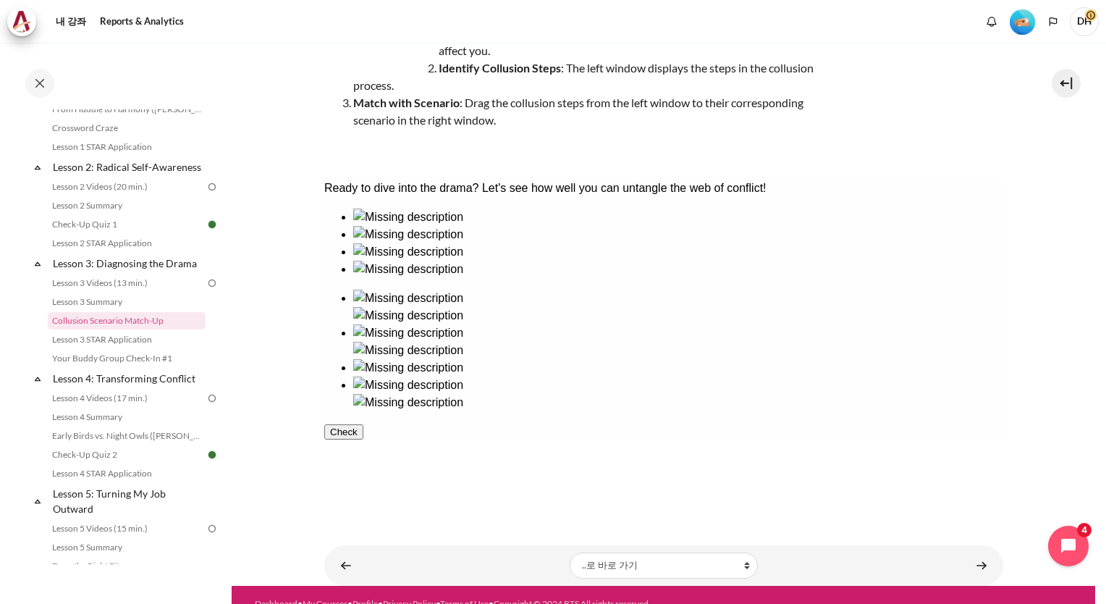
scroll to position [116, 0]
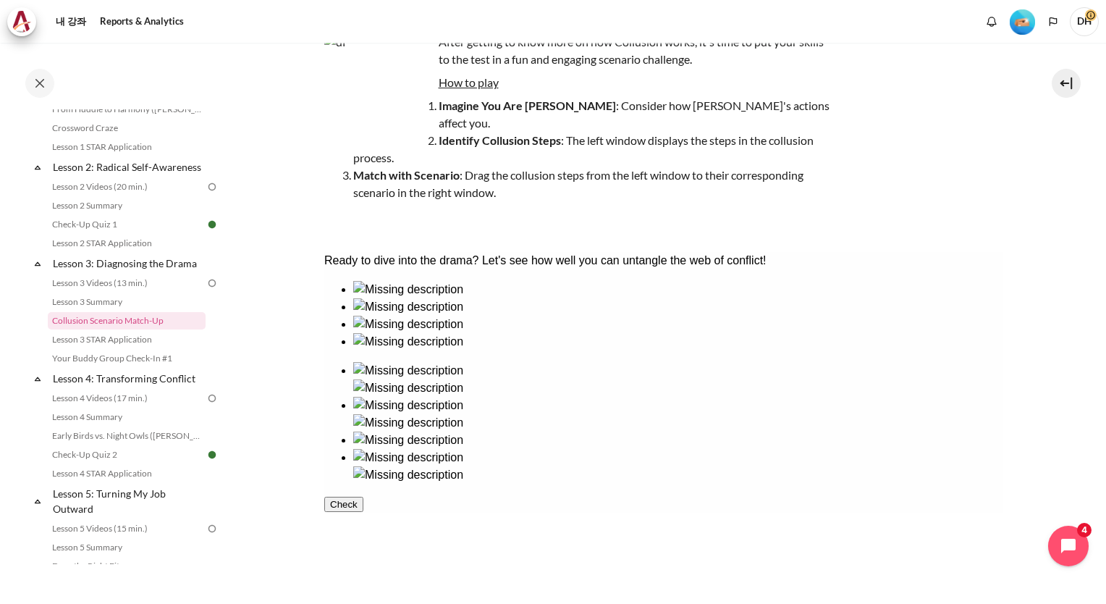
click at [582, 350] on ul at bounding box center [663, 315] width 679 height 69
drag, startPoint x: 565, startPoint y: 473, endPoint x: 432, endPoint y: 392, distance: 155.9
click at [565, 350] on ul at bounding box center [663, 315] width 679 height 69
drag, startPoint x: 395, startPoint y: 355, endPoint x: 948, endPoint y: 366, distance: 553.2
click at [559, 350] on ul at bounding box center [663, 315] width 679 height 69
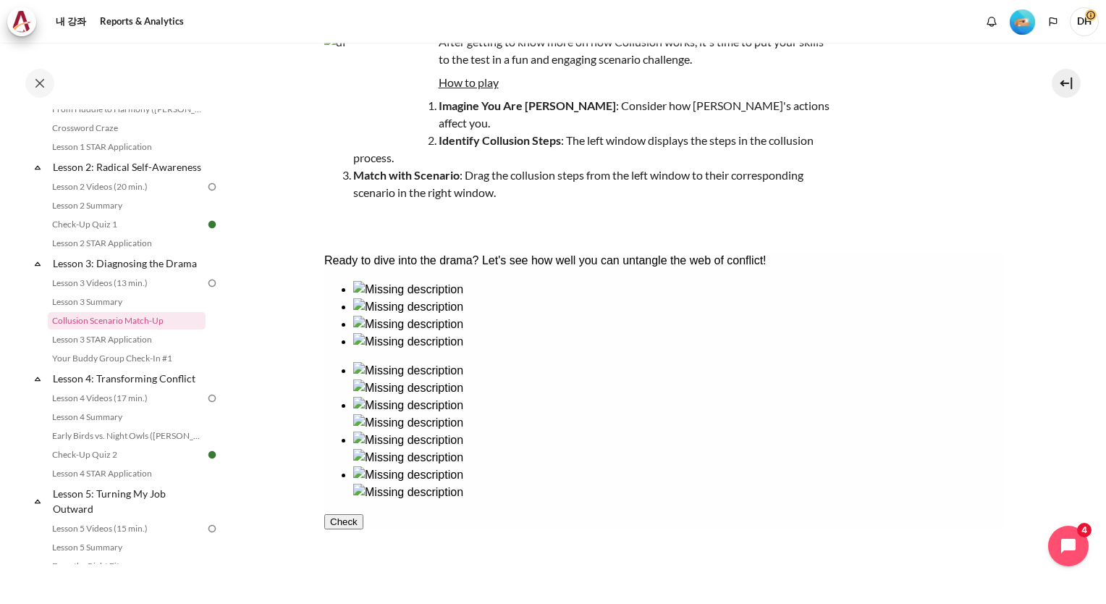
click at [363, 529] on button "Check" at bounding box center [343, 521] width 39 height 15
drag, startPoint x: 512, startPoint y: 280, endPoint x: 528, endPoint y: 274, distance: 16.9
click at [516, 269] on div "Ready to dive into the drama? Let's see how well you can untangle the web of co…" at bounding box center [663, 260] width 679 height 17
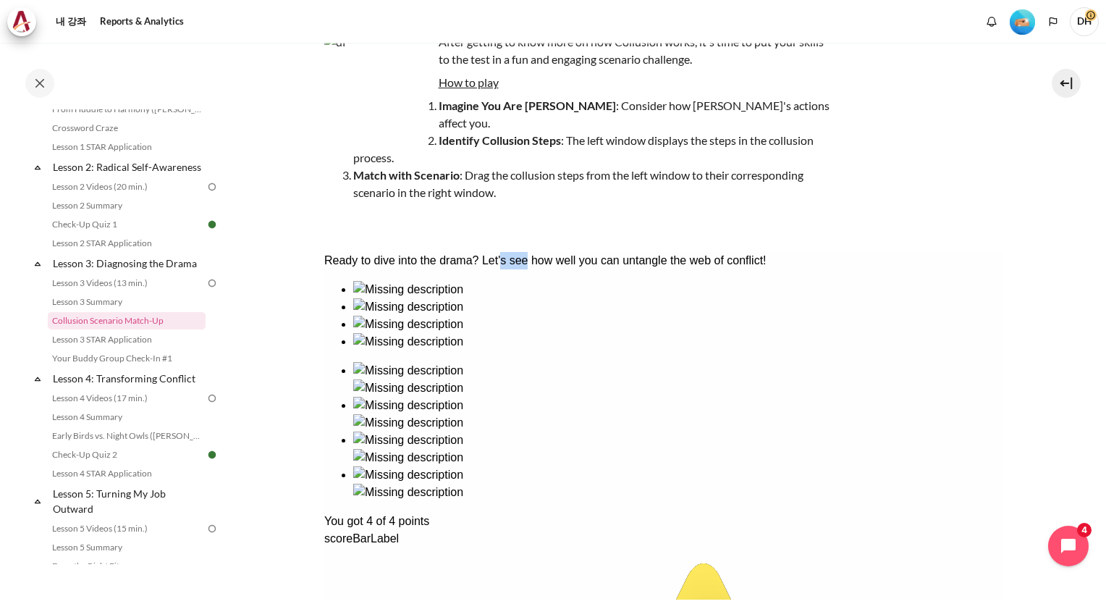
drag, startPoint x: 580, startPoint y: 279, endPoint x: 638, endPoint y: 285, distance: 58.2
click at [631, 269] on div "Ready to dive into the drama? Let's see how well you can untangle the web of co…" at bounding box center [663, 260] width 679 height 17
drag, startPoint x: 638, startPoint y: 285, endPoint x: 687, endPoint y: 282, distance: 49.3
click at [687, 269] on div "Ready to dive into the drama? Let's see how well you can untangle the web of co…" at bounding box center [663, 260] width 679 height 17
drag, startPoint x: 687, startPoint y: 282, endPoint x: 597, endPoint y: 410, distance: 155.9
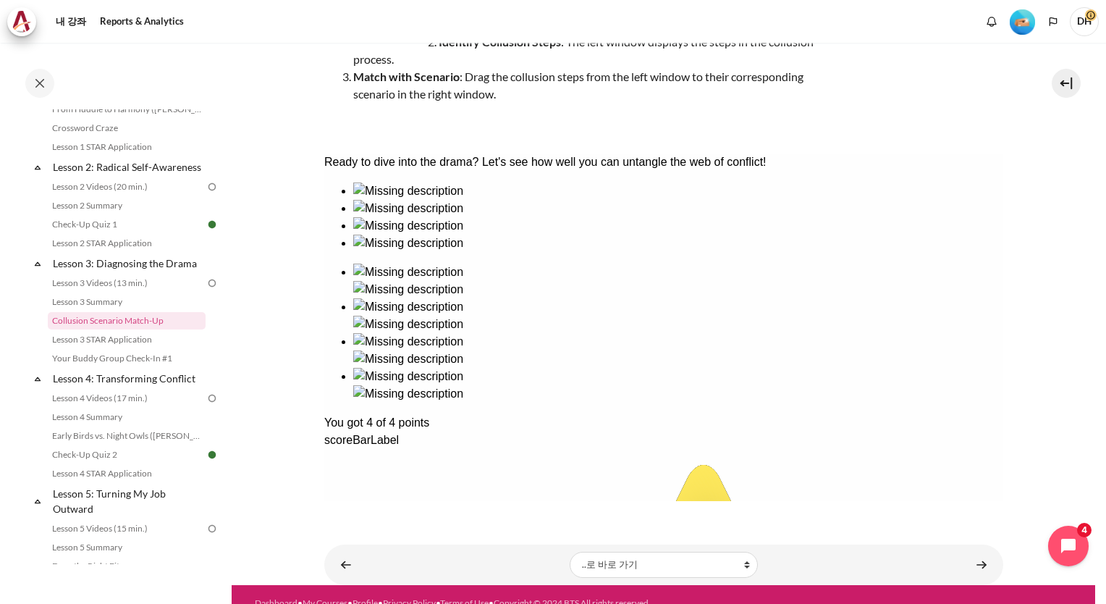
click at [415, 449] on div "scoreBarLabel" at bounding box center [663, 439] width 679 height 17
drag, startPoint x: 470, startPoint y: 463, endPoint x: 423, endPoint y: 436, distance: 54.5
click at [426, 431] on div "You got 4 of 4 points" at bounding box center [663, 422] width 679 height 17
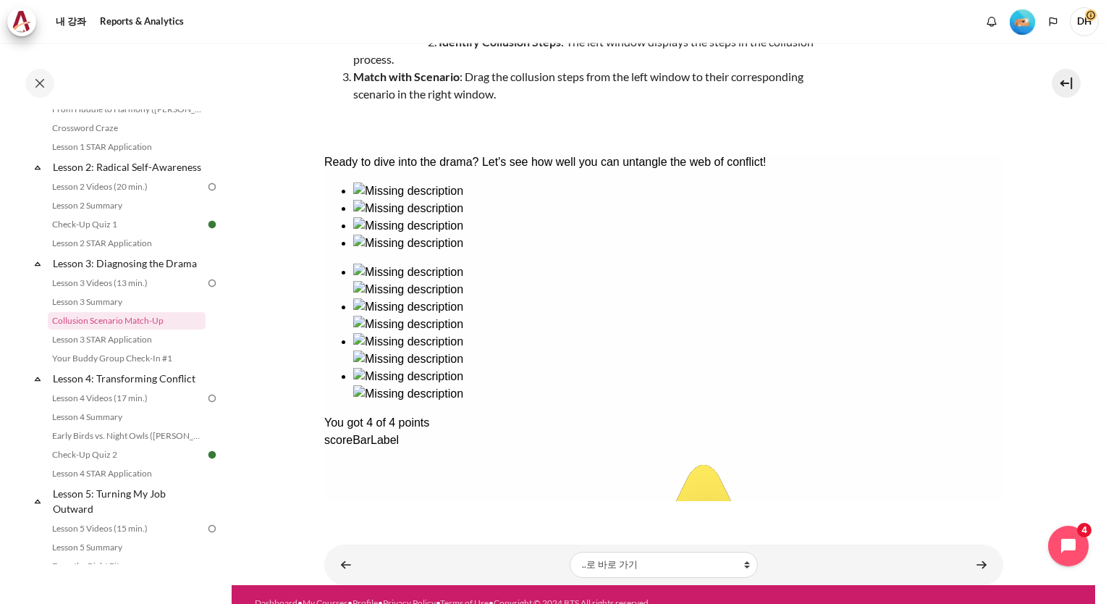
click at [421, 431] on div "You got 4 of 4 points" at bounding box center [663, 422] width 679 height 17
click at [365, 431] on div "You got 4 of 4 points" at bounding box center [663, 422] width 679 height 17
click at [342, 431] on div "You got 4 of 4 points" at bounding box center [663, 422] width 679 height 17
click at [392, 431] on div "You got 4 of 4 points" at bounding box center [663, 422] width 679 height 17
drag, startPoint x: 392, startPoint y: 434, endPoint x: 516, endPoint y: 445, distance: 125.0
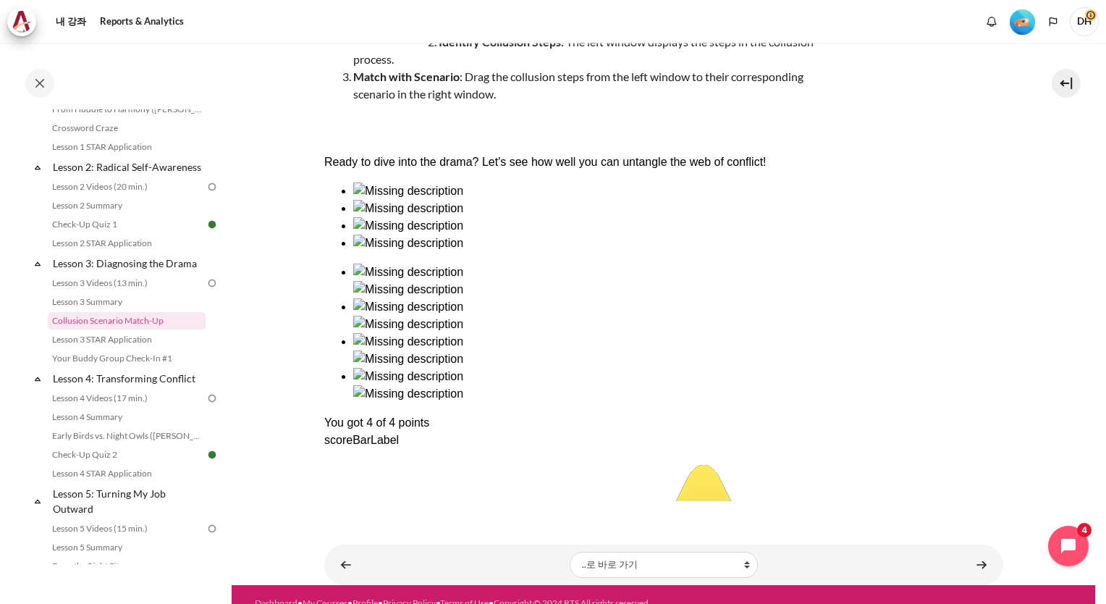
click at [970, 550] on link "내용" at bounding box center [981, 564] width 29 height 28
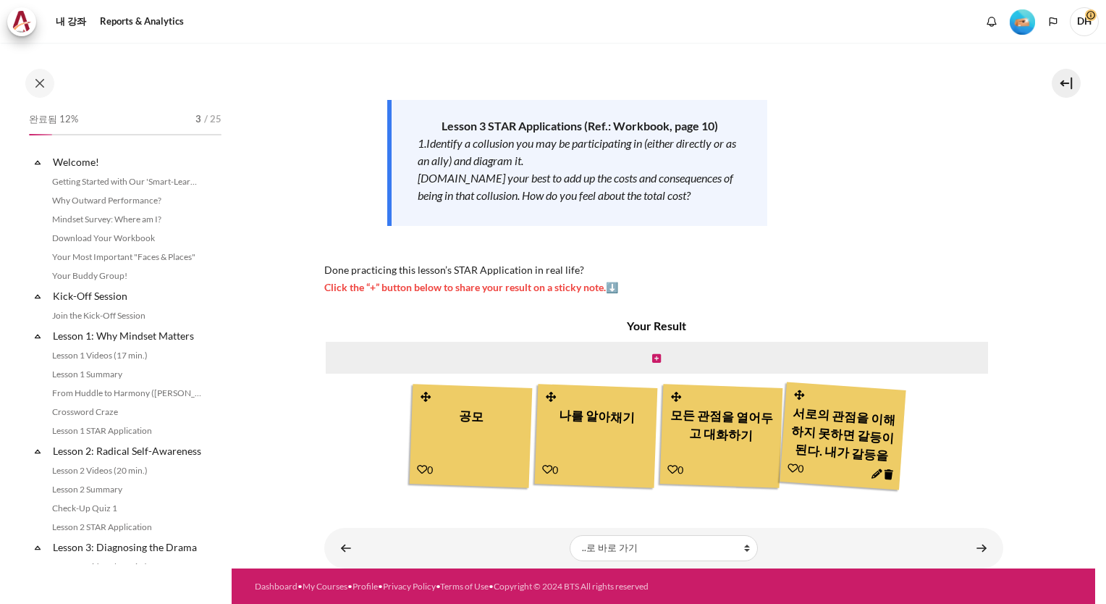
scroll to position [303, 0]
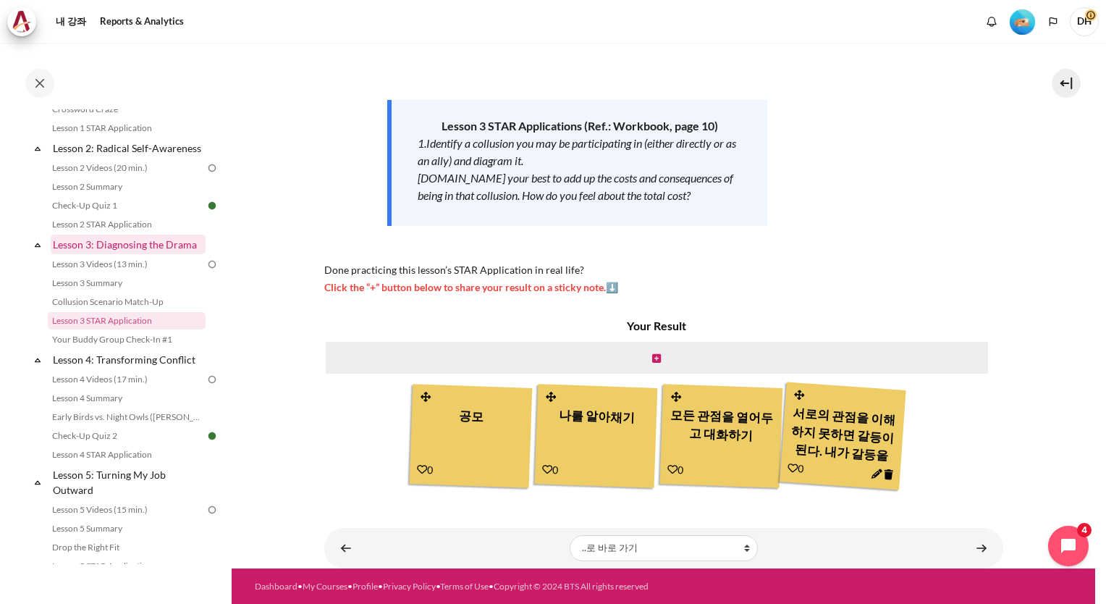
click at [122, 254] on link "Lesson 3: Diagnosing the Drama" at bounding box center [128, 245] width 155 height 20
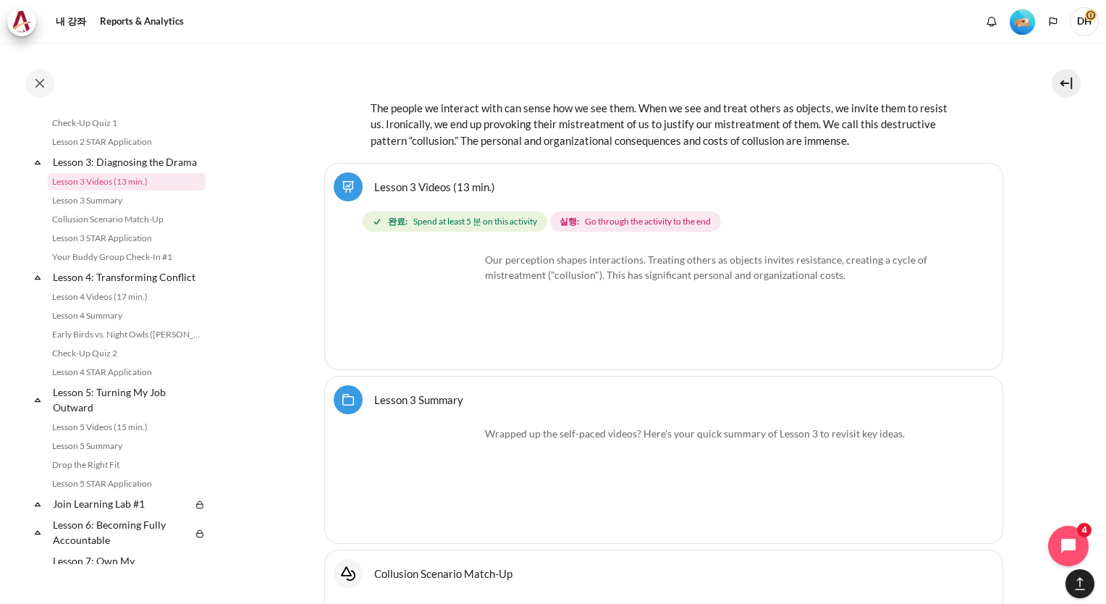
scroll to position [5009, 0]
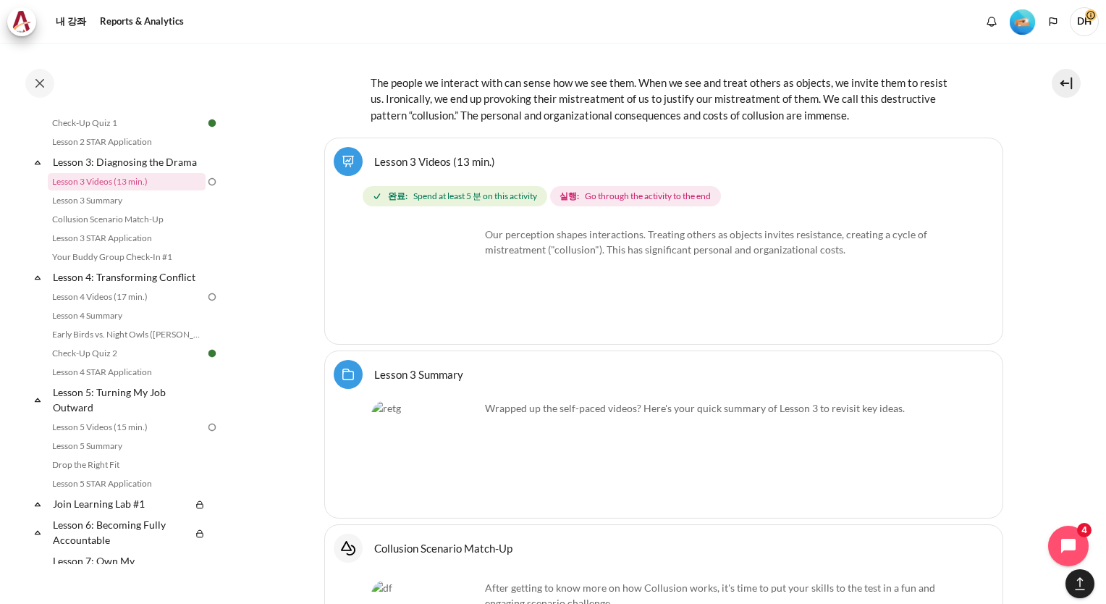
click at [631, 190] on span "Go through the activity to the end" at bounding box center [648, 196] width 126 height 13
drag, startPoint x: 589, startPoint y: 138, endPoint x: 726, endPoint y: 132, distance: 137.6
click at [726, 183] on div "완료: Spend at least 5 분 on this activity 실행: Go through the activity to the end" at bounding box center [667, 196] width 608 height 26
click at [588, 190] on span "Go through the activity to the end" at bounding box center [648, 196] width 126 height 13
drag, startPoint x: 585, startPoint y: 135, endPoint x: 730, endPoint y: 125, distance: 145.9
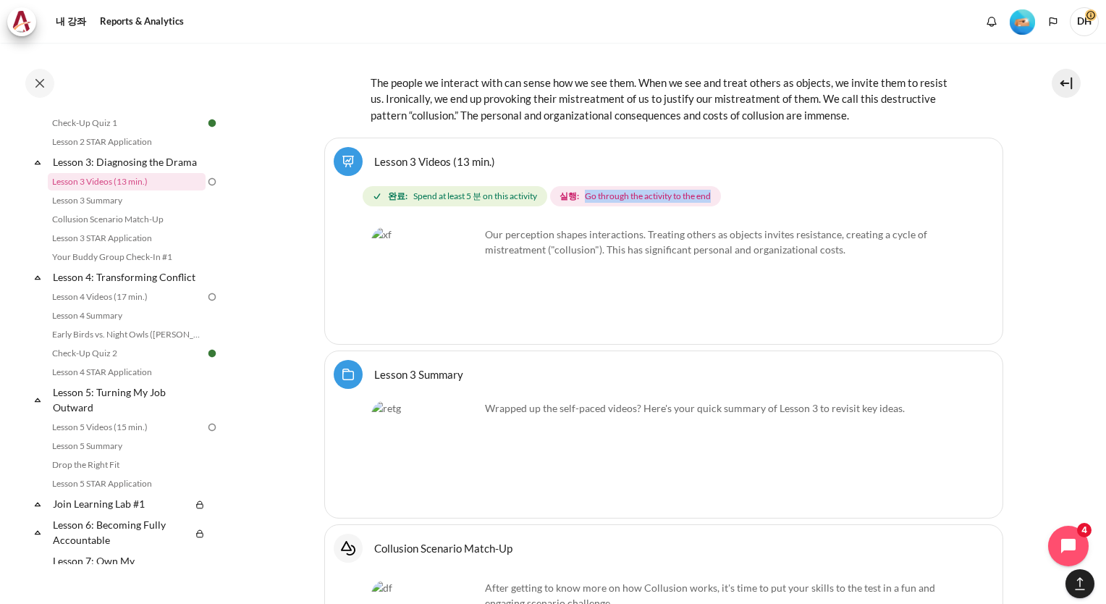
click at [730, 183] on div "완료: Spend at least 5 분 on this activity 실행: Go through the activity to the end" at bounding box center [667, 196] width 608 height 26
copy span "Go through the activity to the end"
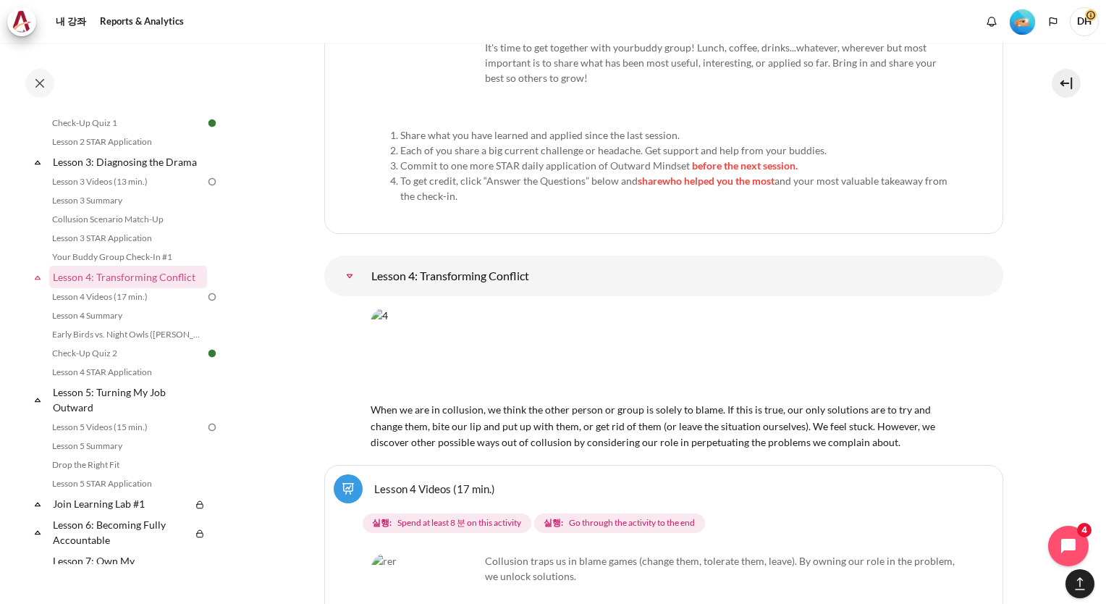
scroll to position [6167, 0]
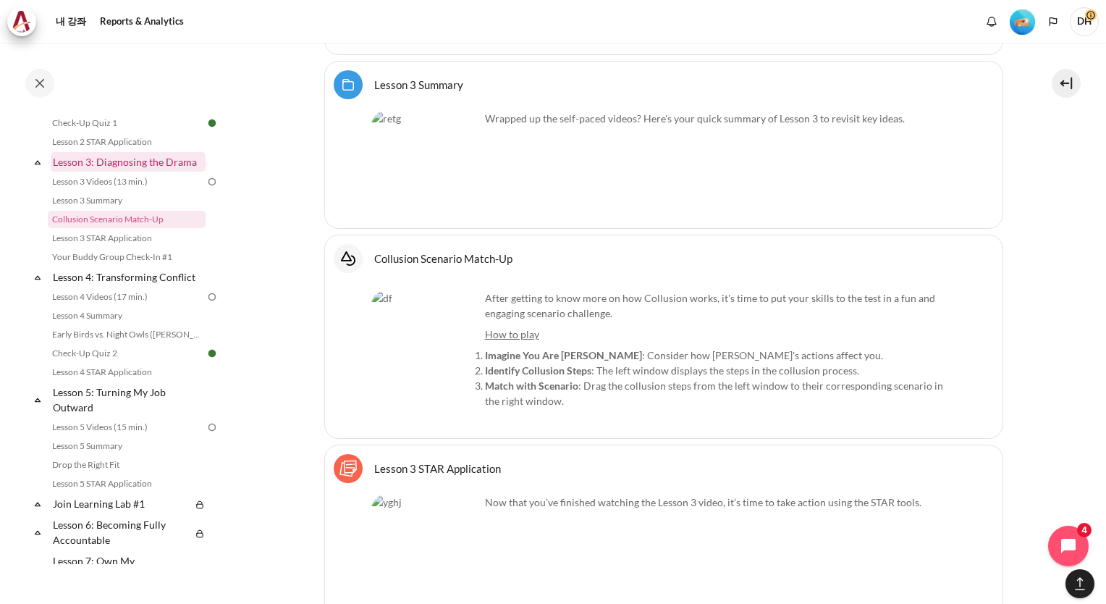
click at [92, 172] on link "Lesson 3: Diagnosing the Drama" at bounding box center [128, 162] width 155 height 20
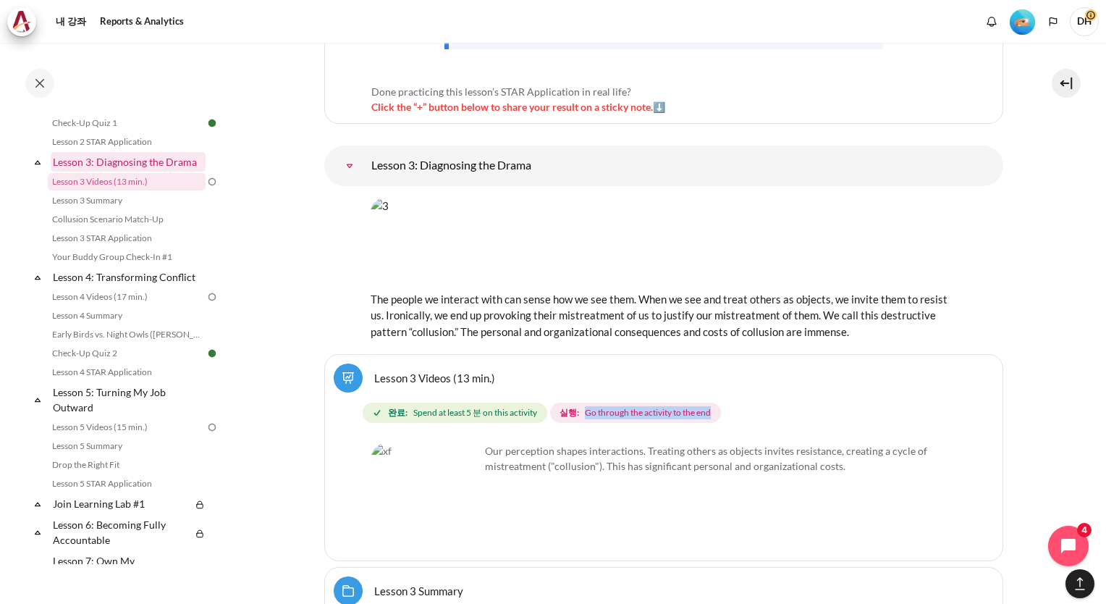
click at [133, 172] on link "Lesson 3: Diagnosing the Drama" at bounding box center [128, 162] width 155 height 20
click at [434, 450] on img "내용" at bounding box center [425, 497] width 109 height 109
click at [416, 371] on link "Lesson 3 Videos (13 min.) 완전학습" at bounding box center [434, 378] width 121 height 14
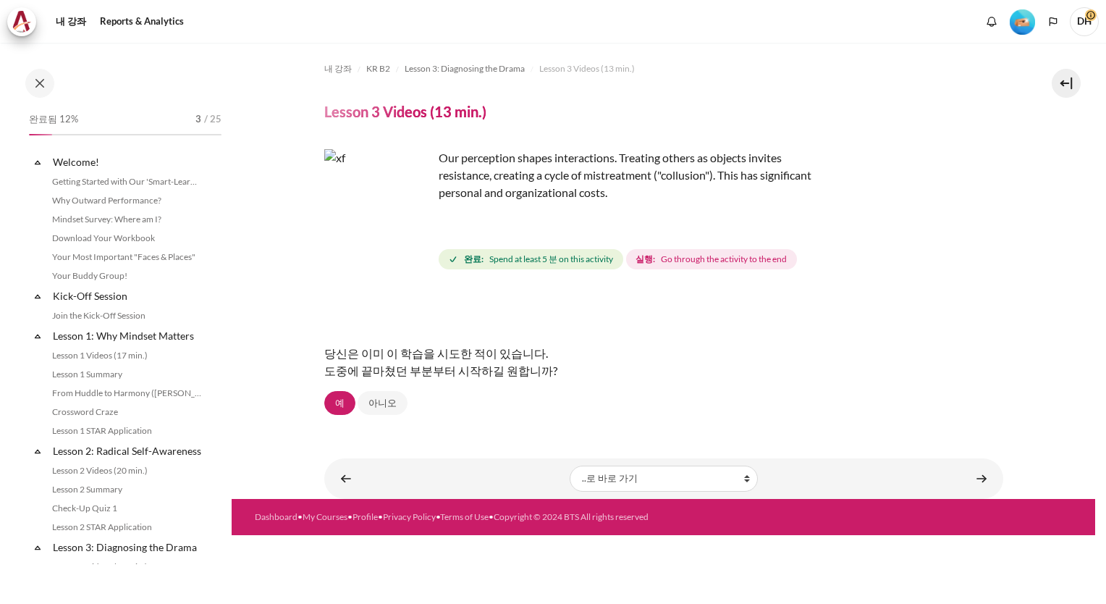
scroll to position [246, 0]
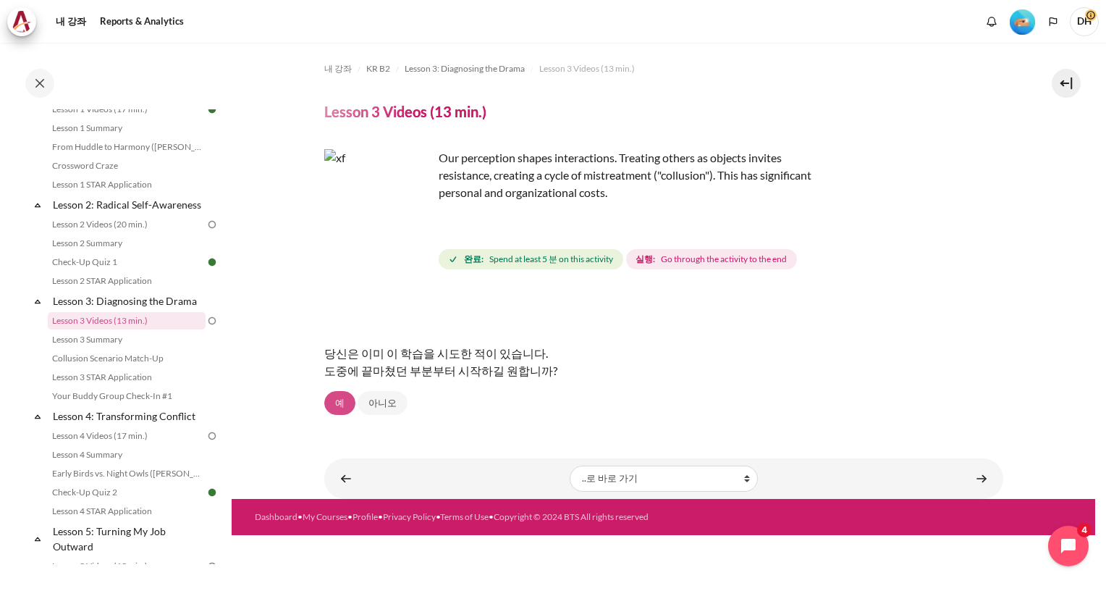
click at [347, 404] on link "예" at bounding box center [339, 403] width 31 height 25
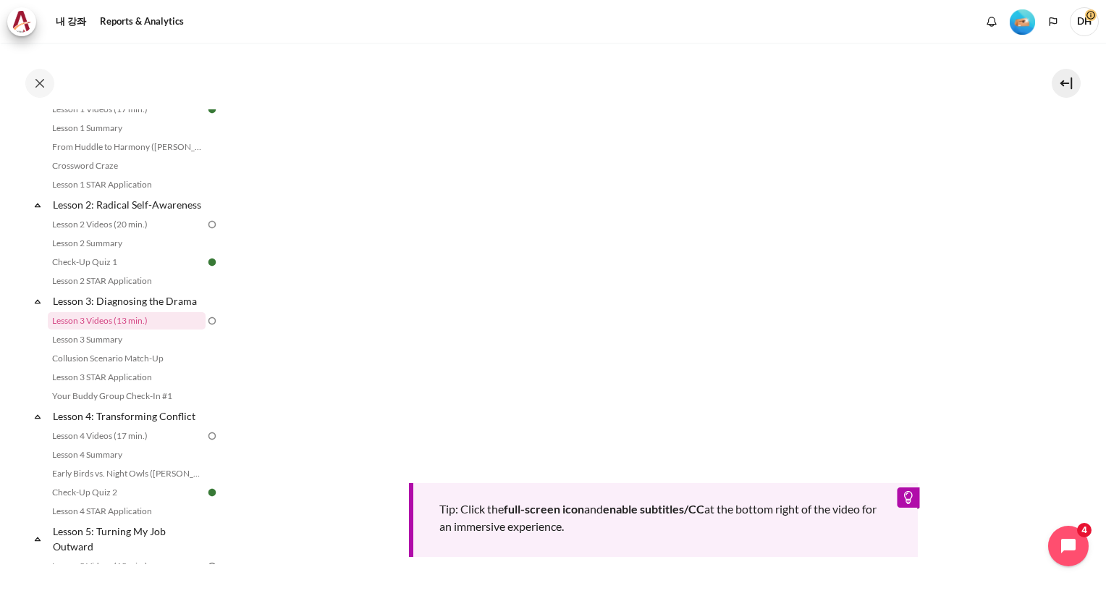
scroll to position [362, 0]
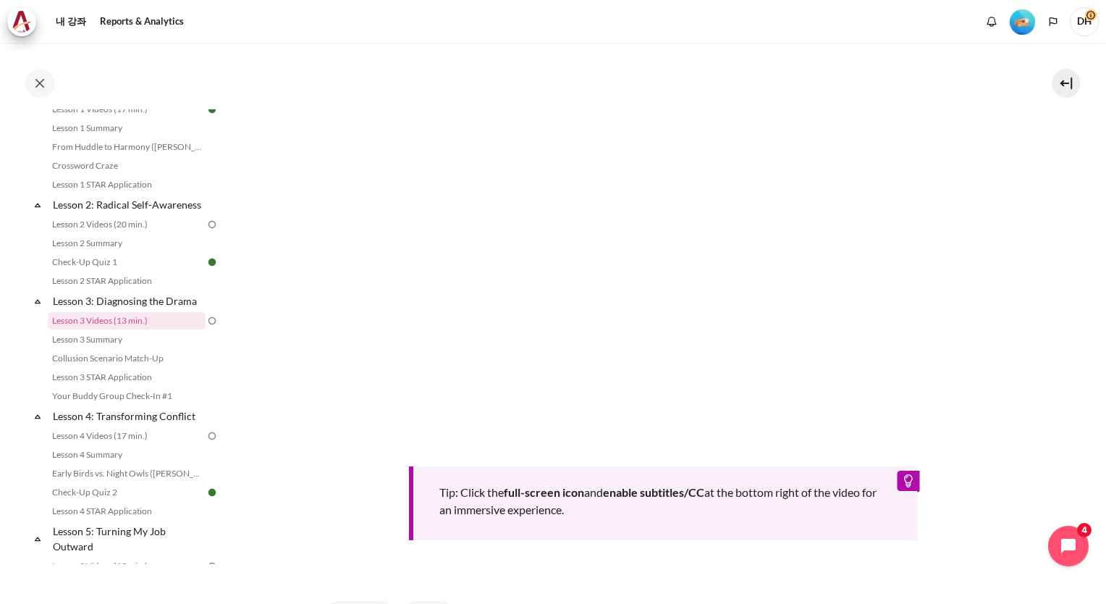
click at [1048, 339] on section "내 강좌 KR B2 Lesson 3: Diagnosing the Drama Lesson 3 Videos (13 min.) Lesson 3 Vi…" at bounding box center [664, 205] width 864 height 1049
click at [344, 521] on div "Tip: Click the full-screen icon and enable subtitles/CC at the bottom right of …" at bounding box center [663, 294] width 679 height 491
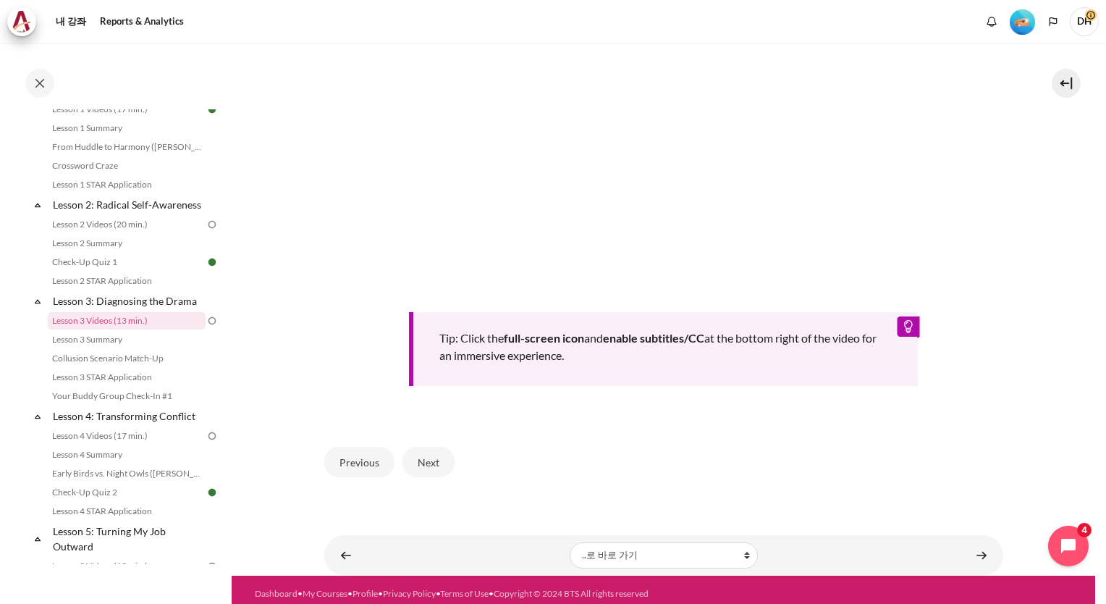
scroll to position [519, 0]
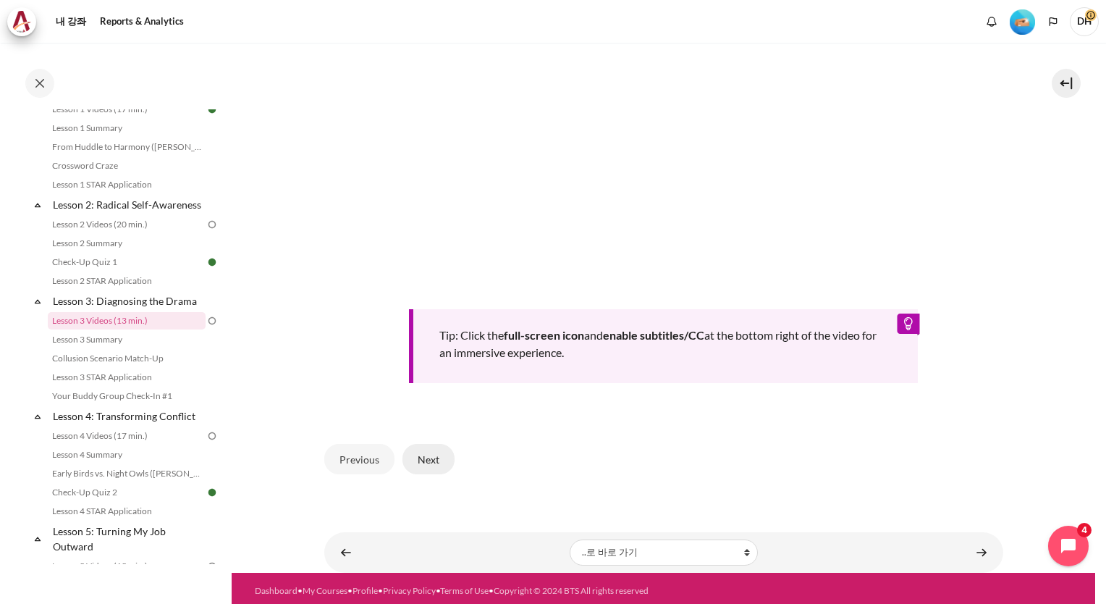
click at [431, 462] on button "Next" at bounding box center [428, 459] width 52 height 30
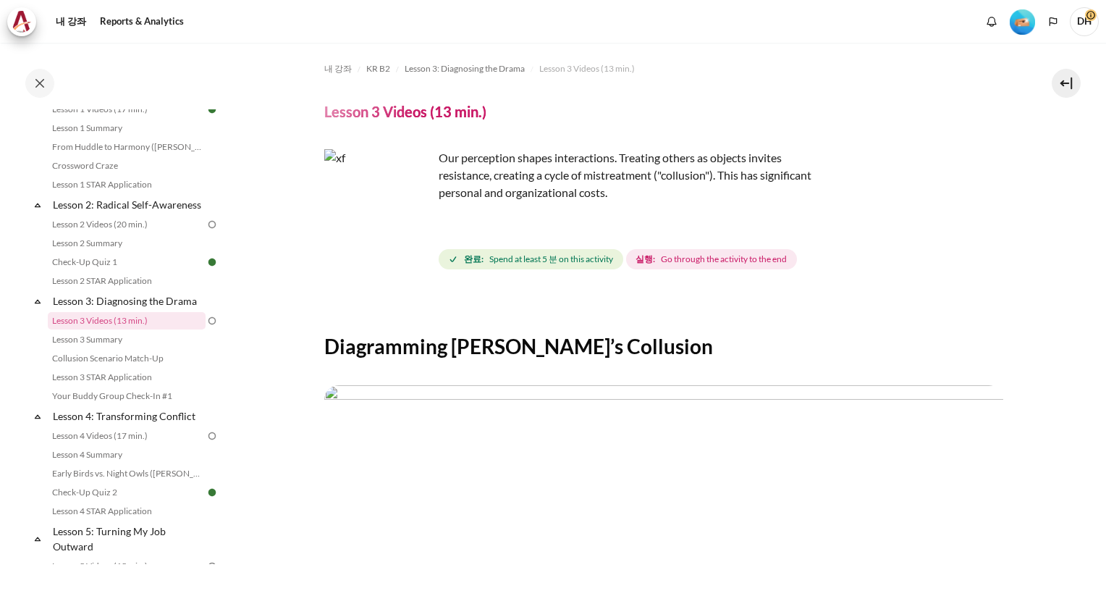
scroll to position [351, 0]
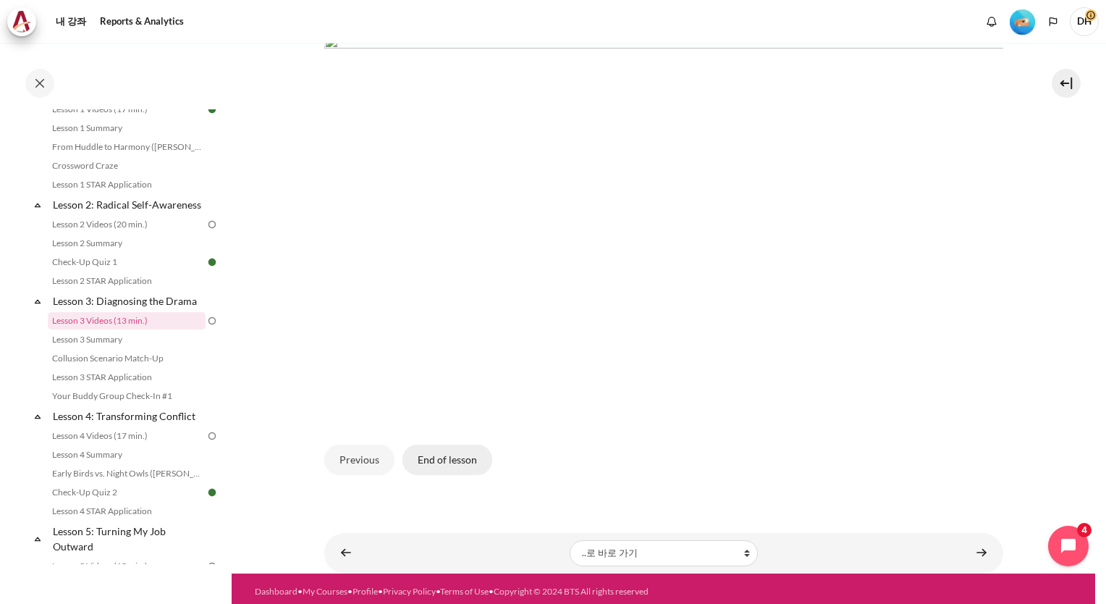
click at [446, 450] on button "End of lesson" at bounding box center [447, 459] width 90 height 30
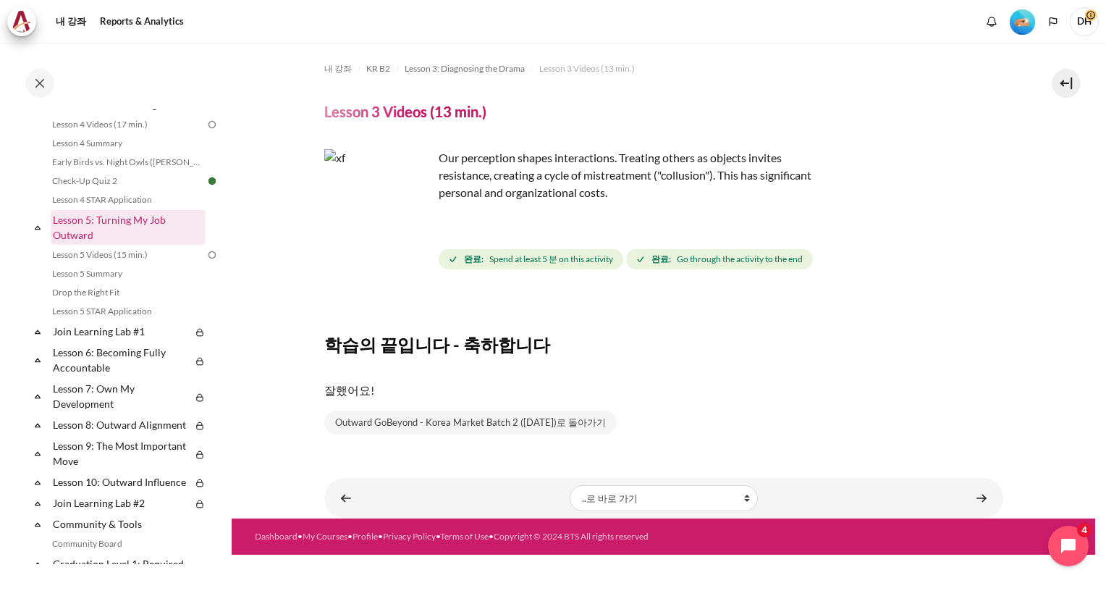
scroll to position [608, 0]
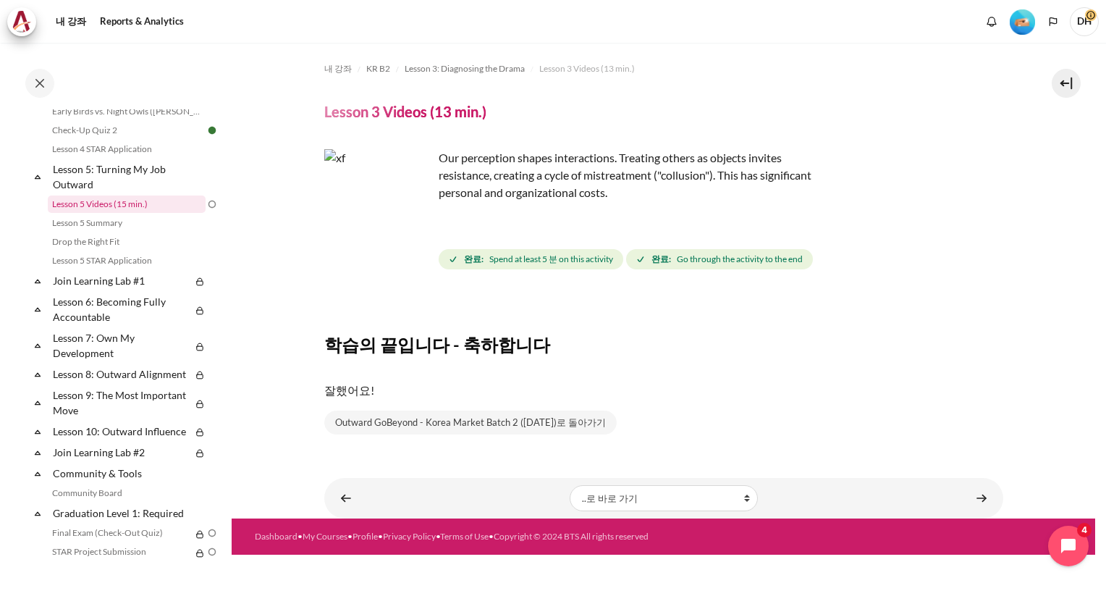
click at [100, 213] on link "Lesson 5 Videos (15 min.)" at bounding box center [127, 203] width 158 height 17
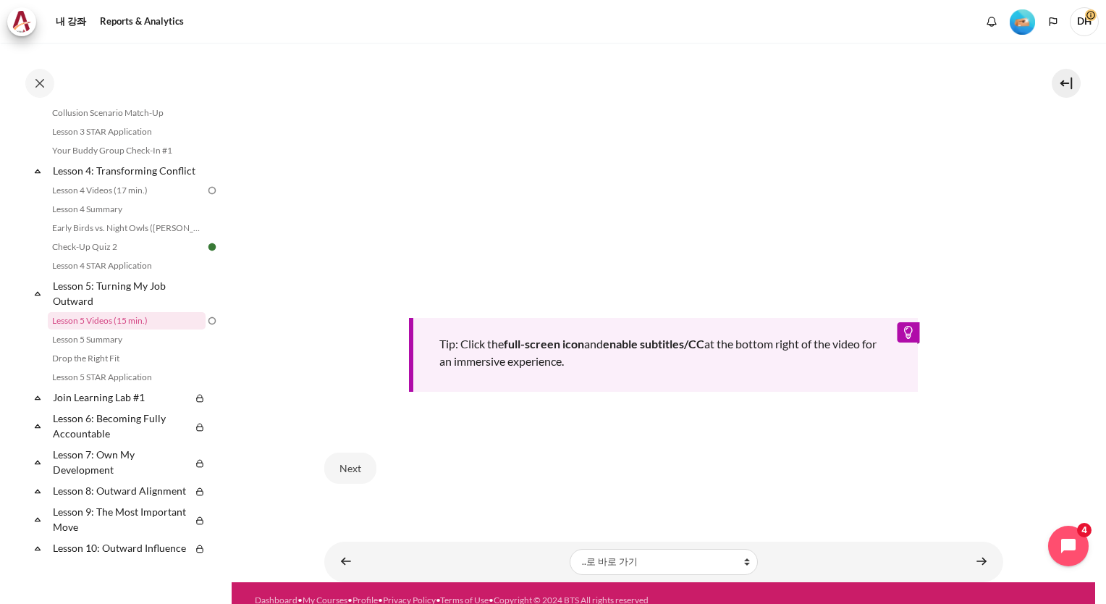
scroll to position [528, 0]
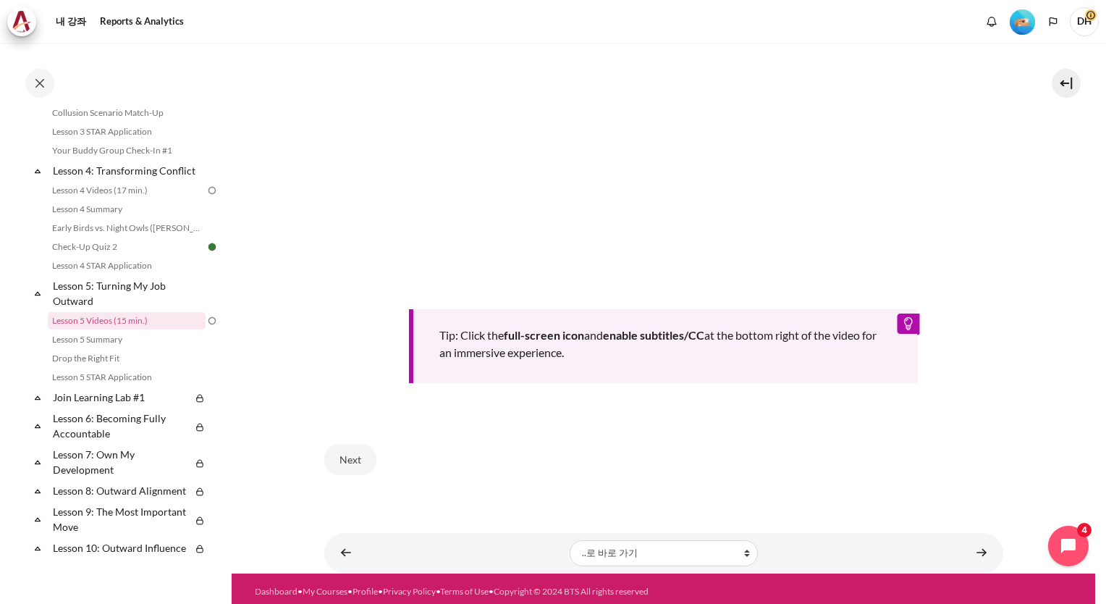
click at [404, 471] on div "Next" at bounding box center [663, 458] width 679 height 59
click at [360, 457] on button "Next" at bounding box center [350, 459] width 52 height 30
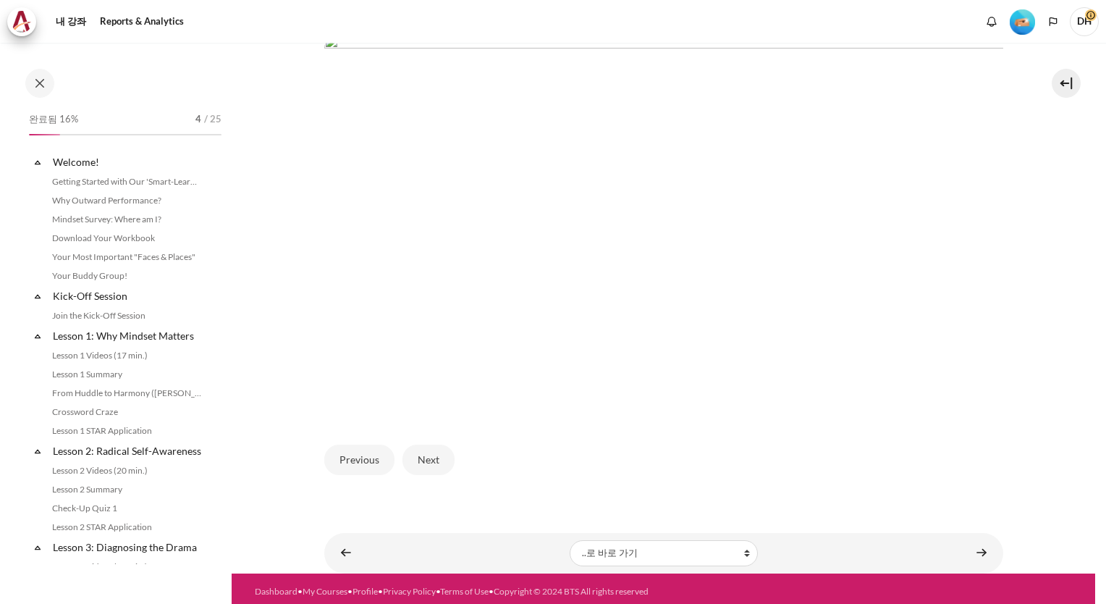
scroll to position [492, 0]
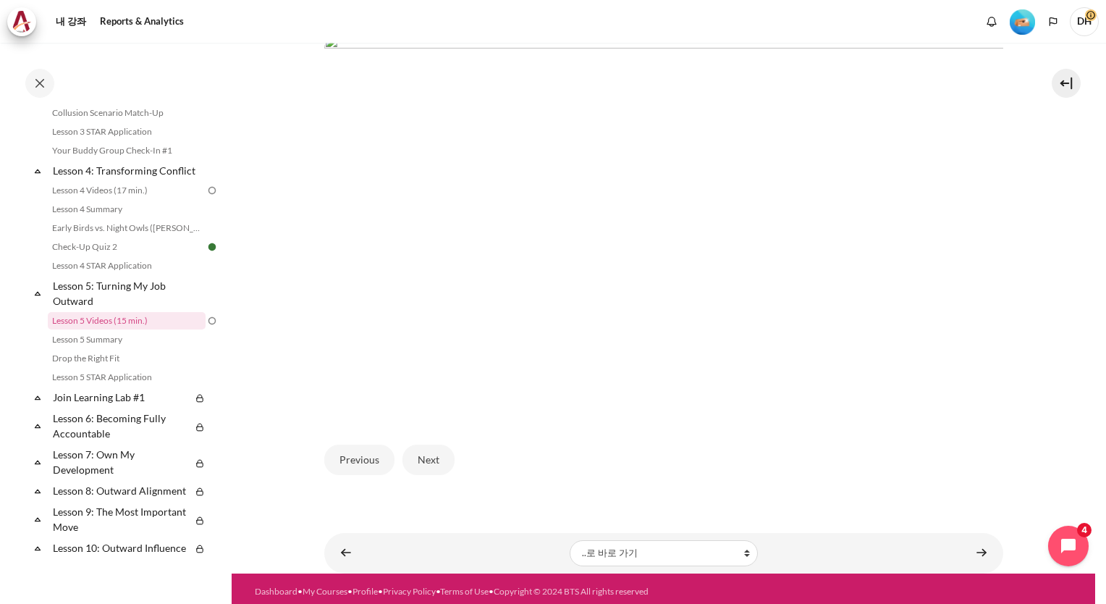
click at [442, 471] on div "Previous Next" at bounding box center [663, 459] width 679 height 59
click at [433, 462] on button "Next" at bounding box center [428, 459] width 52 height 30
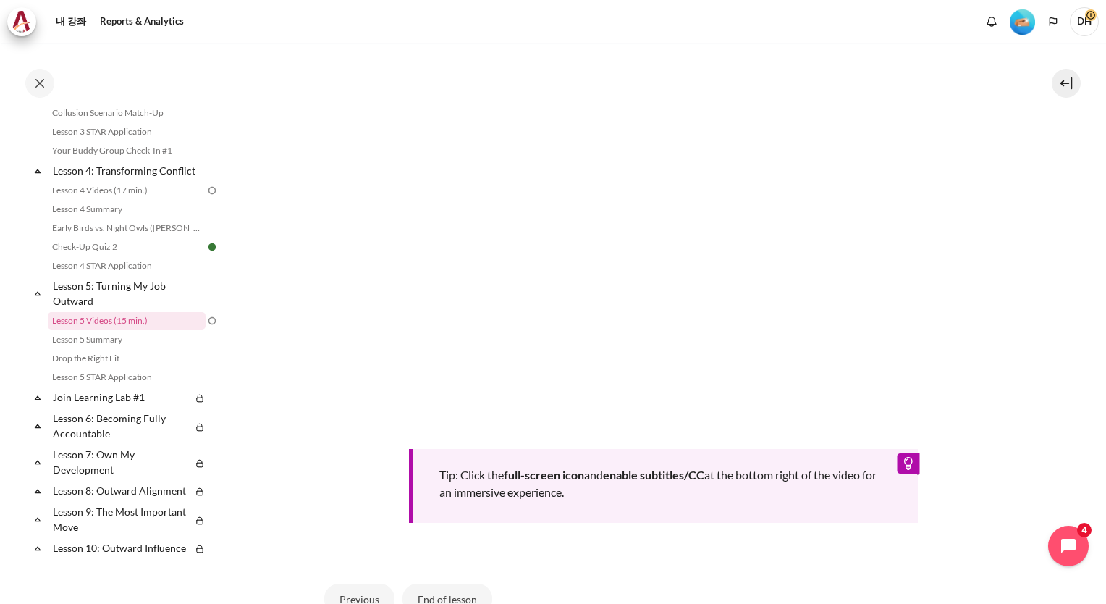
scroll to position [502, 0]
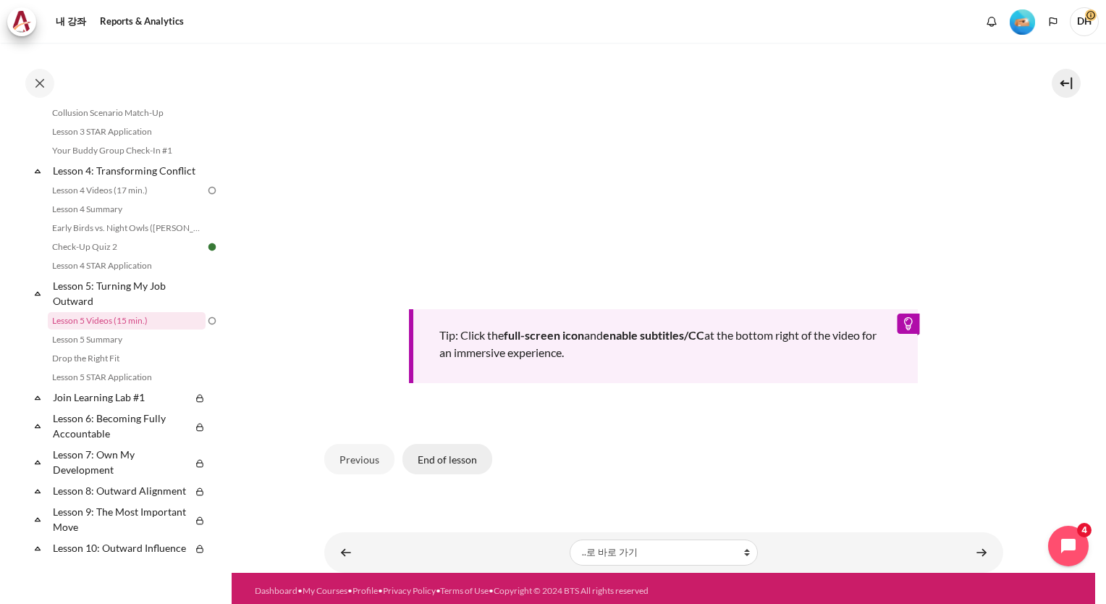
click at [458, 460] on button "End of lesson" at bounding box center [447, 459] width 90 height 30
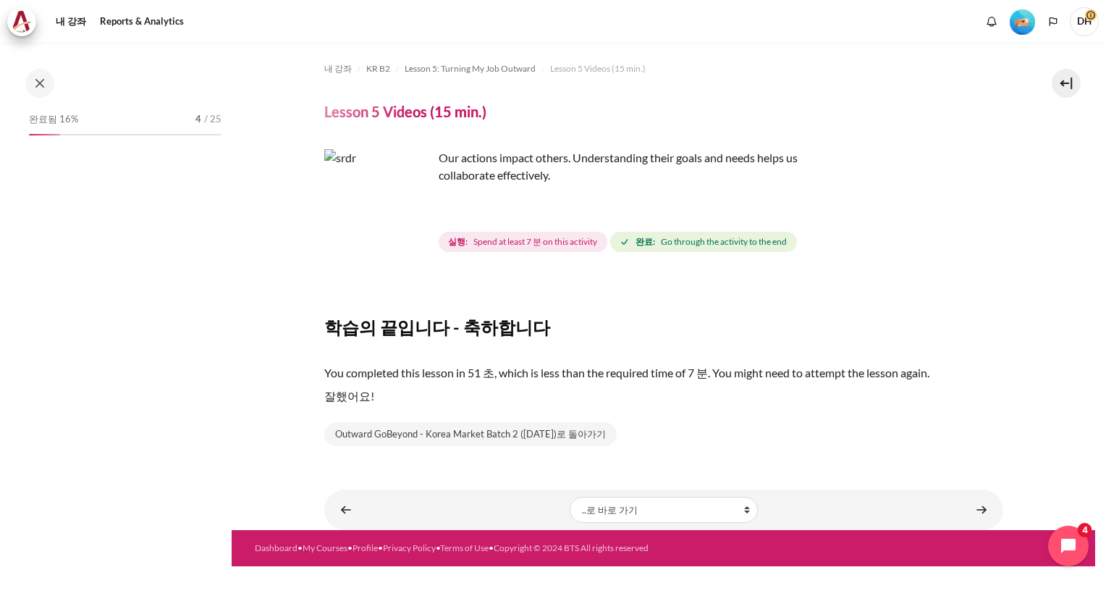
scroll to position [492, 0]
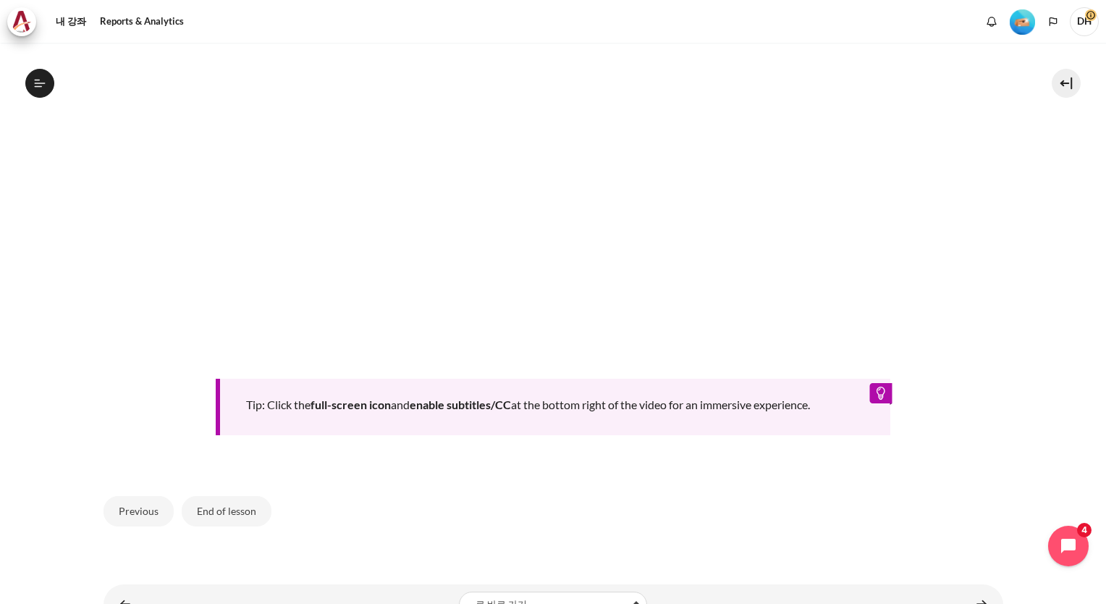
scroll to position [608, 0]
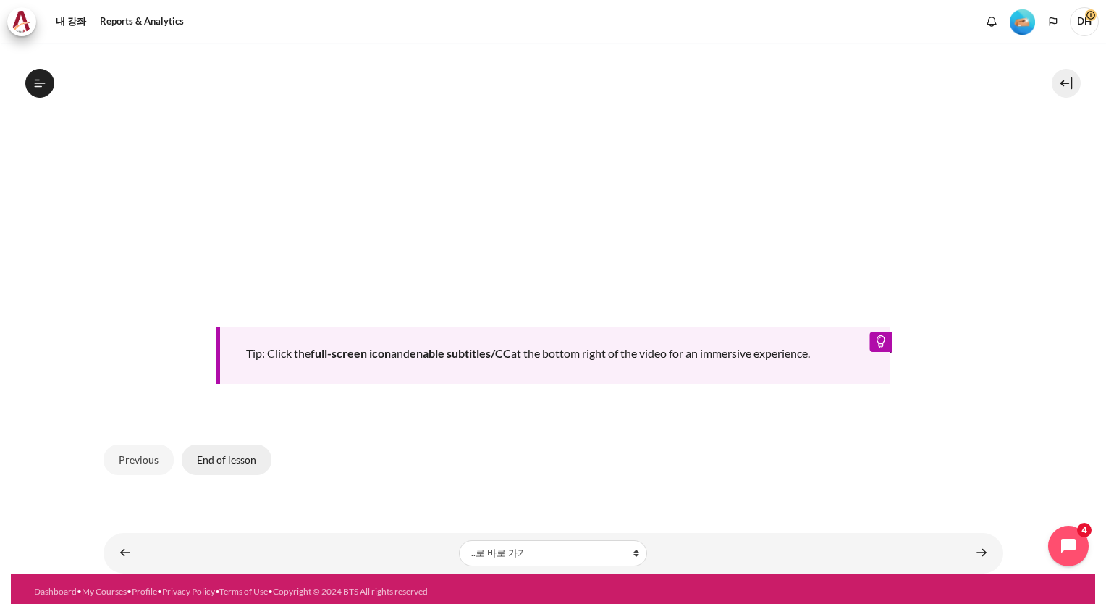
click at [238, 465] on button "End of lesson" at bounding box center [227, 459] width 90 height 30
click at [239, 456] on button "End of lesson" at bounding box center [227, 459] width 90 height 30
